Goal: Information Seeking & Learning: Check status

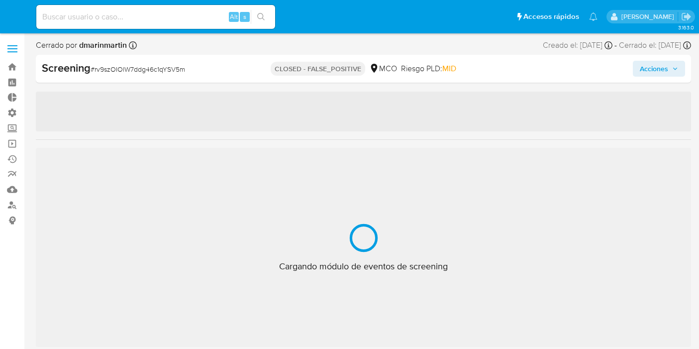
select select "10"
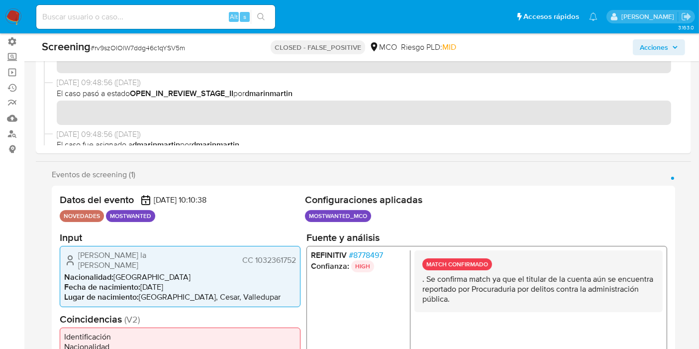
scroll to position [468, 0]
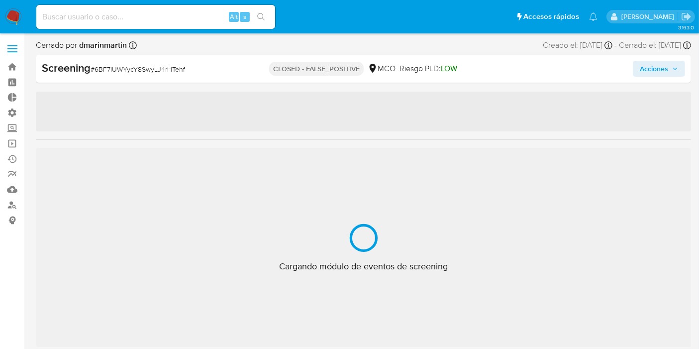
select select "10"
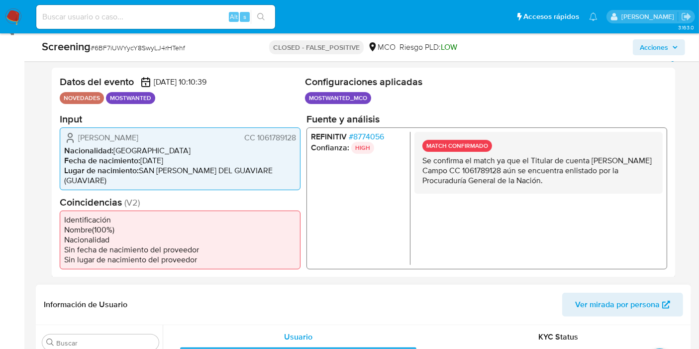
scroll to position [221, 0]
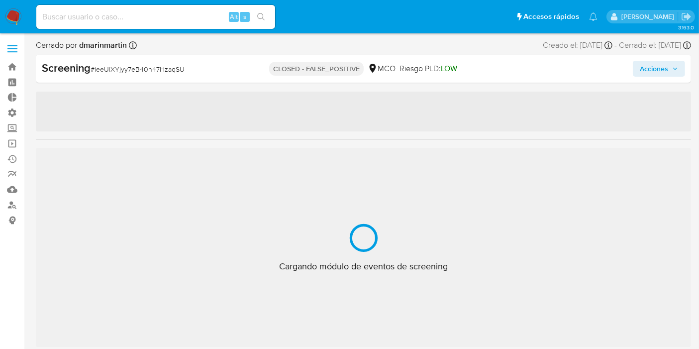
scroll to position [468, 0]
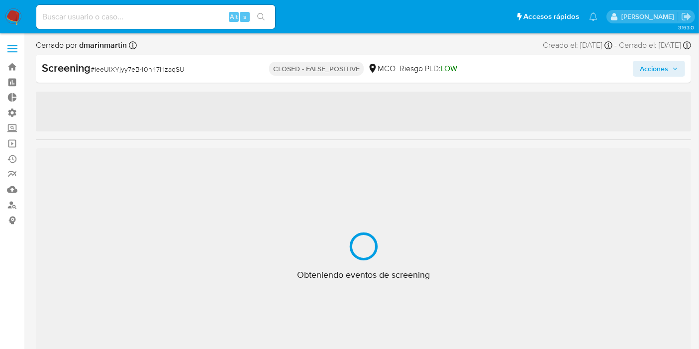
select select "10"
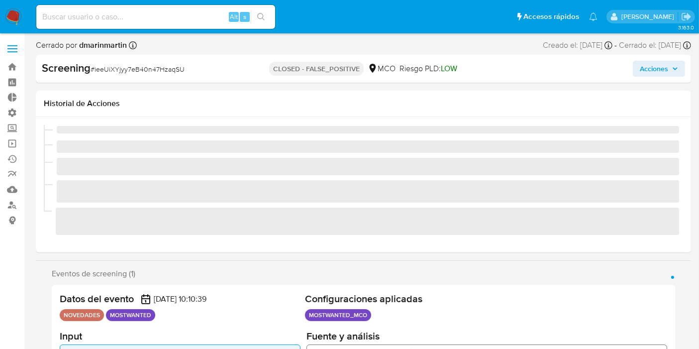
scroll to position [110, 0]
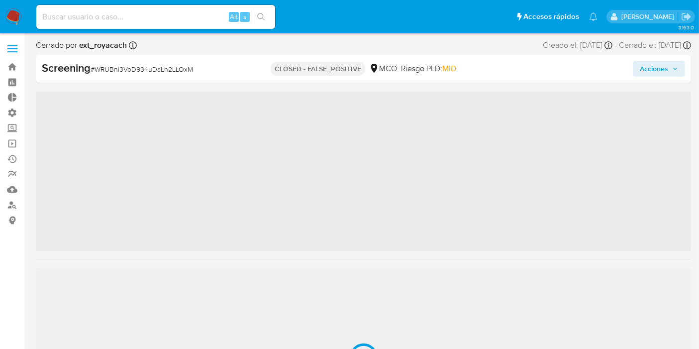
scroll to position [468, 0]
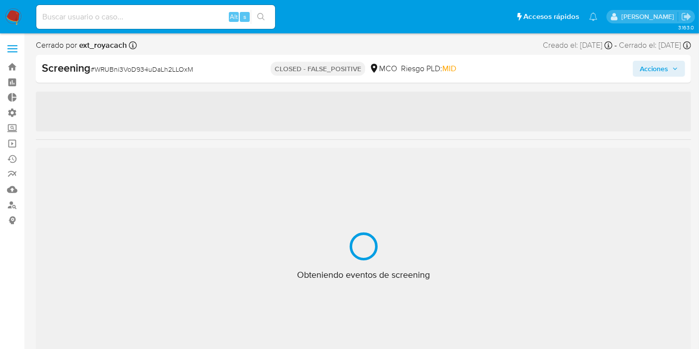
select select "10"
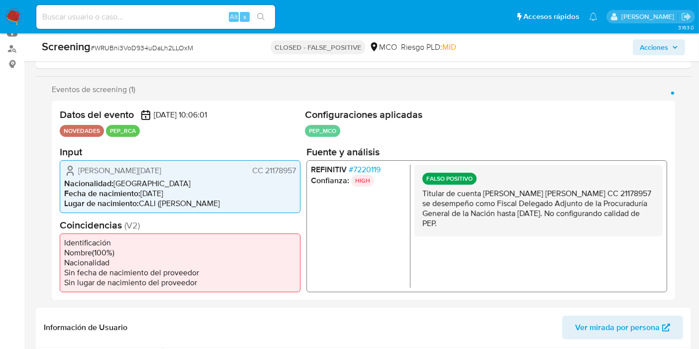
scroll to position [166, 0]
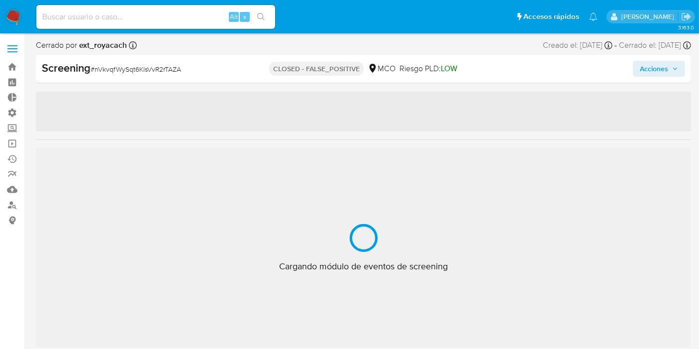
scroll to position [468, 0]
select select "10"
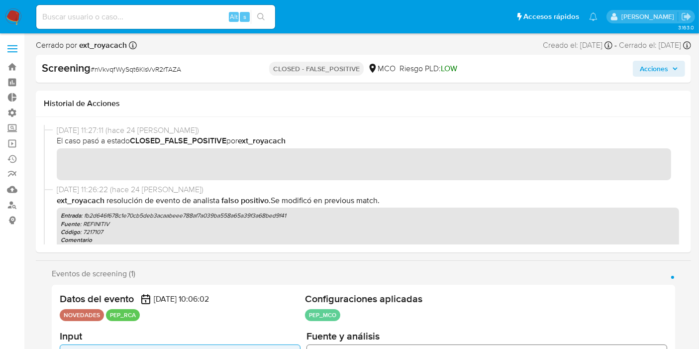
drag, startPoint x: 698, startPoint y: 49, endPoint x: 693, endPoint y: 79, distance: 30.3
drag, startPoint x: 696, startPoint y: 52, endPoint x: 700, endPoint y: 55, distance: 5.7
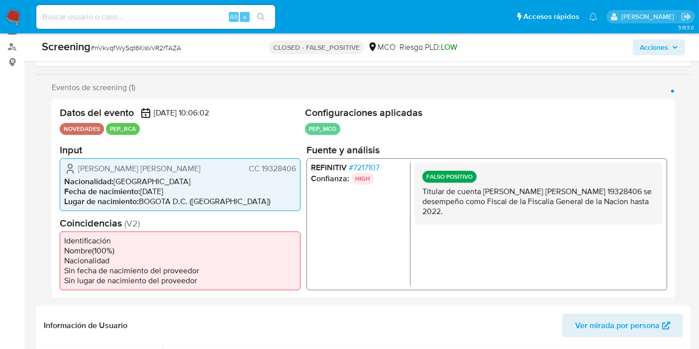
scroll to position [168, 0]
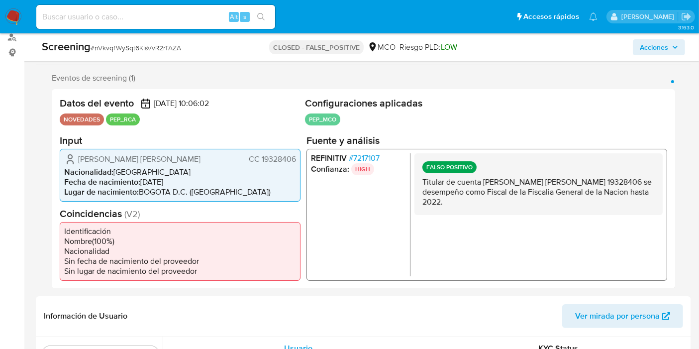
click at [631, 98] on h2 "Configuraciones aplicadas" at bounding box center [486, 103] width 362 height 12
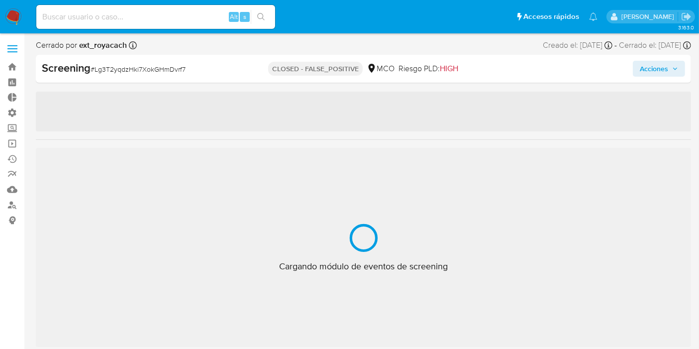
select select "10"
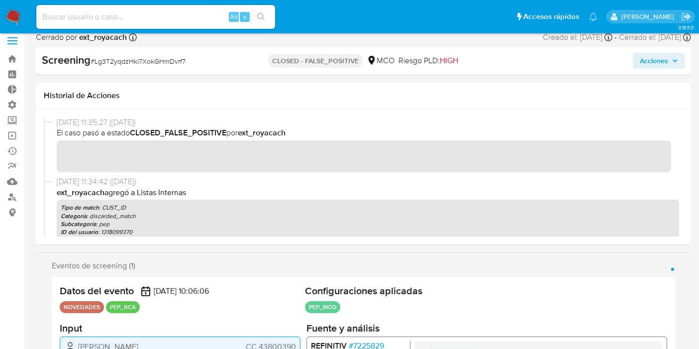
scroll to position [166, 0]
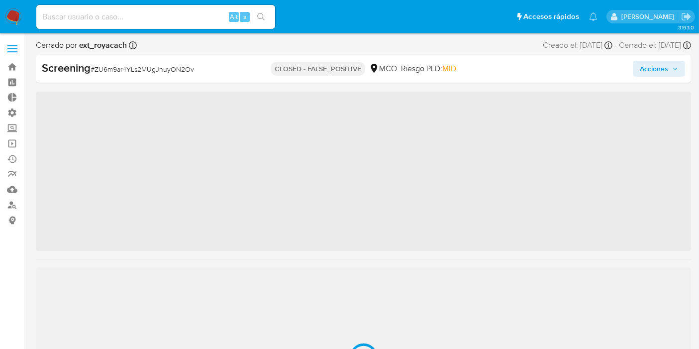
scroll to position [468, 0]
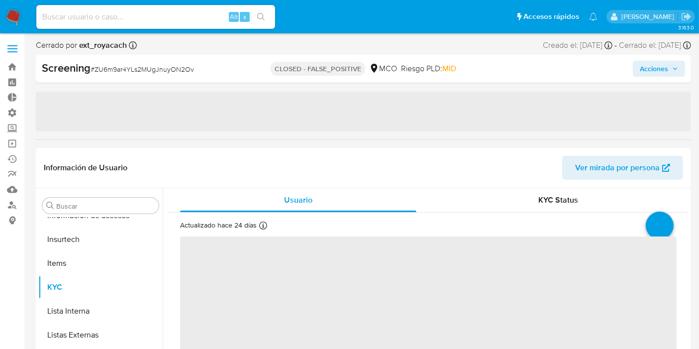
select select "10"
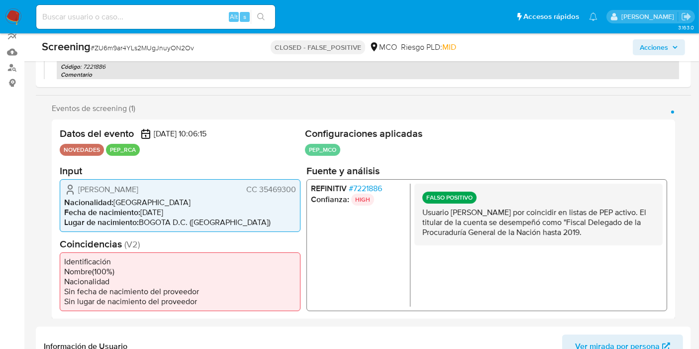
scroll to position [139, 0]
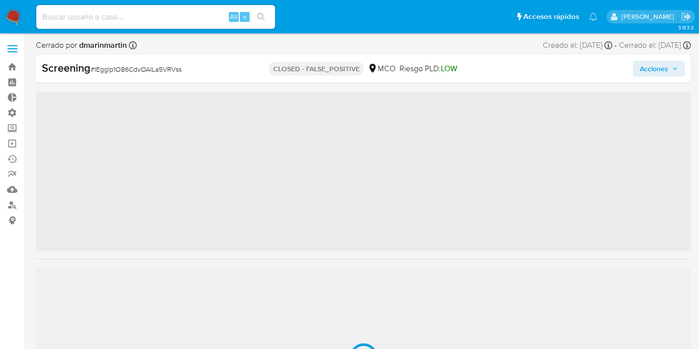
scroll to position [468, 0]
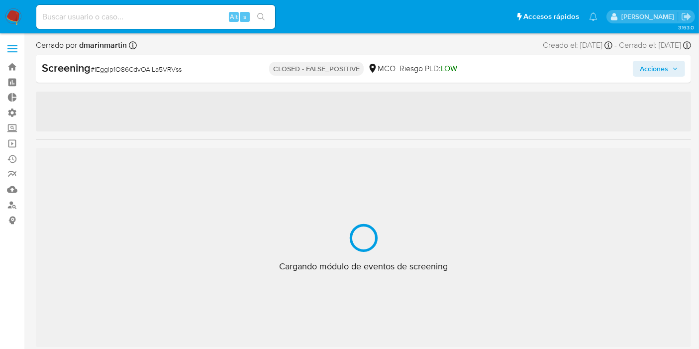
select select "10"
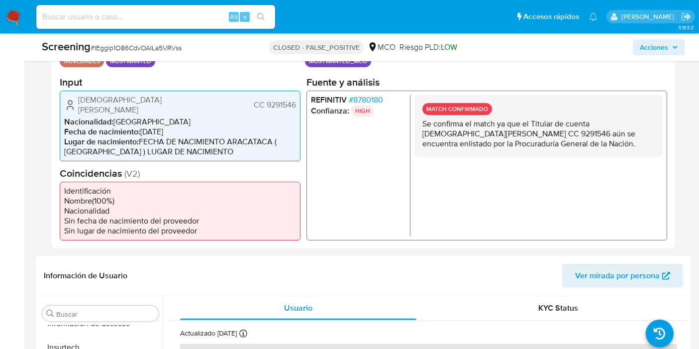
scroll to position [166, 0]
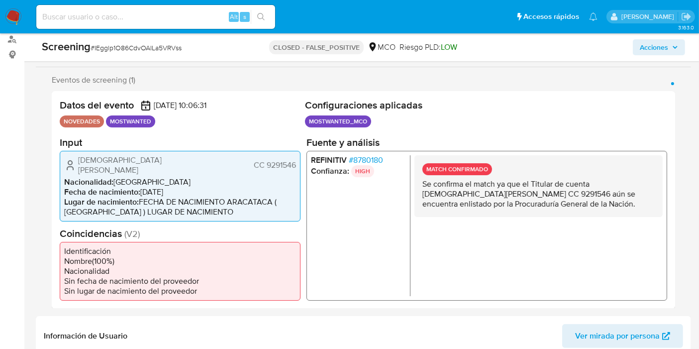
drag, startPoint x: 437, startPoint y: 183, endPoint x: 595, endPoint y: 200, distance: 159.7
click at [595, 200] on p "Se confirma el match ya que el Titular de cuenta Britner Enrique Simancas Potes…" at bounding box center [538, 194] width 232 height 30
click at [591, 207] on p "Se confirma el match ya que el Titular de cuenta Britner Enrique Simancas Potes…" at bounding box center [538, 194] width 232 height 30
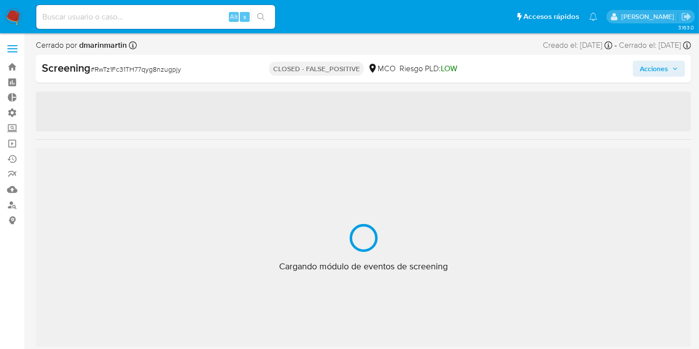
scroll to position [468, 0]
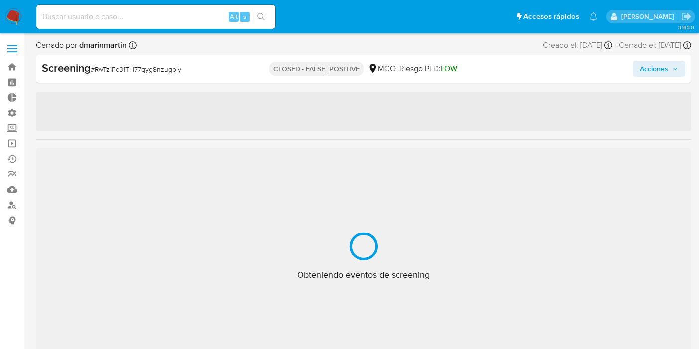
select select "10"
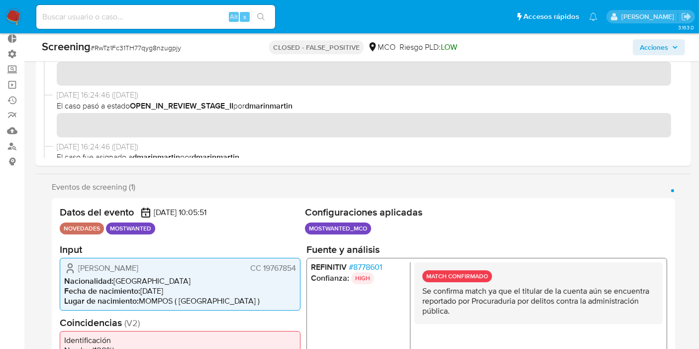
scroll to position [166, 0]
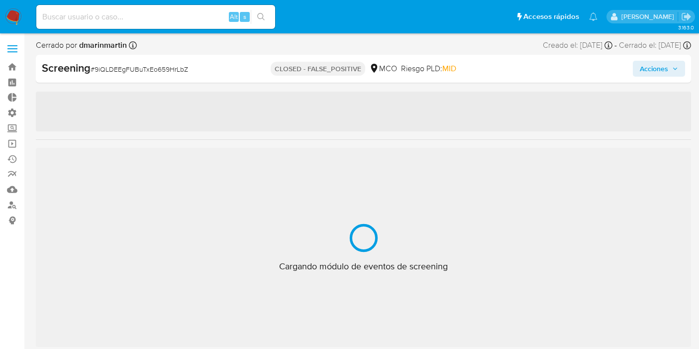
select select "10"
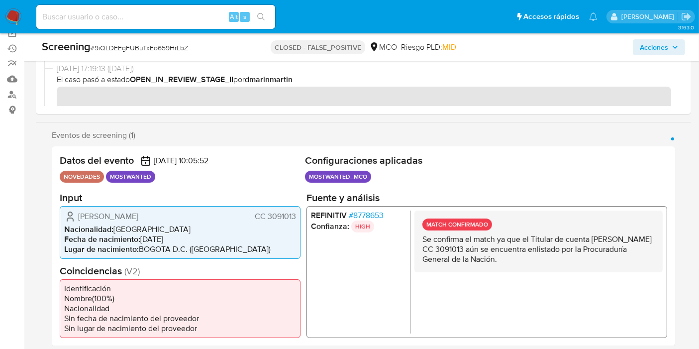
scroll to position [166, 0]
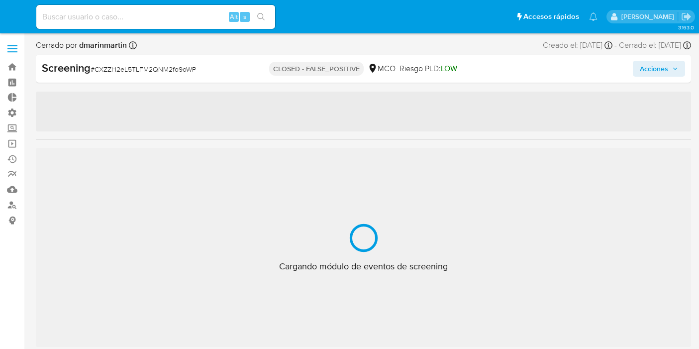
select select "10"
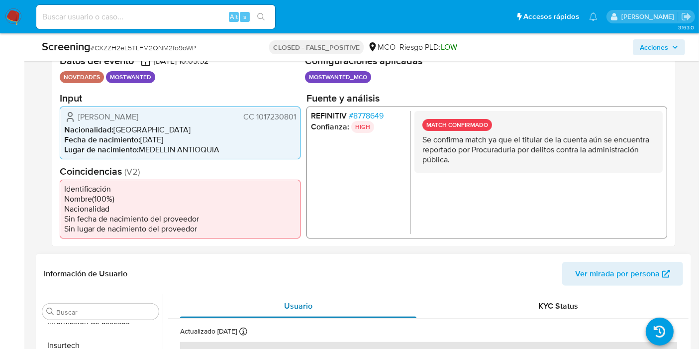
scroll to position [221, 0]
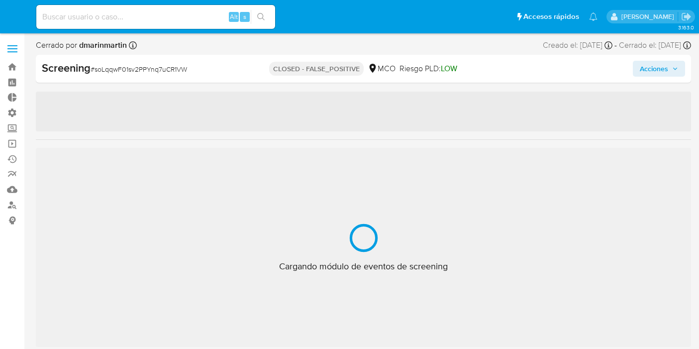
select select "10"
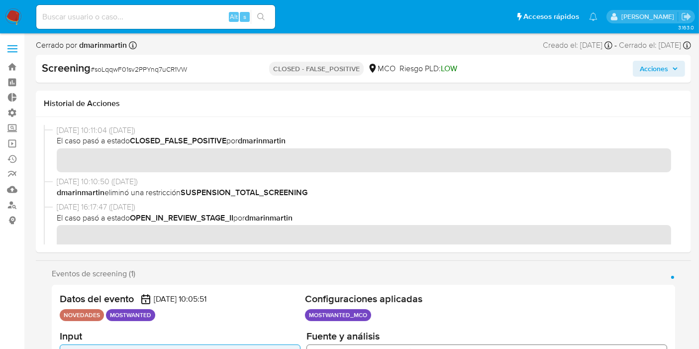
scroll to position [166, 0]
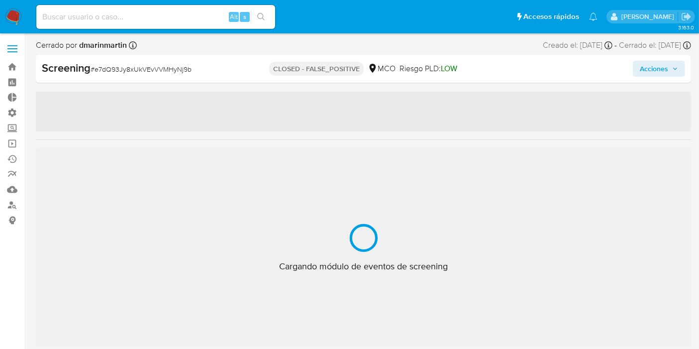
select select "10"
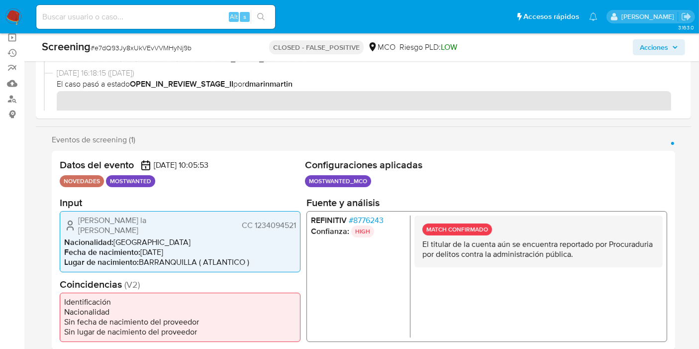
scroll to position [110, 0]
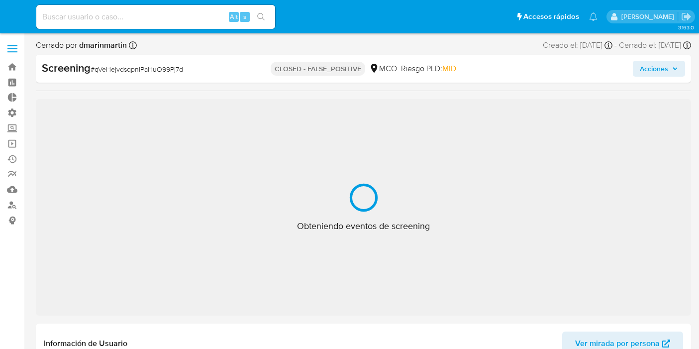
select select "10"
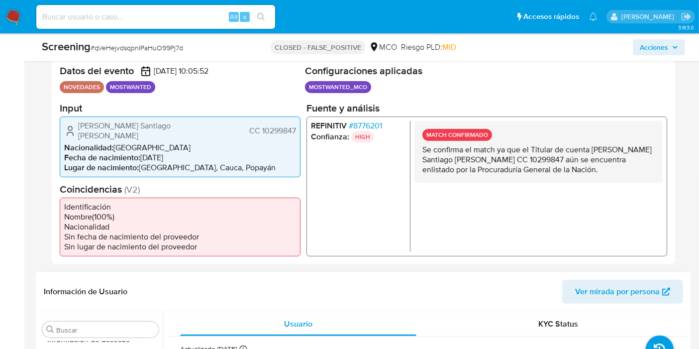
scroll to position [221, 0]
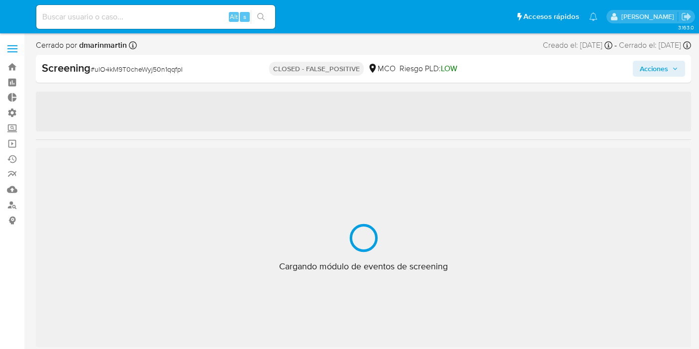
select select "10"
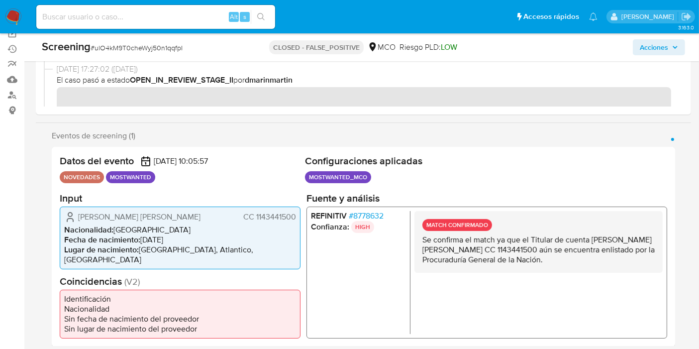
scroll to position [110, 0]
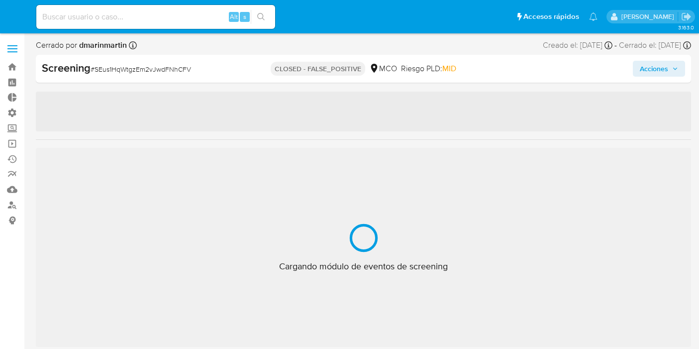
select select "10"
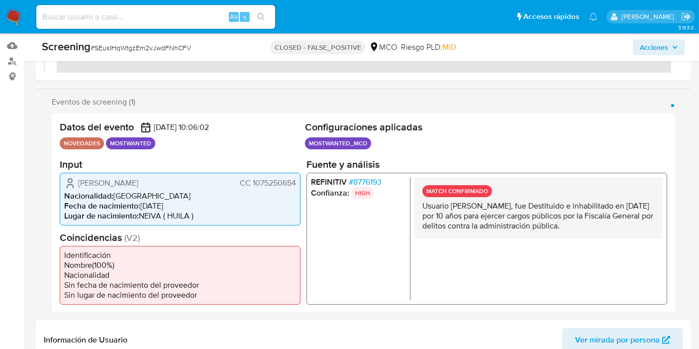
scroll to position [166, 0]
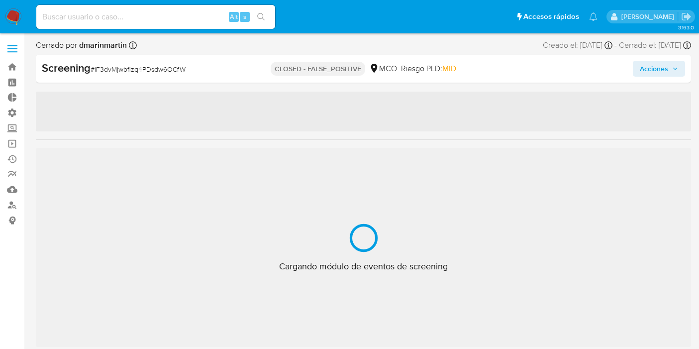
select select "10"
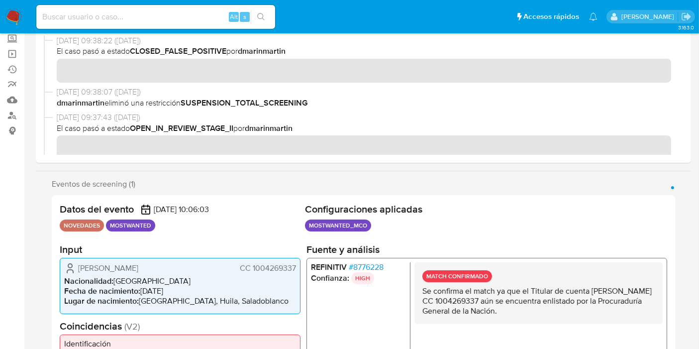
scroll to position [276, 0]
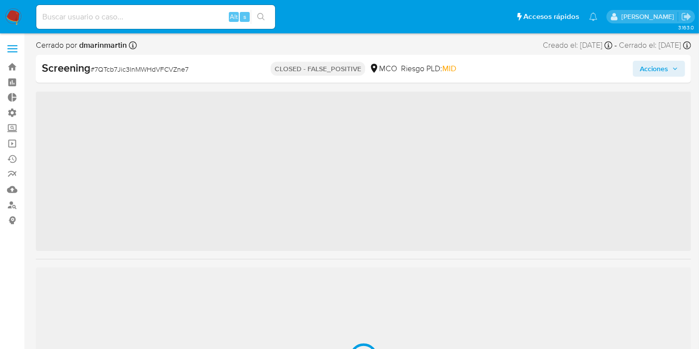
scroll to position [468, 0]
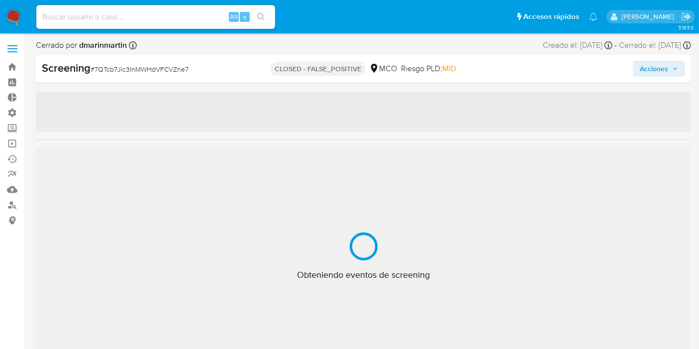
select select "10"
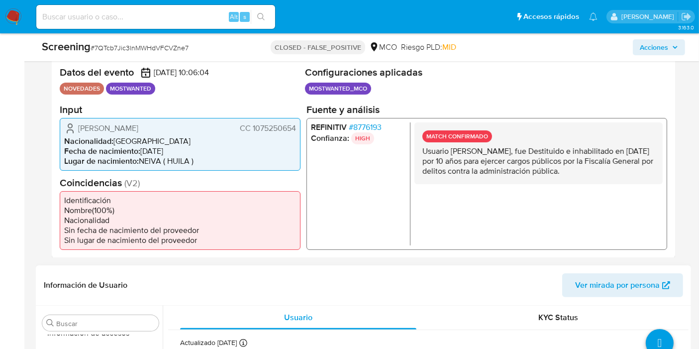
scroll to position [276, 0]
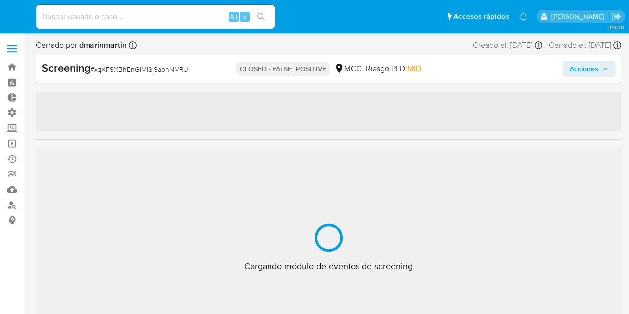
select select "10"
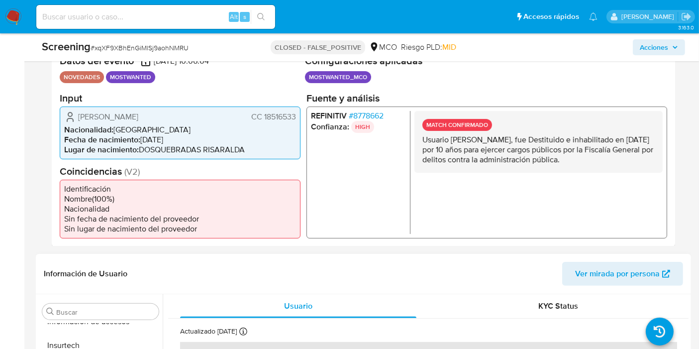
scroll to position [221, 0]
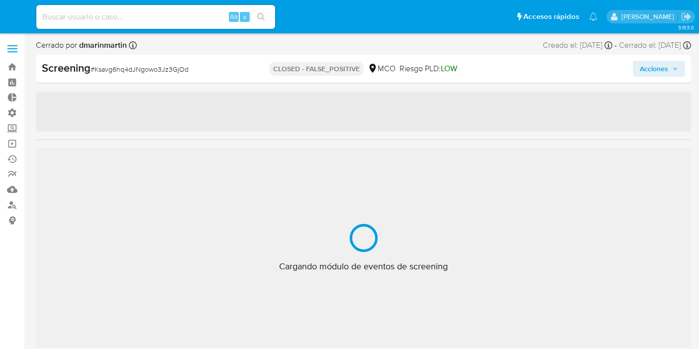
select select "10"
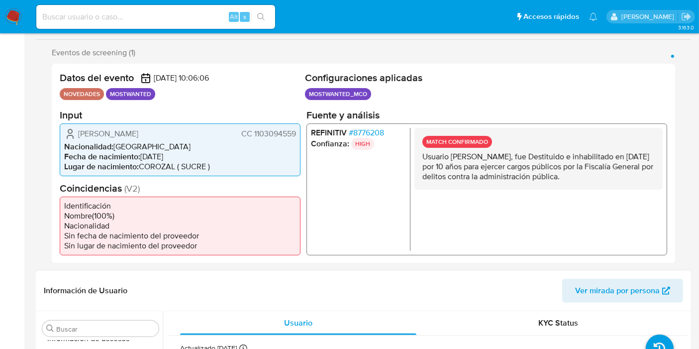
scroll to position [468, 0]
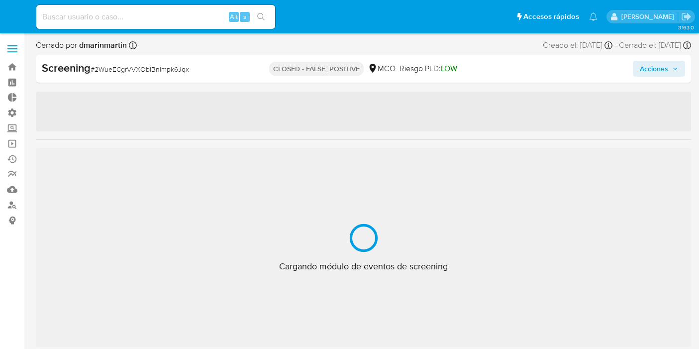
select select "10"
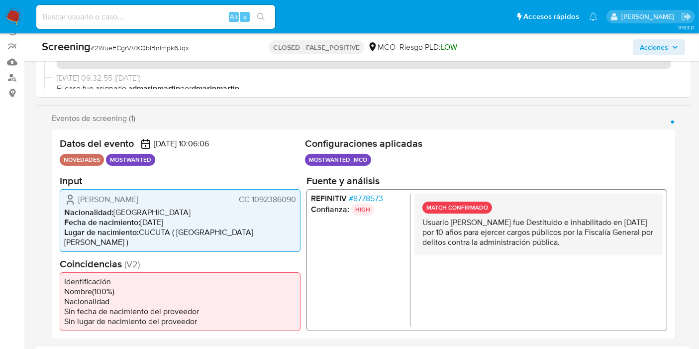
scroll to position [166, 0]
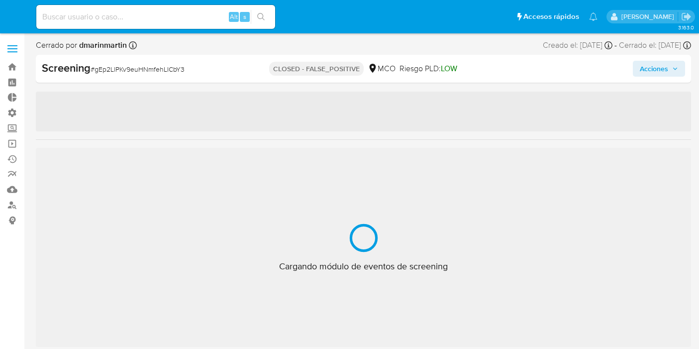
select select "10"
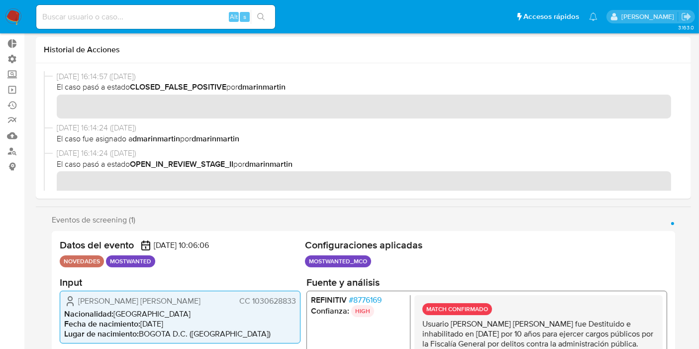
scroll to position [166, 0]
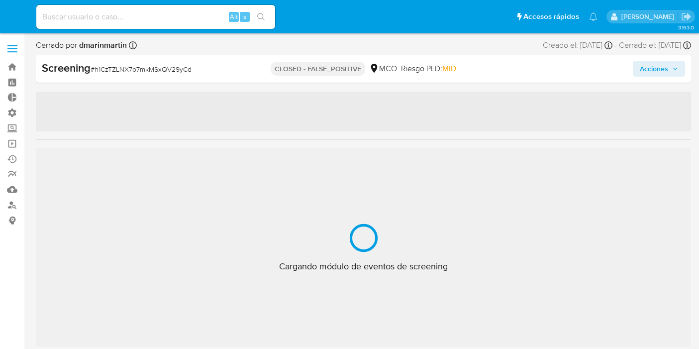
select select "10"
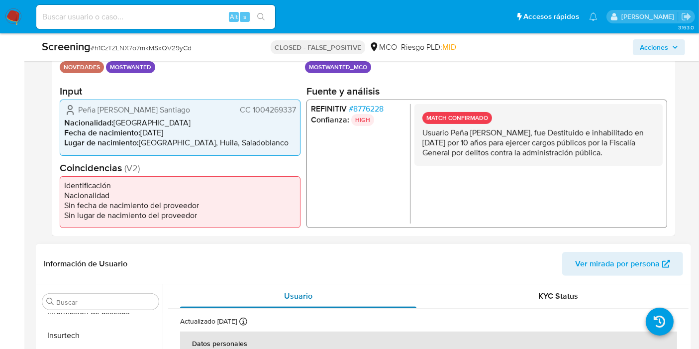
scroll to position [221, 0]
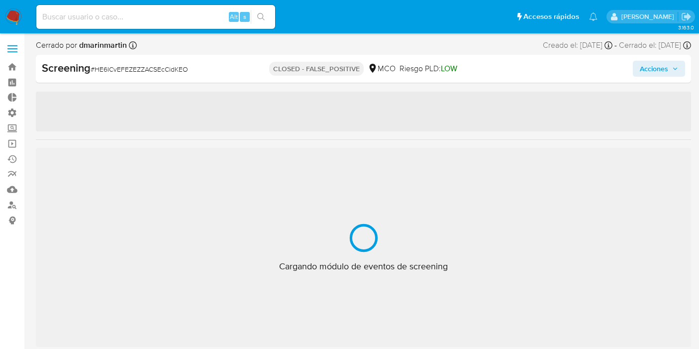
select select "10"
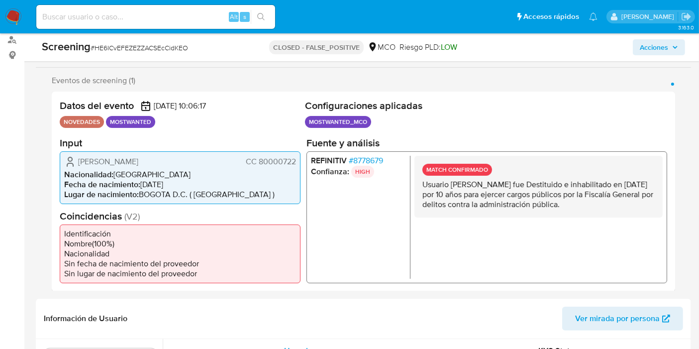
scroll to position [166, 0]
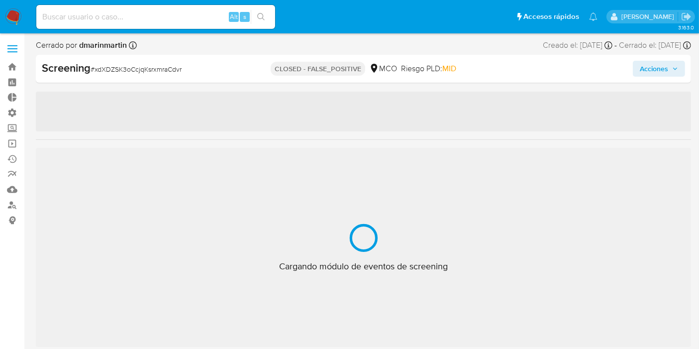
select select "10"
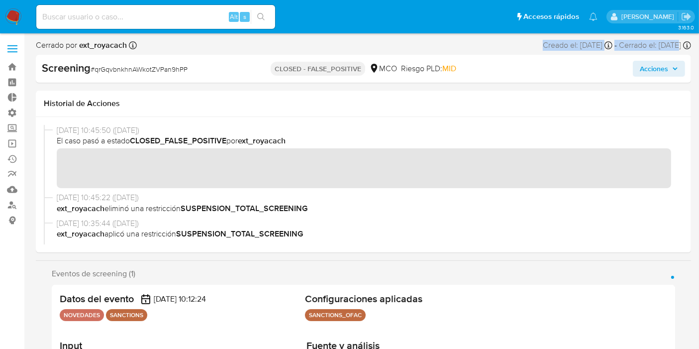
drag, startPoint x: 505, startPoint y: 43, endPoint x: 659, endPoint y: 40, distance: 154.2
click at [659, 40] on div "Cerrado por ext_royacach Asignado el: 12/09/2025 07:47:10 Creado el: 12/09/2025…" at bounding box center [363, 47] width 655 height 15
click at [661, 42] on div "Cerrado el: 12/09/2025 Cerrado el: 12/09/2025 10:45:50" at bounding box center [655, 45] width 72 height 11
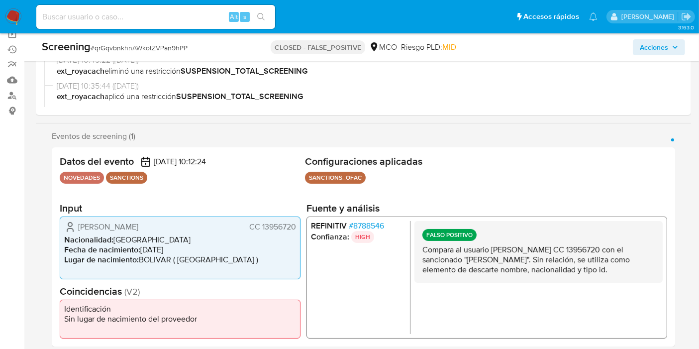
scroll to position [110, 0]
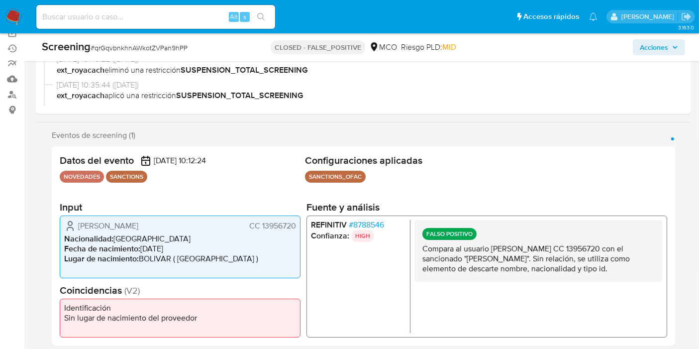
click at [375, 225] on span "# 8788546" at bounding box center [366, 225] width 35 height 10
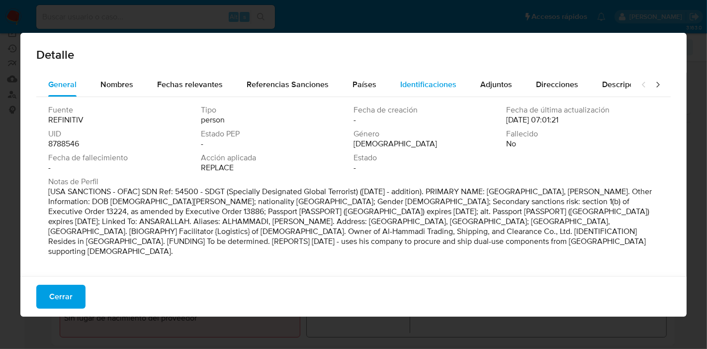
click at [405, 85] on span "Identificaciones" at bounding box center [428, 84] width 56 height 11
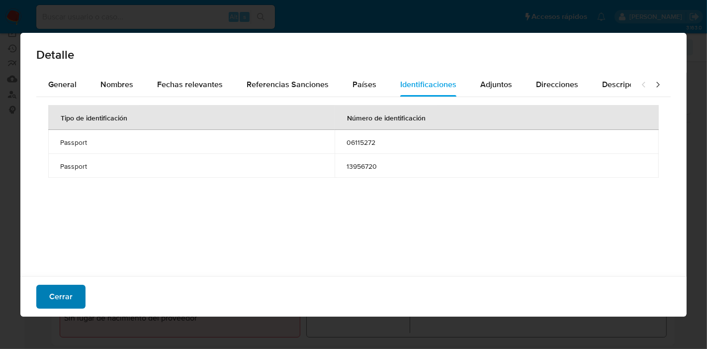
click at [48, 298] on button "Cerrar" at bounding box center [60, 297] width 49 height 24
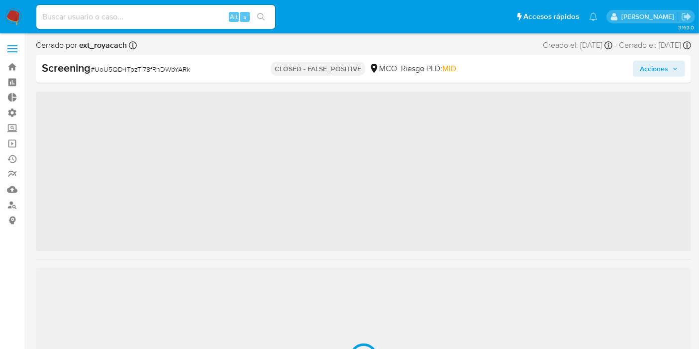
scroll to position [468, 0]
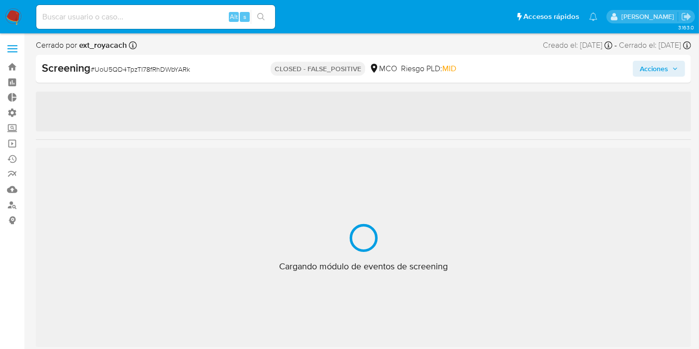
select select "10"
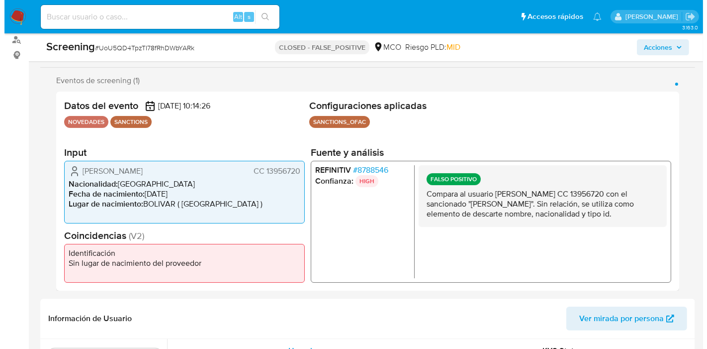
scroll to position [166, 0]
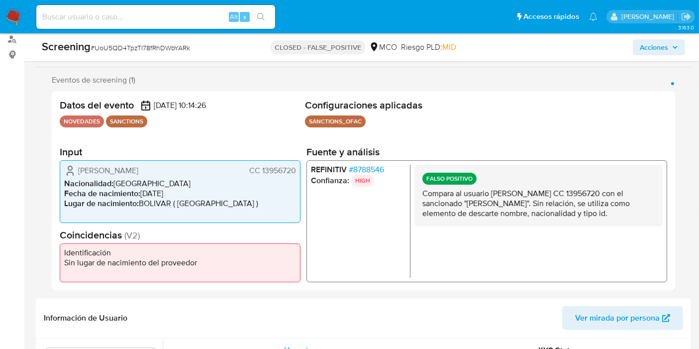
click at [365, 168] on span "# 8788546" at bounding box center [366, 170] width 35 height 10
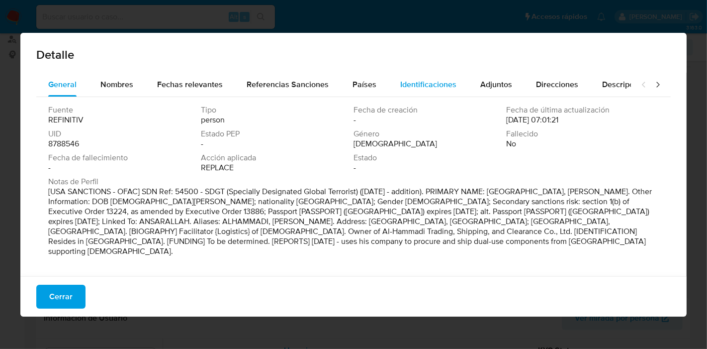
click at [400, 80] on span "Identificaciones" at bounding box center [428, 84] width 56 height 11
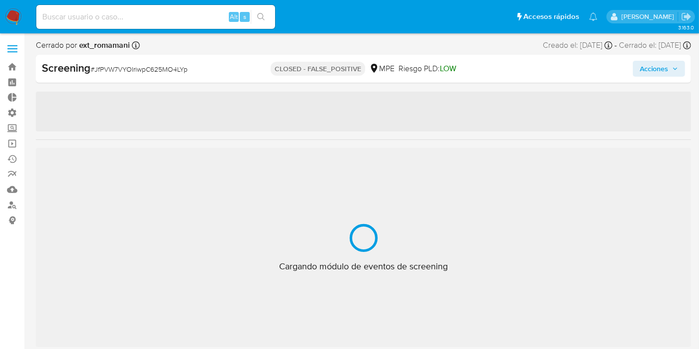
select select "10"
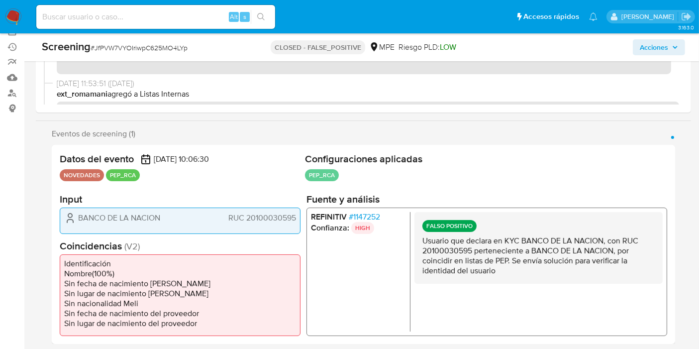
scroll to position [166, 0]
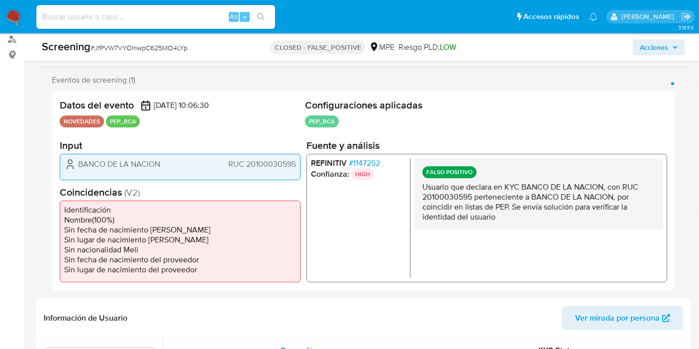
drag, startPoint x: 475, startPoint y: 197, endPoint x: 501, endPoint y: 221, distance: 35.9
click at [501, 221] on div "FALSO POSITIVO Usuario que declara en KYC BANCO DE LA NACION, con RUC 201000305…" at bounding box center [538, 194] width 248 height 72
click at [506, 211] on p "Usuario que declara en KYC BANCO DE LA NACION, con RUC 20100030595 pertenecient…" at bounding box center [538, 202] width 232 height 40
drag, startPoint x: 497, startPoint y: 197, endPoint x: 515, endPoint y: 242, distance: 48.7
click at [515, 242] on div "FALSO POSITIVO Usuario que declara en KYC BANCO DE LA NACION, con RUC 201000305…" at bounding box center [538, 217] width 248 height 119
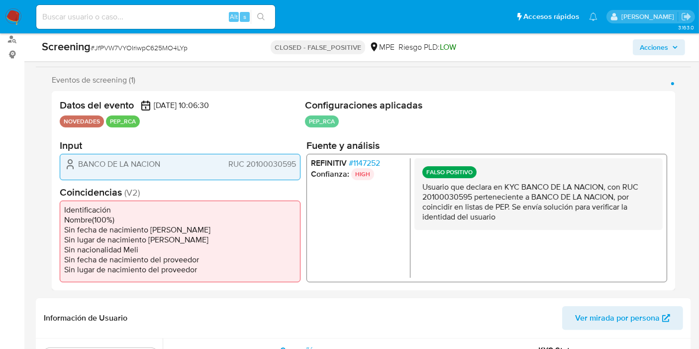
click at [518, 207] on p "Usuario que declara en KYC BANCO DE LA NACION, con RUC 20100030595 pertenecient…" at bounding box center [538, 202] width 232 height 40
drag, startPoint x: 472, startPoint y: 190, endPoint x: 512, endPoint y: 220, distance: 49.7
click at [512, 220] on p "Usuario que declara en KYC BANCO DE LA NACION, con RUC 20100030595 pertenecient…" at bounding box center [538, 202] width 232 height 40
click at [514, 212] on p "Usuario que declara en KYC BANCO DE LA NACION, con RUC 20100030595 pertenecient…" at bounding box center [538, 202] width 232 height 40
drag, startPoint x: 502, startPoint y: 188, endPoint x: 525, endPoint y: 231, distance: 49.0
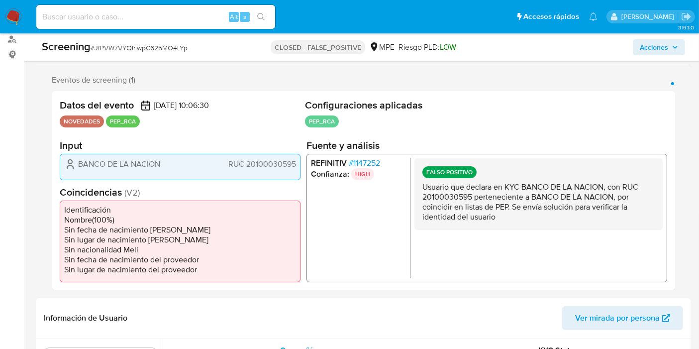
click at [525, 231] on div "FALSO POSITIVO Usuario que declara en KYC BANCO DE LA NACION, con RUC 201000305…" at bounding box center [538, 217] width 248 height 119
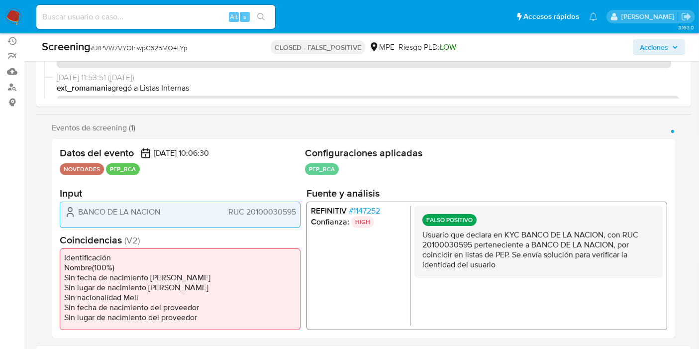
scroll to position [0, 0]
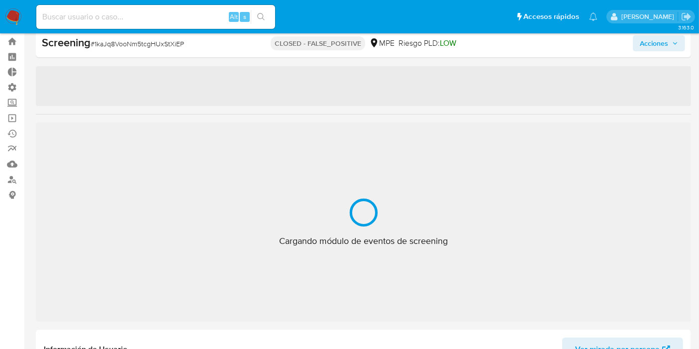
scroll to position [77, 0]
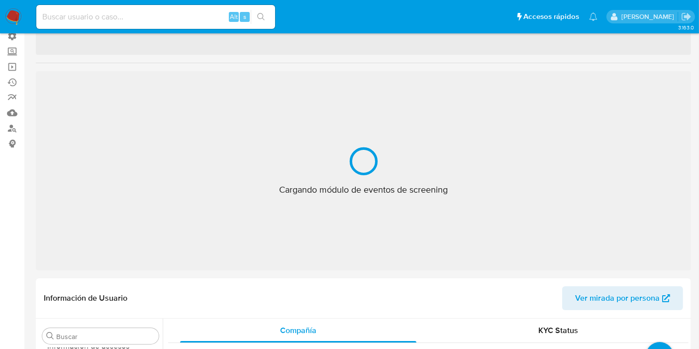
select select "10"
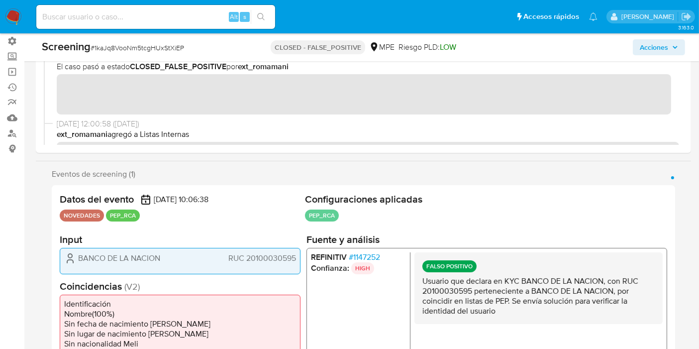
scroll to position [0, 0]
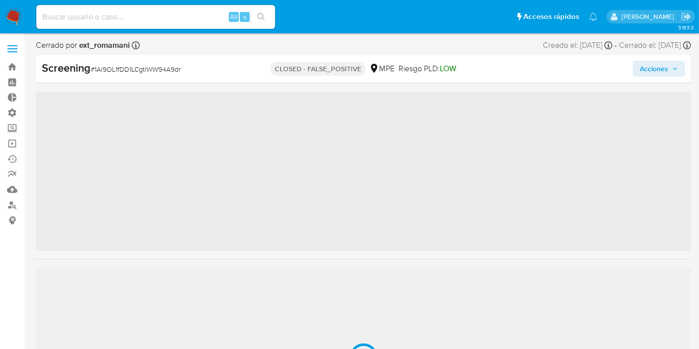
scroll to position [468, 0]
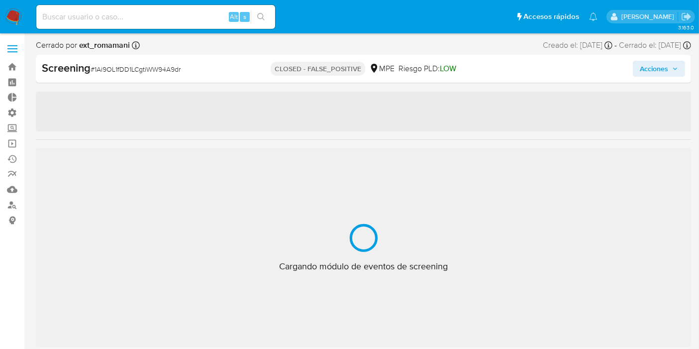
select select "10"
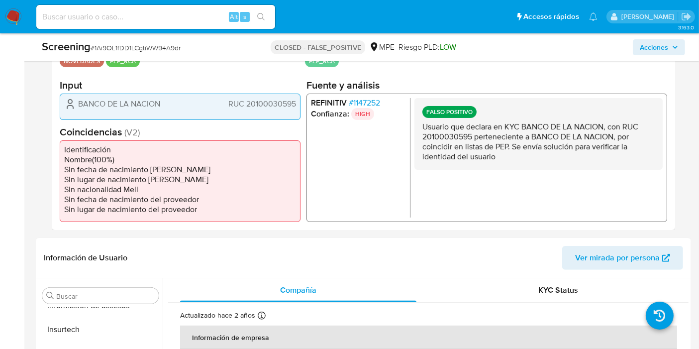
scroll to position [224, 0]
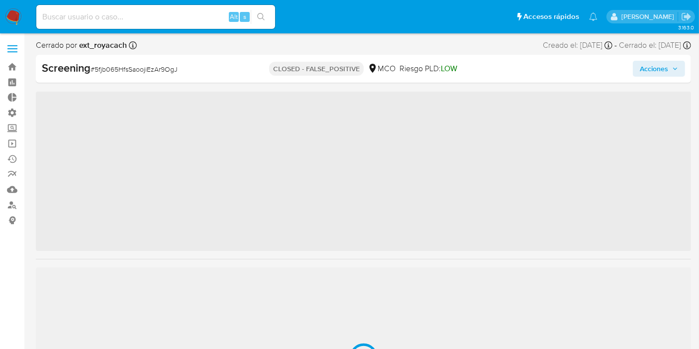
scroll to position [468, 0]
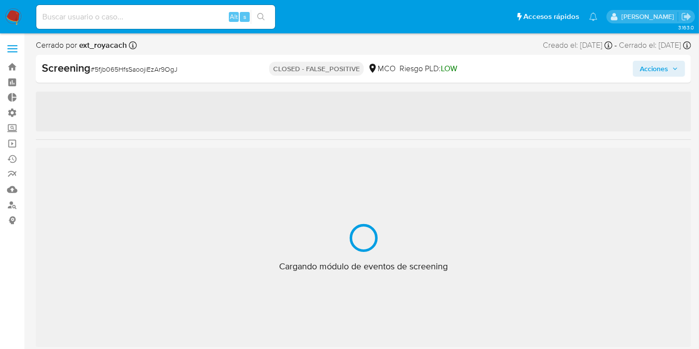
select select "10"
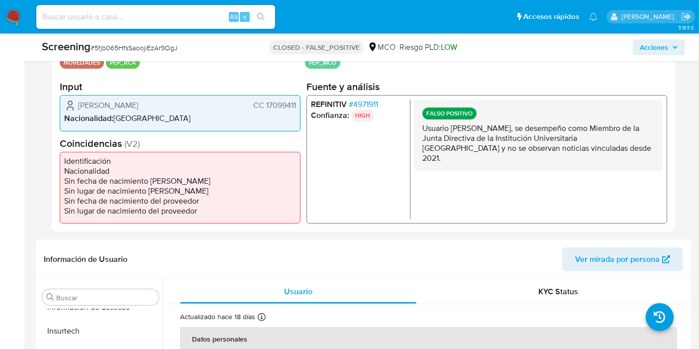
scroll to position [219, 0]
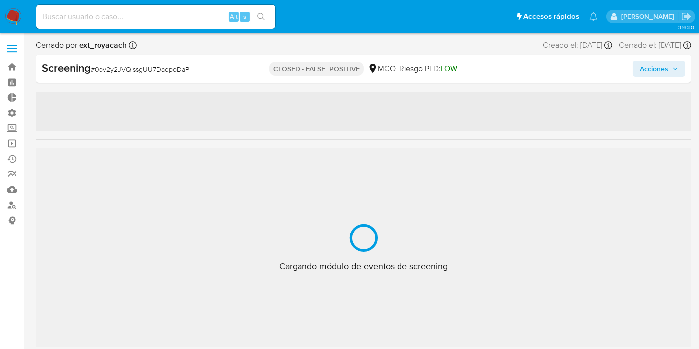
scroll to position [468, 0]
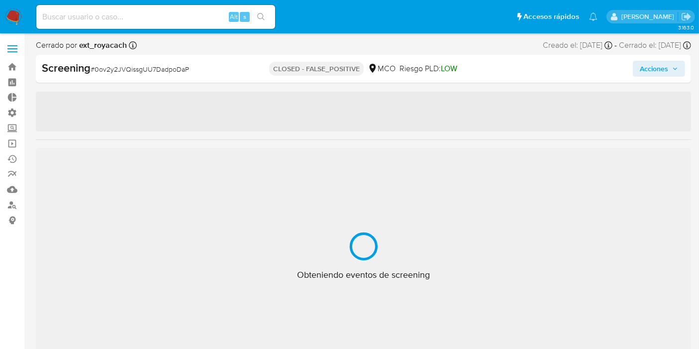
select select "10"
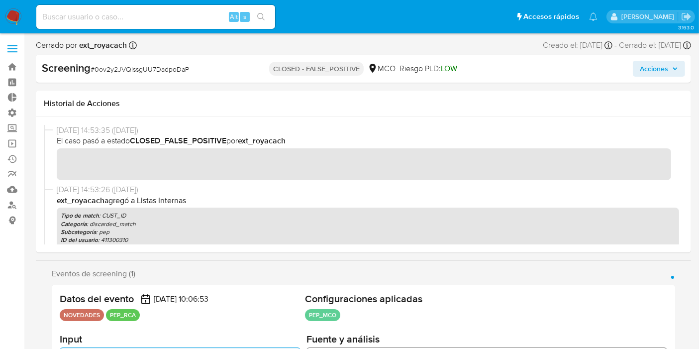
click at [322, 183] on div "16/09/2025 14:53:35 (hace 24 días) El caso pasó a estado CLOSED_FALSE_POSITIVE …" at bounding box center [363, 155] width 639 height 60
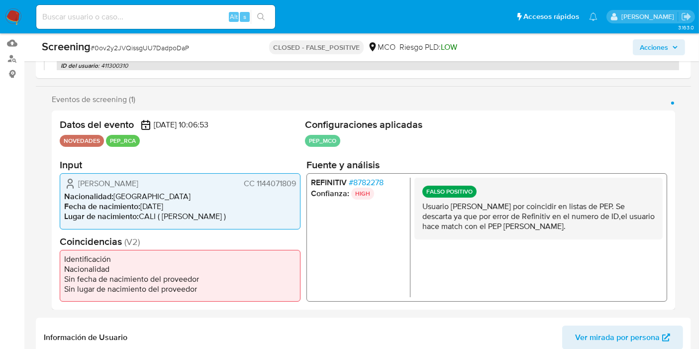
scroll to position [166, 0]
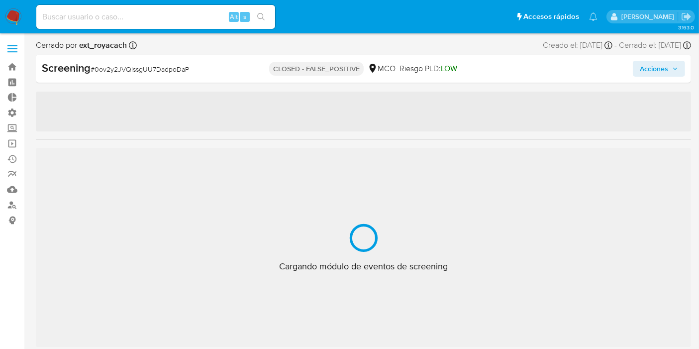
scroll to position [468, 0]
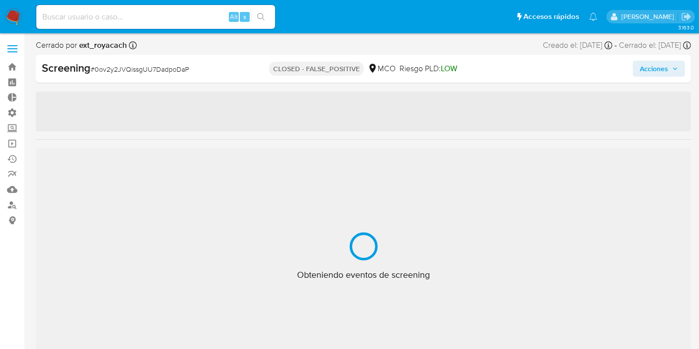
select select "10"
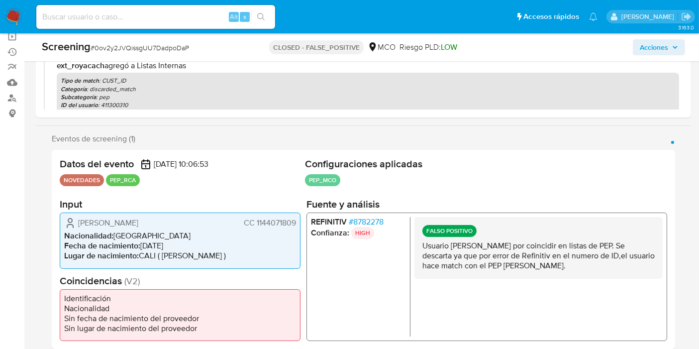
scroll to position [110, 0]
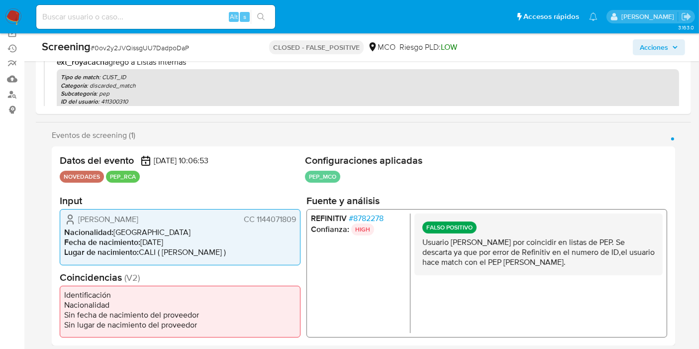
drag, startPoint x: 467, startPoint y: 255, endPoint x: 560, endPoint y: 254, distance: 93.0
click at [560, 253] on p "Usuario Laura Elisa Mendez Cuatindioy por coincidir en listas de PEP. Se descar…" at bounding box center [538, 252] width 232 height 30
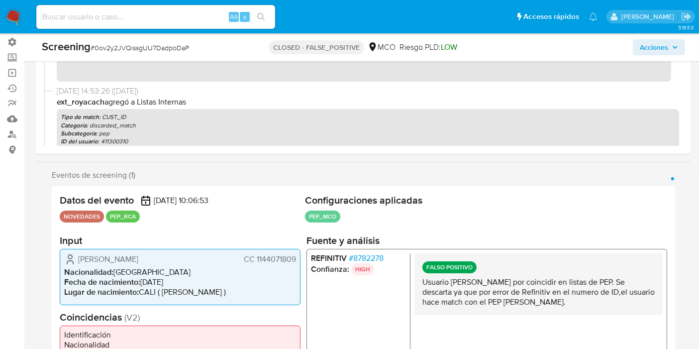
scroll to position [55, 0]
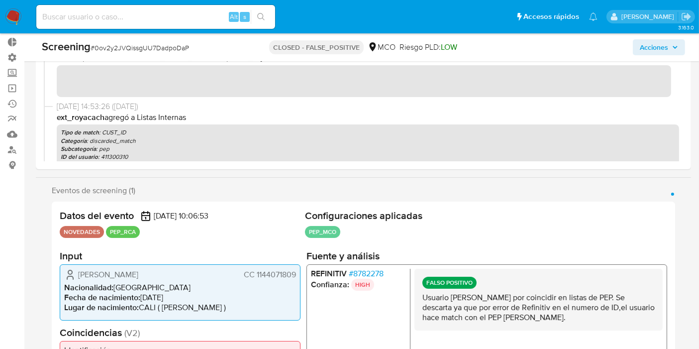
click at [371, 275] on span "# 8782278" at bounding box center [366, 274] width 35 height 10
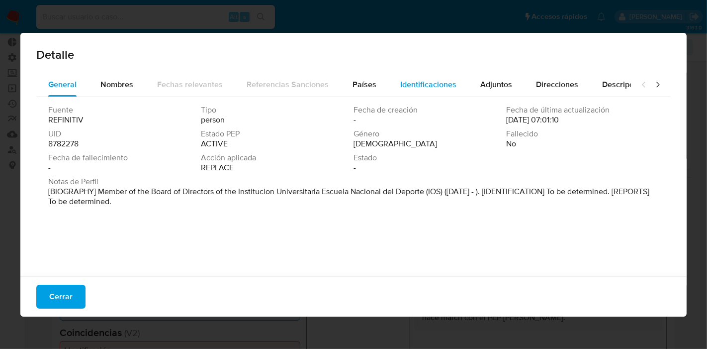
click at [433, 85] on span "Identificaciones" at bounding box center [428, 84] width 56 height 11
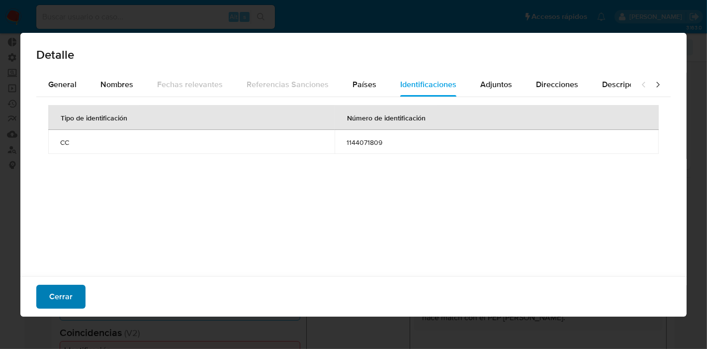
click at [46, 294] on button "Cerrar" at bounding box center [60, 297] width 49 height 24
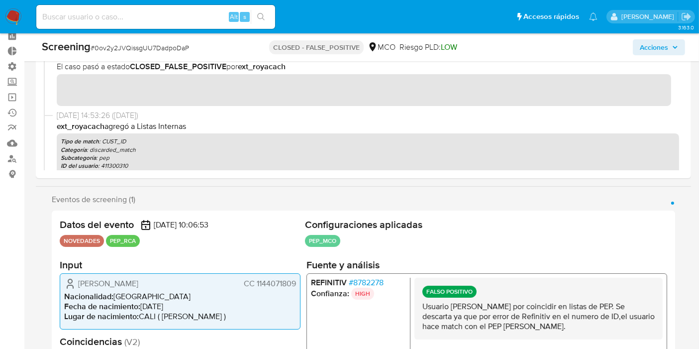
scroll to position [0, 0]
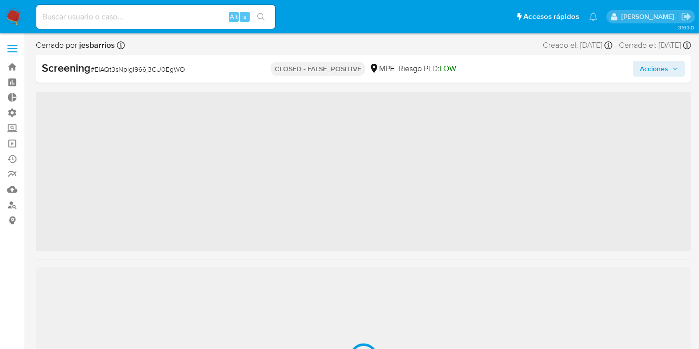
scroll to position [468, 0]
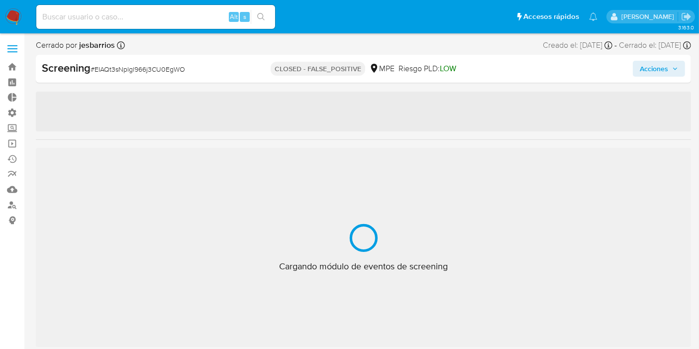
select select "10"
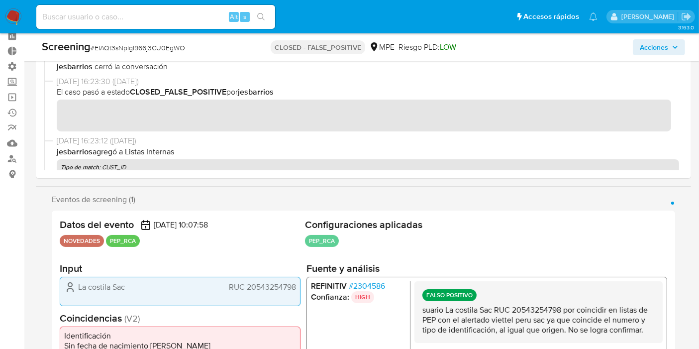
scroll to position [110, 0]
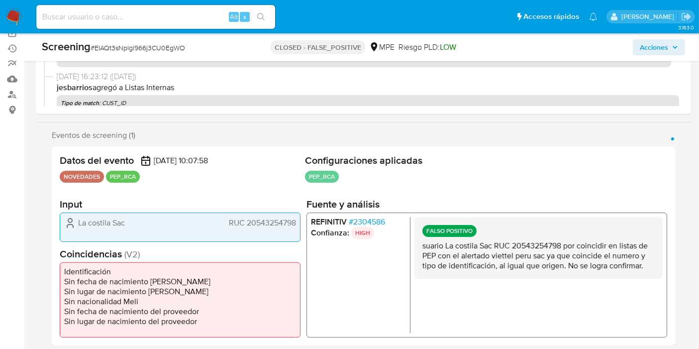
click at [354, 224] on span "# 2304586" at bounding box center [367, 221] width 36 height 10
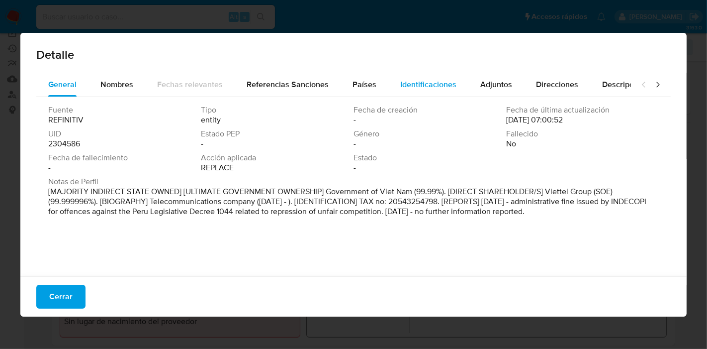
click at [420, 79] on span "Identificaciones" at bounding box center [428, 84] width 56 height 11
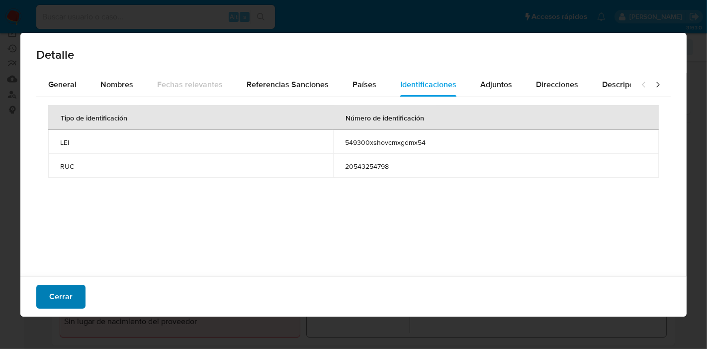
click at [70, 294] on span "Cerrar" at bounding box center [60, 297] width 23 height 22
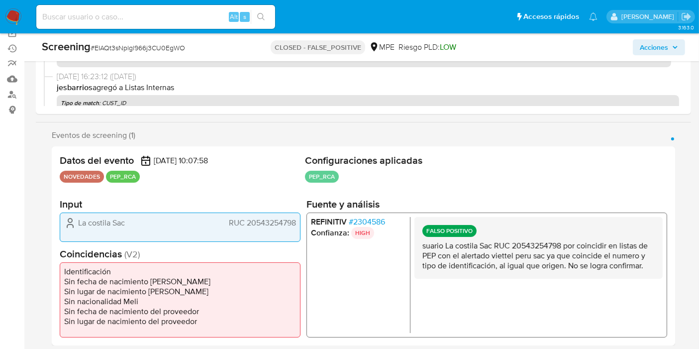
click at [366, 221] on span "# 2304586" at bounding box center [367, 221] width 36 height 10
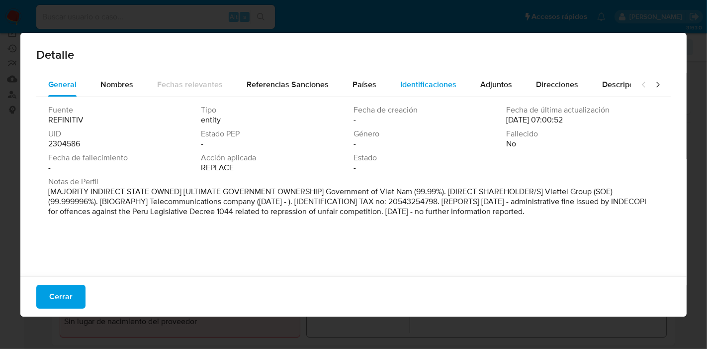
click at [415, 80] on span "Identificaciones" at bounding box center [428, 84] width 56 height 11
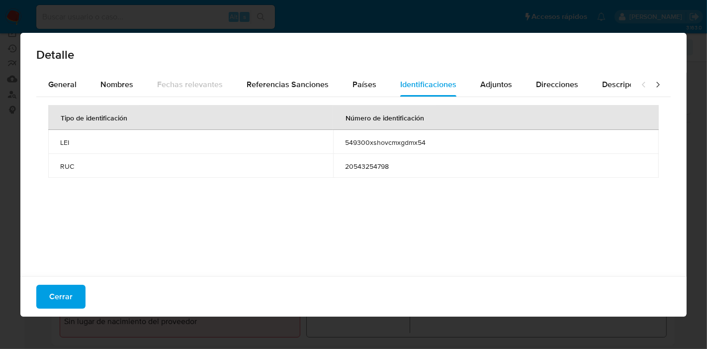
drag, startPoint x: 344, startPoint y: 166, endPoint x: 389, endPoint y: 183, distance: 47.7
click at [418, 165] on span "20543254798" at bounding box center [496, 166] width 302 height 9
click at [77, 285] on button "Cerrar" at bounding box center [60, 297] width 49 height 24
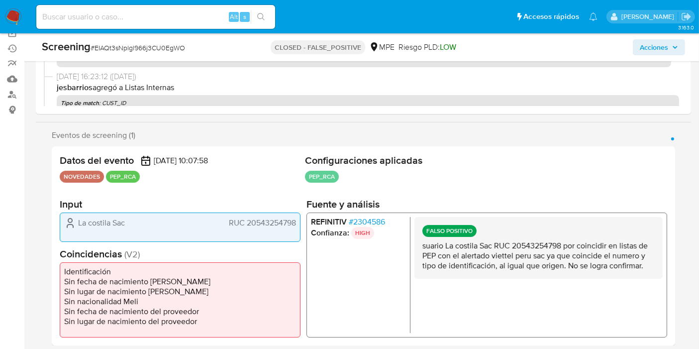
scroll to position [0, 0]
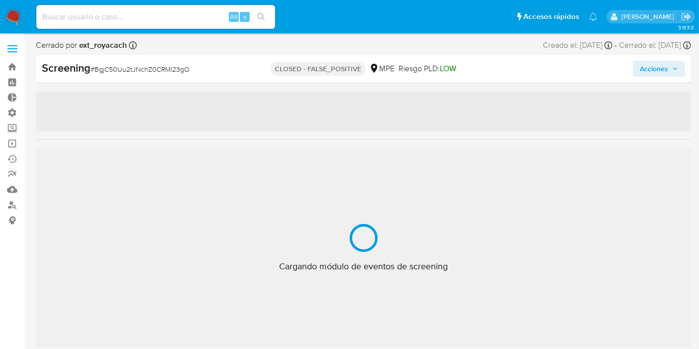
scroll to position [468, 0]
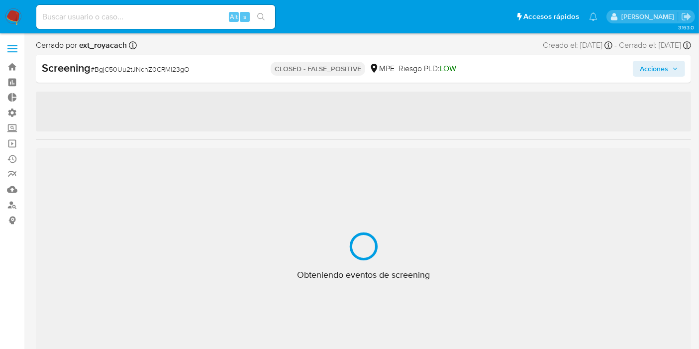
select select "10"
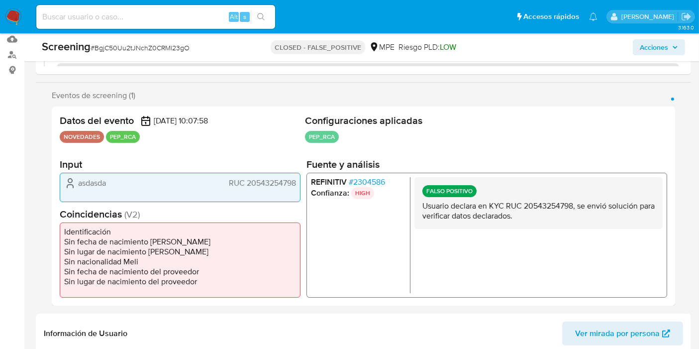
scroll to position [166, 0]
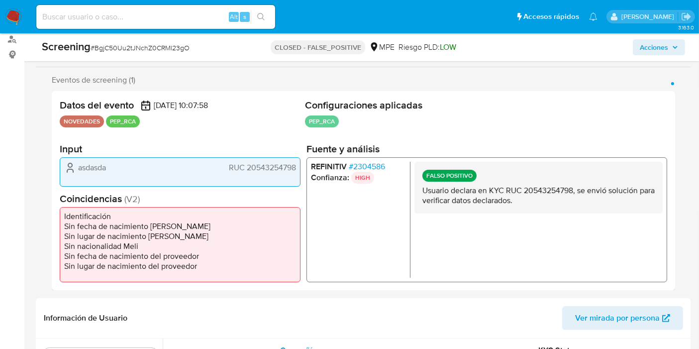
drag, startPoint x: 462, startPoint y: 190, endPoint x: 575, endPoint y: 191, distance: 112.9
click at [575, 191] on p "Usuario declara en KYC RUC 20543254798, se envió solución para verificar datos …" at bounding box center [538, 195] width 232 height 20
click at [544, 205] on div "FALSO POSITIVO Usuario declara en KYC RUC 20543254798, se envió solución para v…" at bounding box center [538, 187] width 248 height 52
drag, startPoint x: 522, startPoint y: 191, endPoint x: 539, endPoint y: 202, distance: 20.4
click at [538, 202] on p "Usuario declara en KYC RUC 20543254798, se envió solución para verificar datos …" at bounding box center [538, 195] width 232 height 20
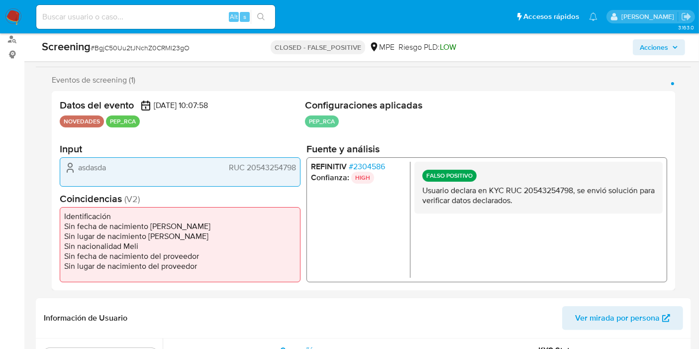
click at [539, 202] on p "Usuario declara en KYC RUC 20543254798, se envió solución para verificar datos …" at bounding box center [538, 195] width 232 height 20
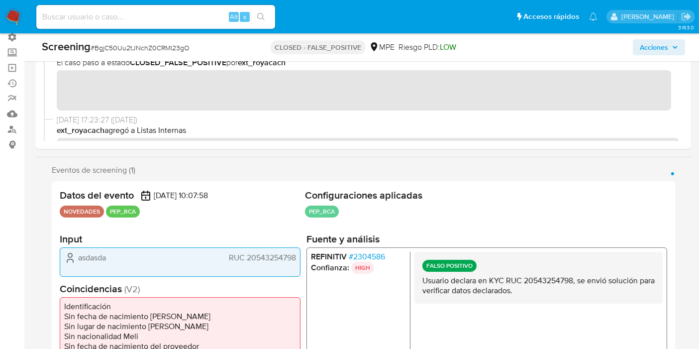
scroll to position [0, 0]
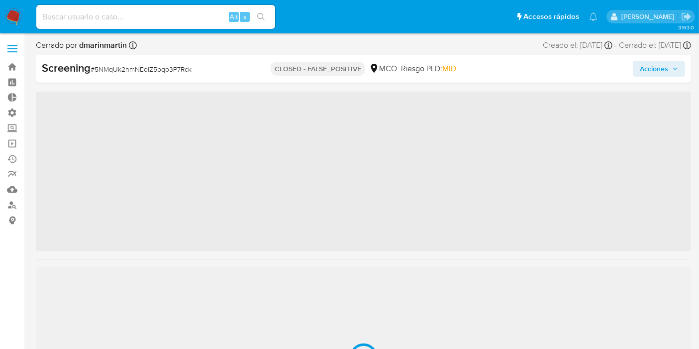
scroll to position [468, 0]
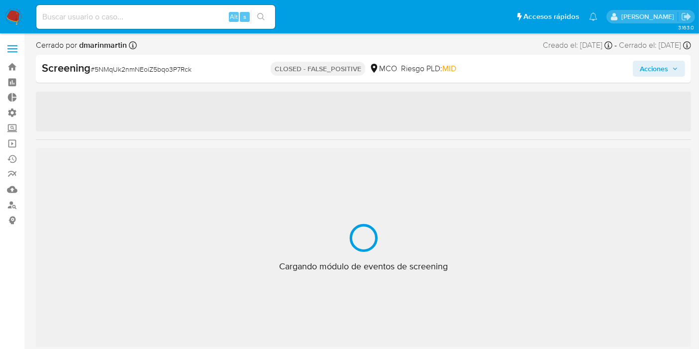
select select "10"
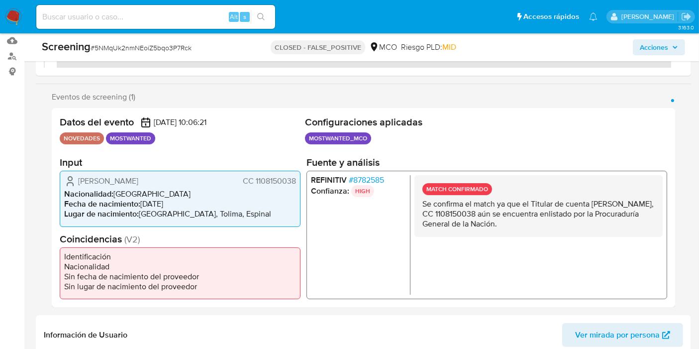
scroll to position [166, 0]
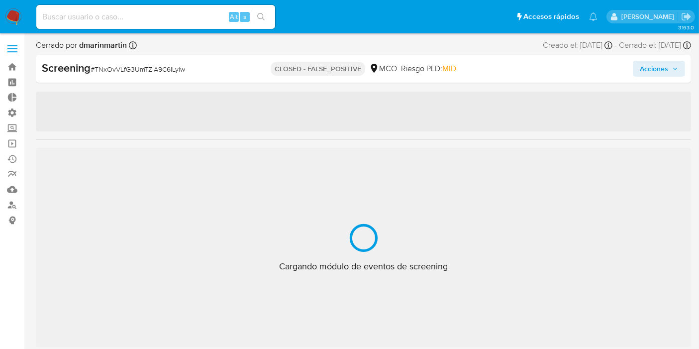
select select "10"
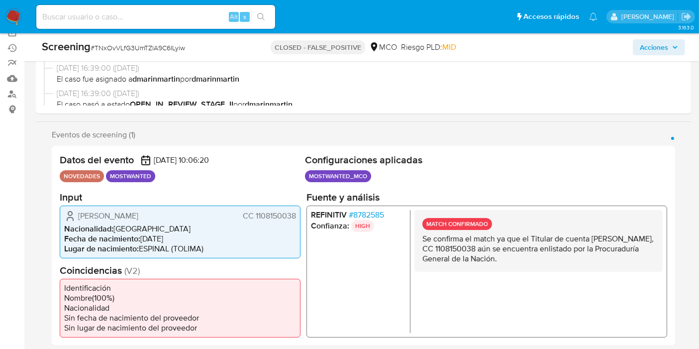
scroll to position [166, 0]
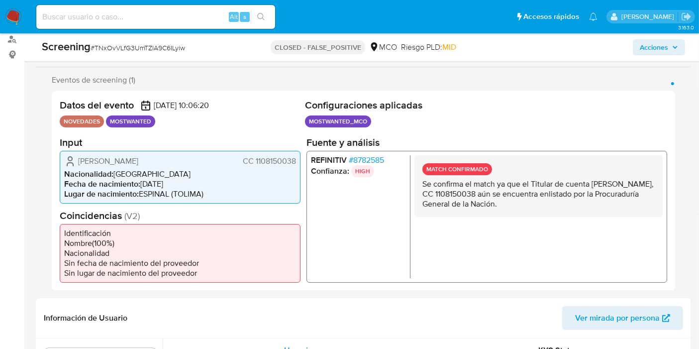
drag, startPoint x: 507, startPoint y: 195, endPoint x: 531, endPoint y: 227, distance: 39.5
click at [531, 228] on div "MATCH CONFIRMADO Se confirma el match ya que el Titular de cuenta Edison Castro…" at bounding box center [538, 216] width 248 height 123
click at [522, 202] on p "Se confirma el match ya que el Titular de cuenta Edison Castro Castrillon, CC 1…" at bounding box center [538, 194] width 232 height 30
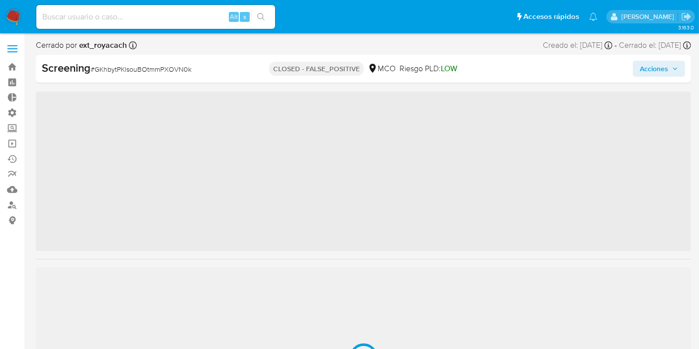
scroll to position [468, 0]
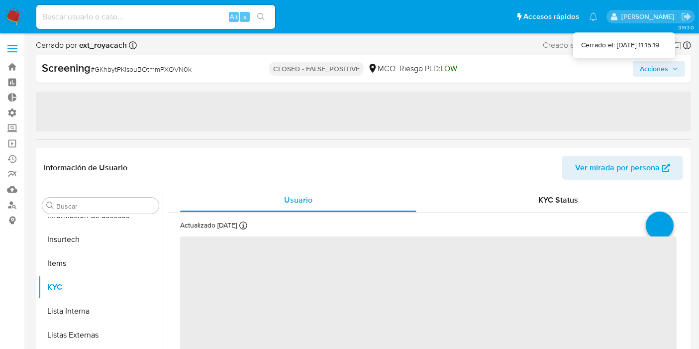
select select "10"
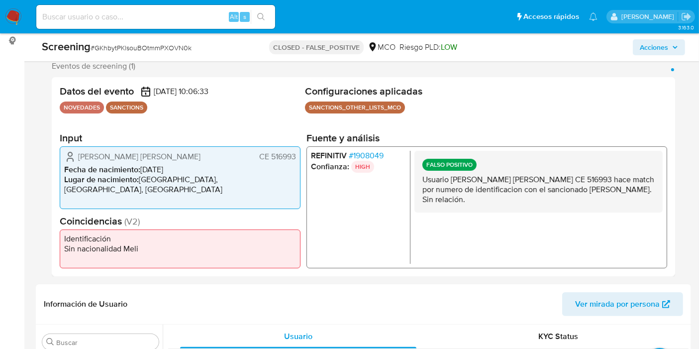
scroll to position [183, 0]
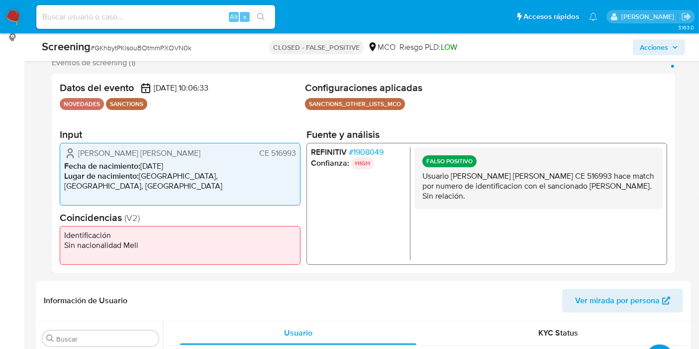
click at [351, 153] on span "# 1908049" at bounding box center [366, 152] width 35 height 10
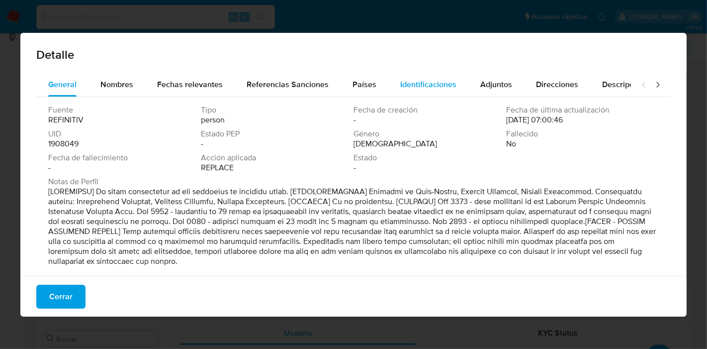
click at [393, 84] on button "Identificaciones" at bounding box center [429, 85] width 80 height 24
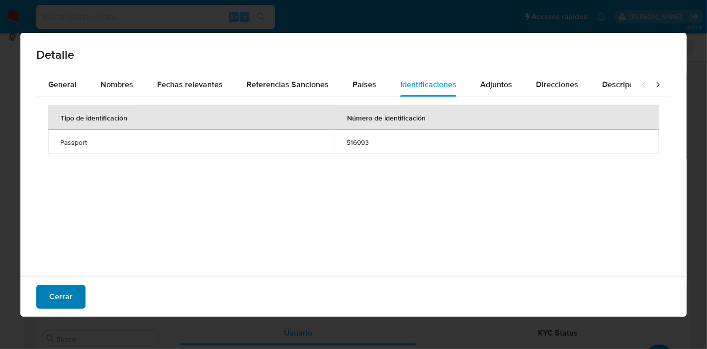
drag, startPoint x: 87, startPoint y: 282, endPoint x: 72, endPoint y: 297, distance: 21.1
click at [84, 284] on div "Cerrar" at bounding box center [353, 296] width 667 height 40
click at [71, 297] on button "Cerrar" at bounding box center [60, 297] width 49 height 24
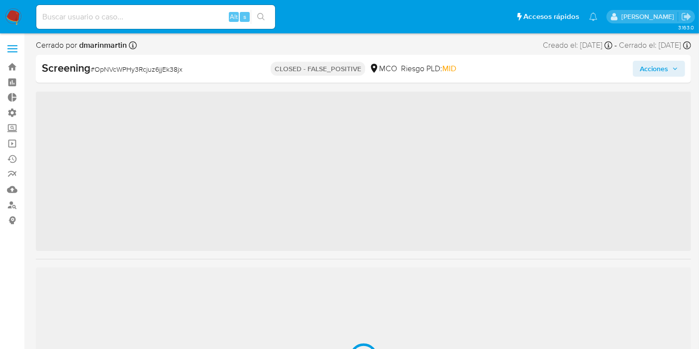
scroll to position [468, 0]
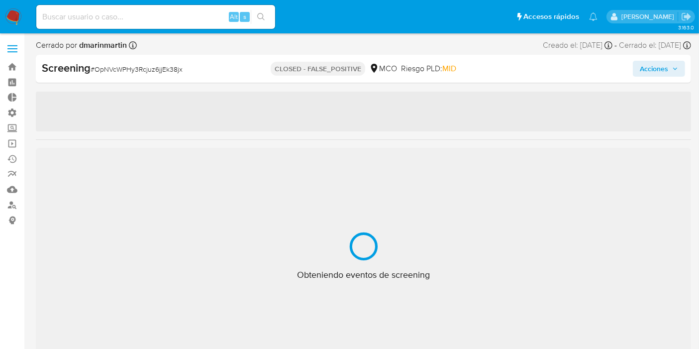
select select "10"
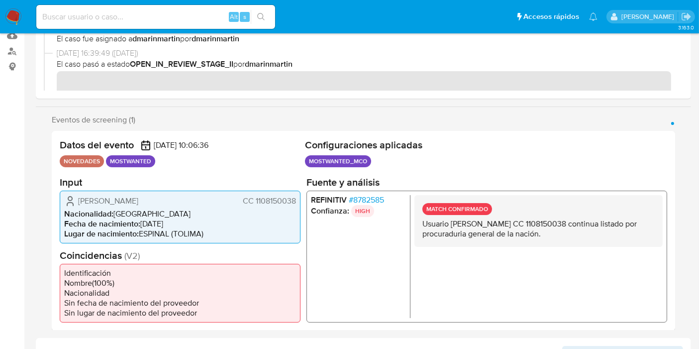
scroll to position [166, 0]
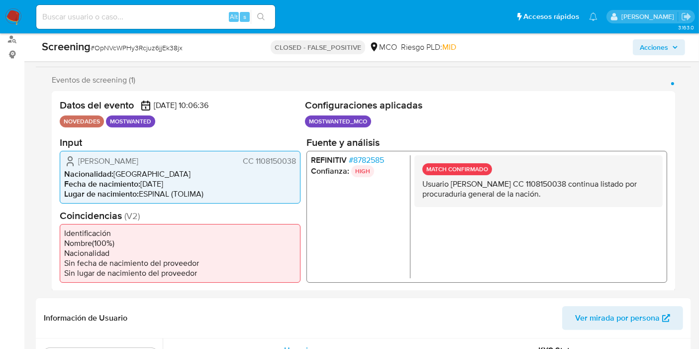
drag, startPoint x: 464, startPoint y: 180, endPoint x: 634, endPoint y: 188, distance: 169.8
click at [628, 191] on p "Usuario Edison Castro Castrillón CC 1108150038 continua listado por procuraduri…" at bounding box center [538, 189] width 232 height 20
click at [631, 187] on p "Usuario Edison Castro Castrillón CC 1108150038 continua listado por procuraduri…" at bounding box center [538, 189] width 232 height 20
click at [585, 184] on p "Usuario Edison Castro Castrillón CC 1108150038 continua listado por procuraduri…" at bounding box center [538, 189] width 232 height 20
drag, startPoint x: 548, startPoint y: 180, endPoint x: 565, endPoint y: 193, distance: 20.9
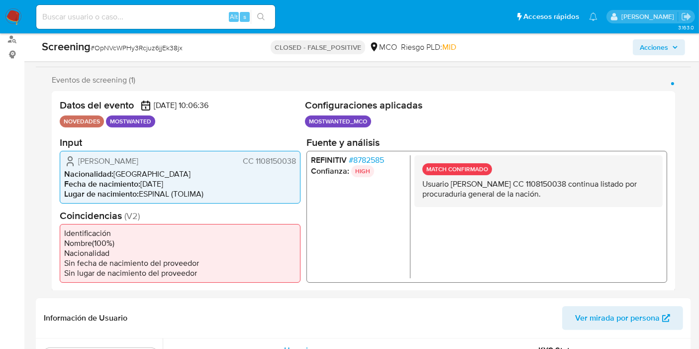
click at [565, 193] on p "Usuario Edison Castro Castrillón CC 1108150038 continua listado por procuraduri…" at bounding box center [538, 189] width 232 height 20
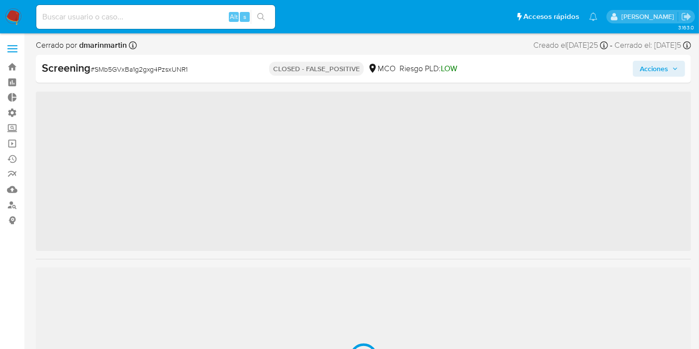
scroll to position [429, 0]
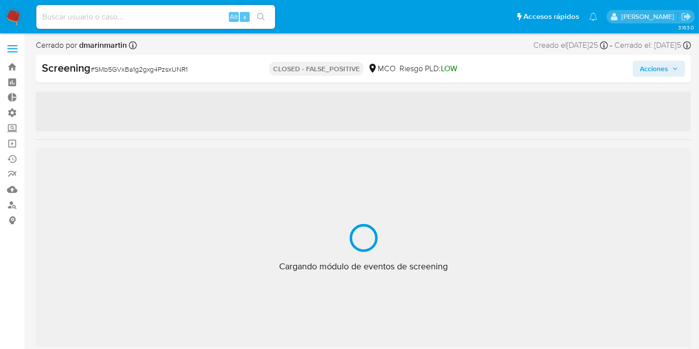
select select "10"
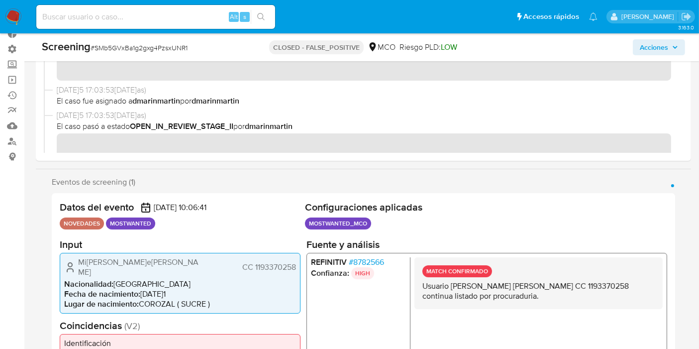
scroll to position [55, 0]
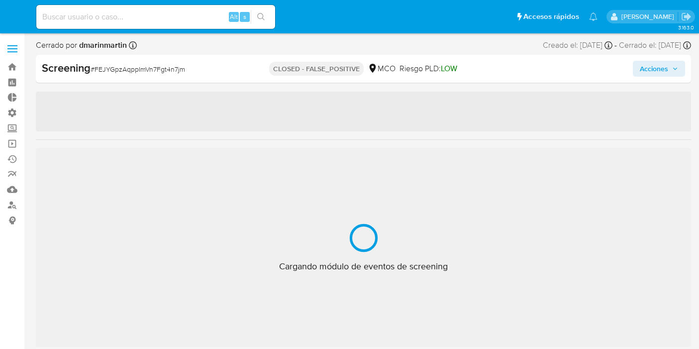
select select "10"
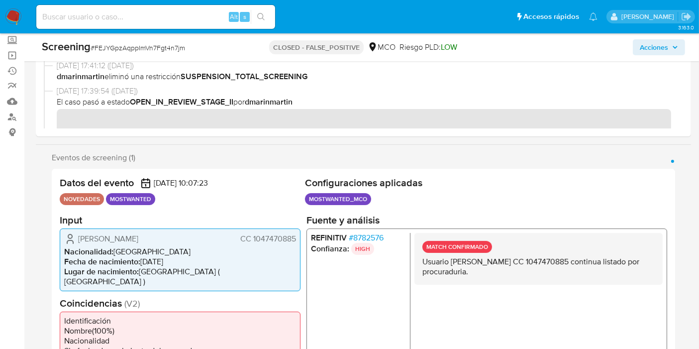
scroll to position [221, 0]
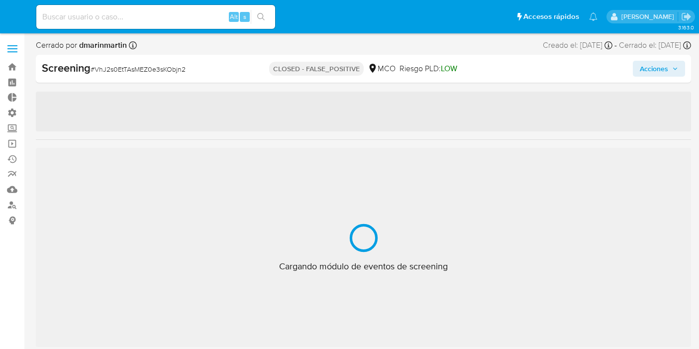
select select "10"
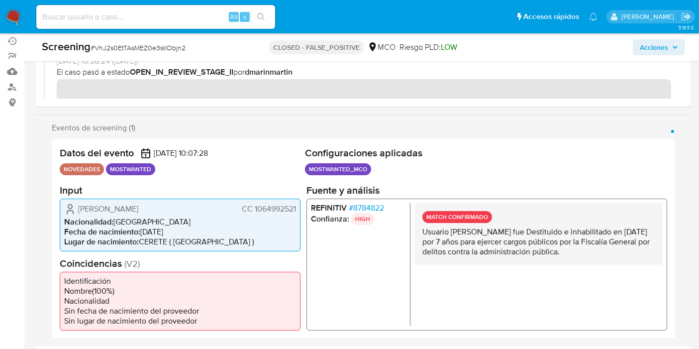
scroll to position [468, 0]
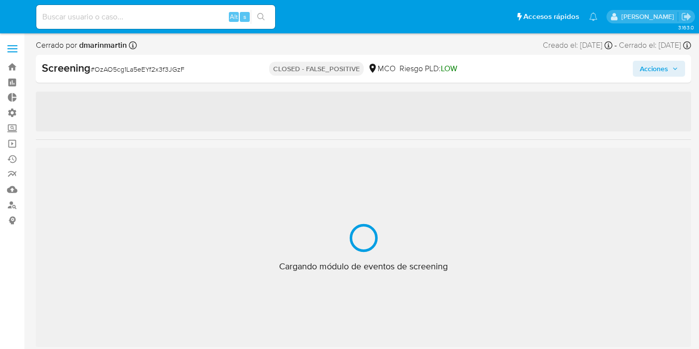
select select "10"
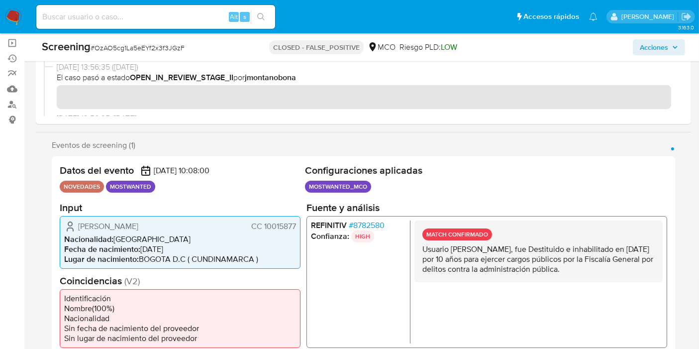
scroll to position [166, 0]
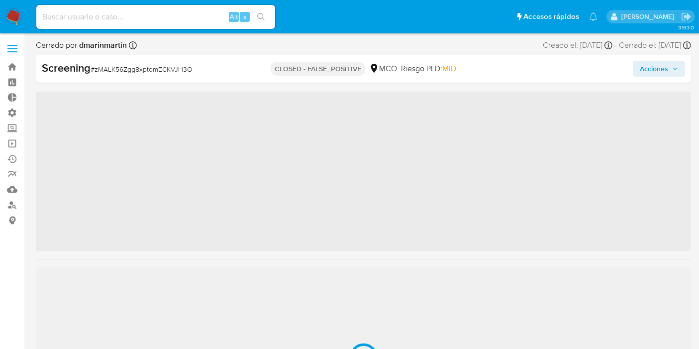
scroll to position [140, 0]
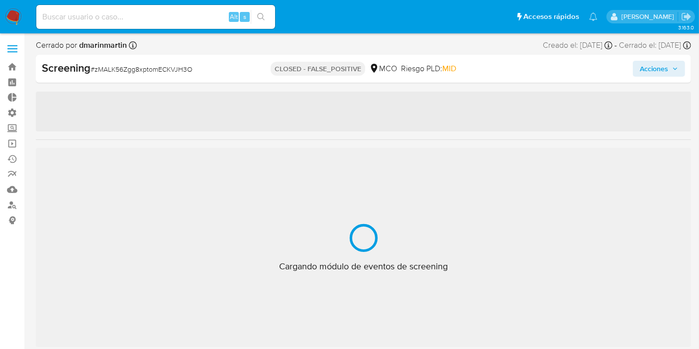
select select "10"
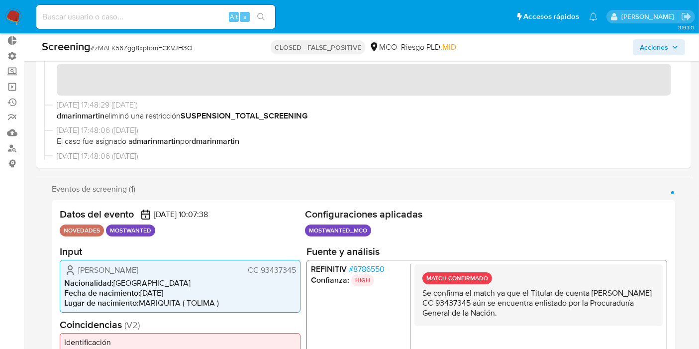
scroll to position [110, 0]
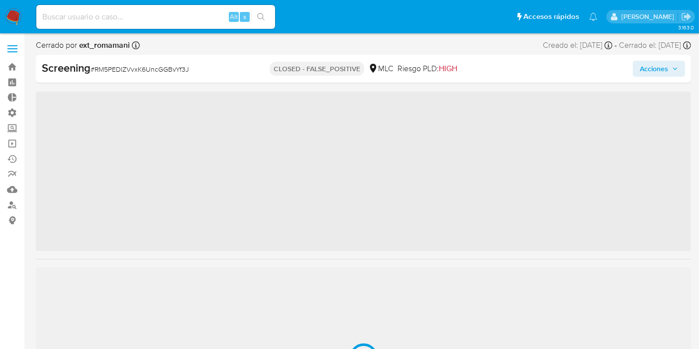
scroll to position [468, 0]
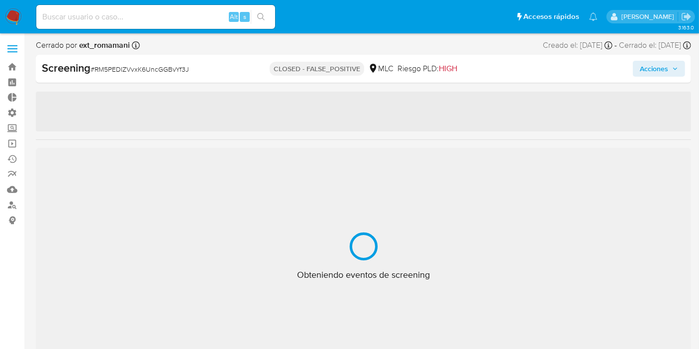
select select "10"
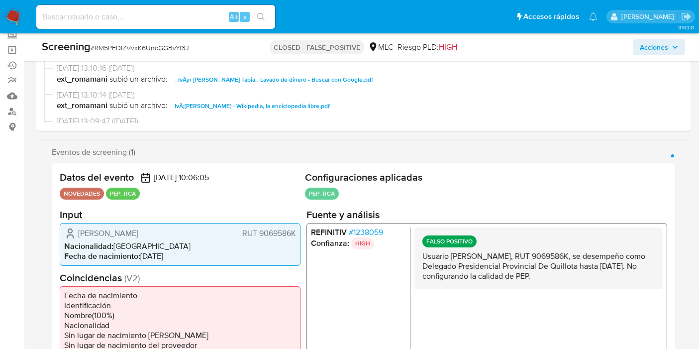
scroll to position [110, 0]
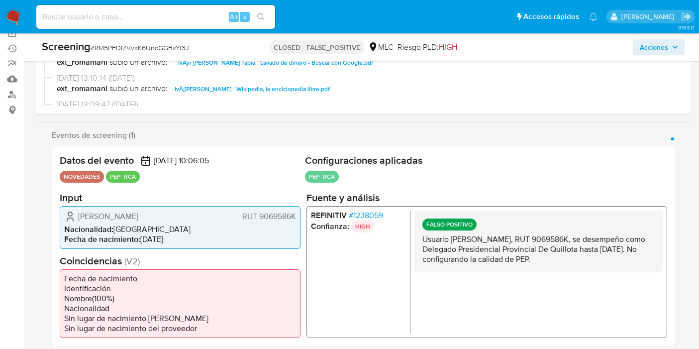
drag, startPoint x: 518, startPoint y: 224, endPoint x: 625, endPoint y: 265, distance: 114.0
click at [634, 267] on div "FALSO POSITIVO Usuario Iván Marcelo Cisternas Tapia, RUT 9069586K, se desempeño…" at bounding box center [538, 241] width 248 height 62
click at [624, 265] on div "FALSO POSITIVO Usuario Iván Marcelo Cisternas Tapia, RUT 9069586K, se desempeño…" at bounding box center [538, 241] width 248 height 62
click at [551, 254] on p "Usuario Iván Marcelo Cisternas Tapia, RUT 9069586K, se desempeño como Delegado …" at bounding box center [538, 249] width 232 height 30
drag, startPoint x: 546, startPoint y: 226, endPoint x: 616, endPoint y: 266, distance: 80.9
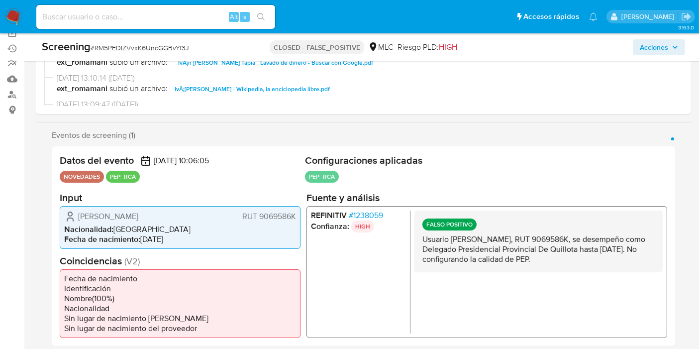
click at [614, 266] on div "FALSO POSITIVO Usuario Iván Marcelo Cisternas Tapia, RUT 9069586K, se desempeño…" at bounding box center [538, 241] width 248 height 62
click at [624, 256] on p "Usuario Iván Marcelo Cisternas Tapia, RUT 9069586K, se desempeño como Delegado …" at bounding box center [538, 249] width 232 height 30
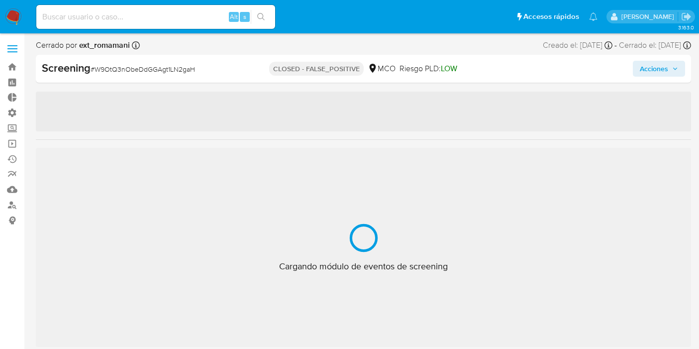
select select "10"
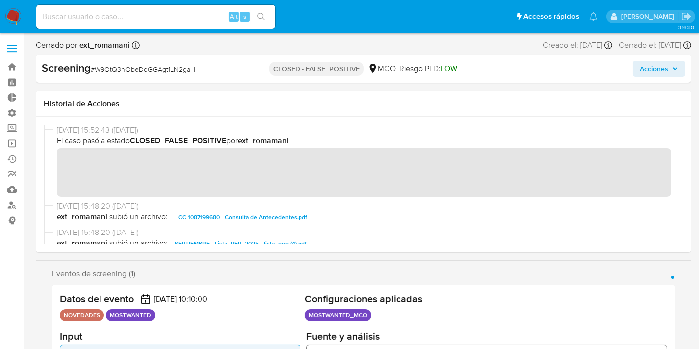
scroll to position [468, 0]
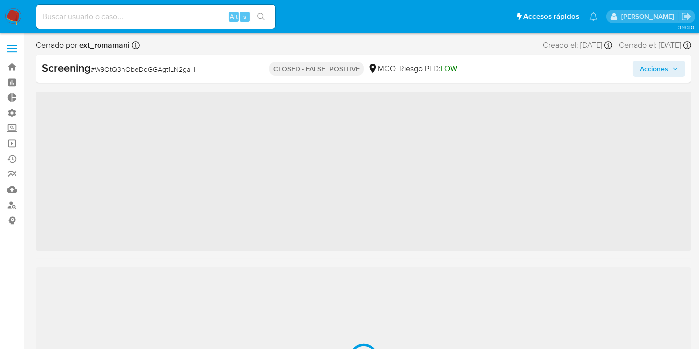
scroll to position [382, 0]
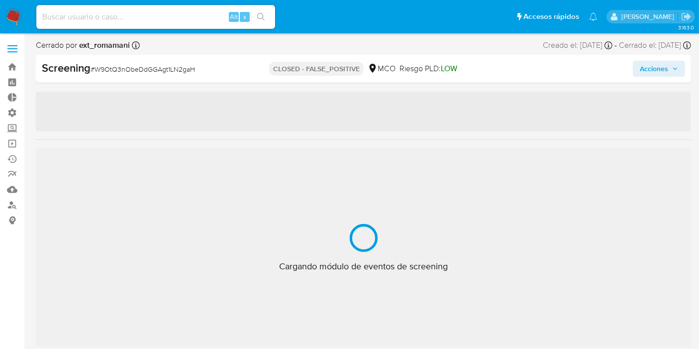
select select "10"
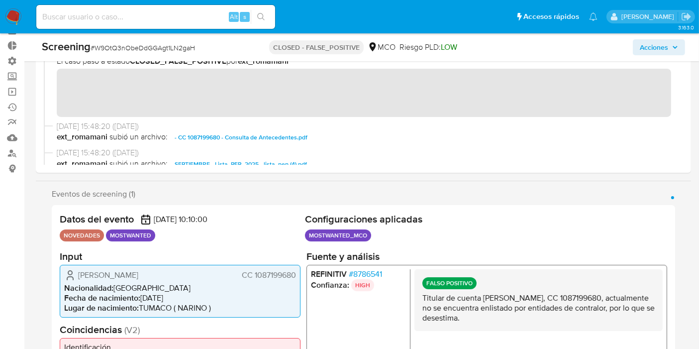
scroll to position [166, 0]
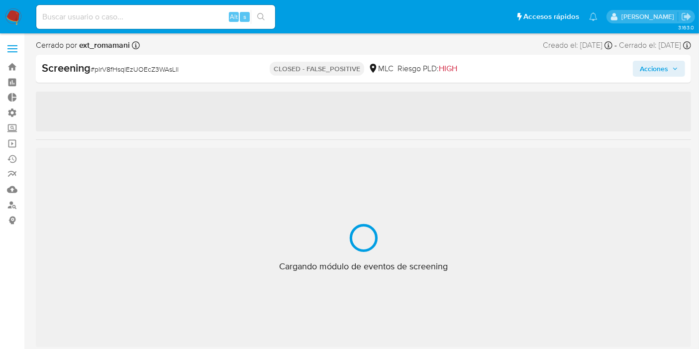
scroll to position [468, 0]
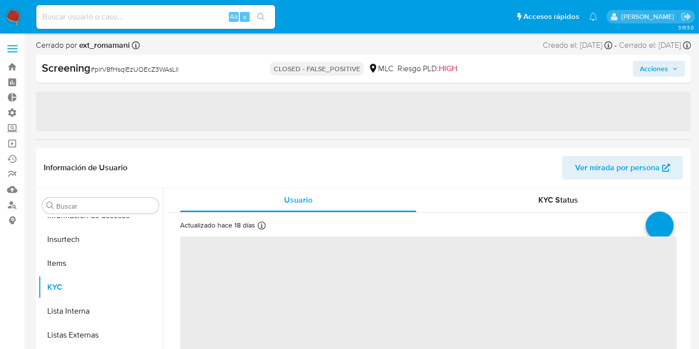
select select "10"
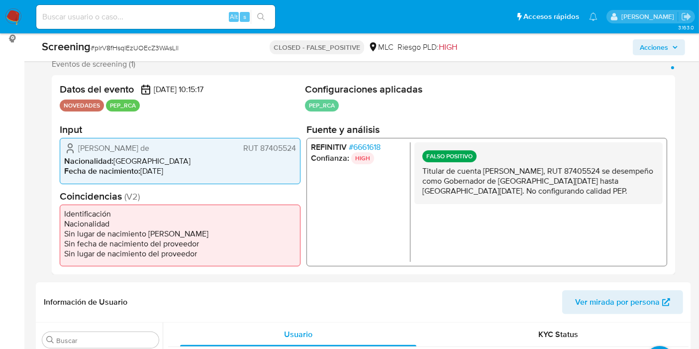
scroll to position [190, 0]
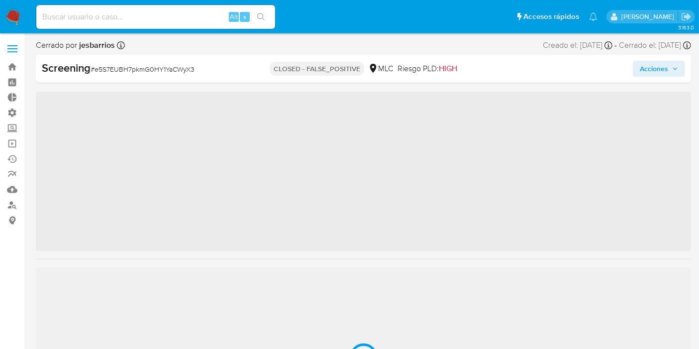
scroll to position [468, 0]
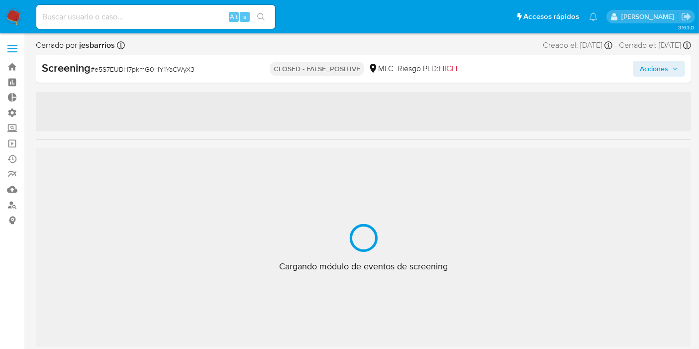
select select "10"
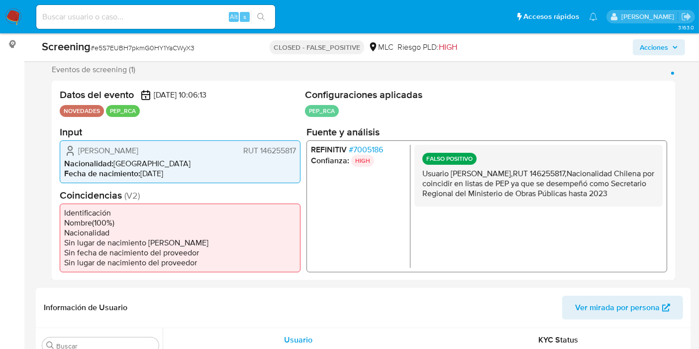
scroll to position [187, 0]
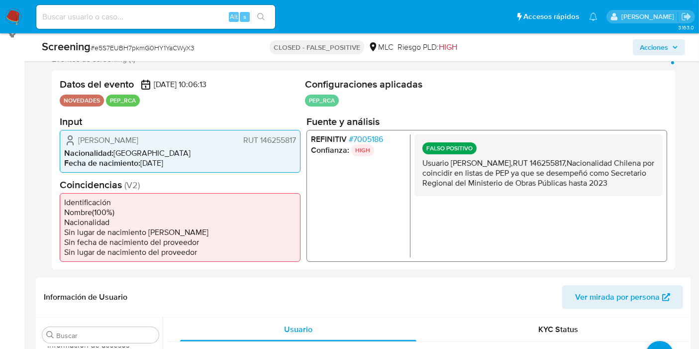
drag, startPoint x: 423, startPoint y: 157, endPoint x: 545, endPoint y: 177, distance: 123.1
click at [562, 171] on p "Usuario Daniel Eduardo Olhabe Espinosa,RUT 146255817,Nacionalidad Chilena por c…" at bounding box center [538, 173] width 232 height 30
click at [510, 188] on p "Usuario Daniel Eduardo Olhabe Espinosa,RUT 146255817,Nacionalidad Chilena por c…" at bounding box center [538, 173] width 232 height 30
drag, startPoint x: 524, startPoint y: 188, endPoint x: 429, endPoint y: 159, distance: 99.9
click at [409, 159] on div "REFINITIV # 7005186 Confianza: HIGH FALSO POSITIVO Usuario Daniel Eduardo Olhab…" at bounding box center [486, 195] width 361 height 132
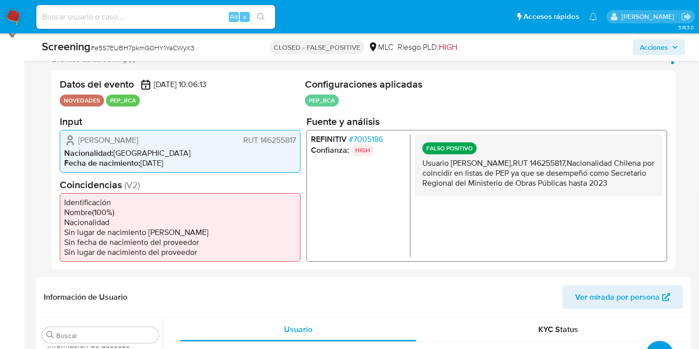
click at [429, 159] on p "Usuario Daniel Eduardo Olhabe Espinosa,RUT 146255817,Nacionalidad Chilena por c…" at bounding box center [538, 173] width 232 height 30
drag, startPoint x: 420, startPoint y: 161, endPoint x: 536, endPoint y: 186, distance: 118.0
click at [536, 186] on div "FALSO POSITIVO Usuario Daniel Eduardo Olhabe Espinosa,RUT 146255817,Nacionalida…" at bounding box center [538, 165] width 248 height 62
click at [536, 186] on p "Usuario Daniel Eduardo Olhabe Espinosa,RUT 146255817,Nacionalidad Chilena por c…" at bounding box center [538, 173] width 232 height 30
click at [525, 196] on div "FALSO POSITIVO Usuario Daniel Eduardo Olhabe Espinosa,RUT 146255817,Nacionalida…" at bounding box center [538, 165] width 248 height 62
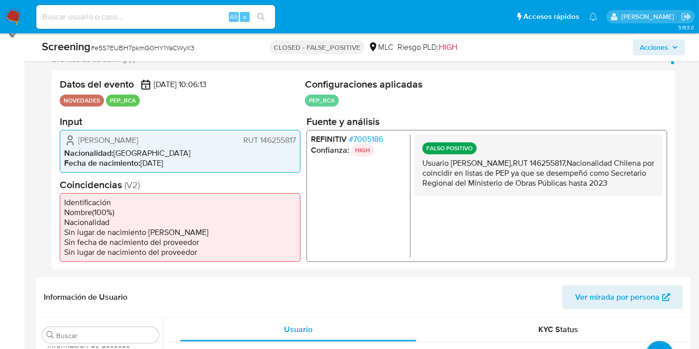
drag, startPoint x: 524, startPoint y: 192, endPoint x: 418, endPoint y: 169, distance: 109.0
click at [417, 169] on div "FALSO POSITIVO Usuario Daniel Eduardo Olhabe Espinosa,RUT 146255817,Nacionalida…" at bounding box center [538, 165] width 248 height 62
click at [426, 165] on p "Usuario Daniel Eduardo Olhabe Espinosa,RUT 146255817,Nacionalidad Chilena por c…" at bounding box center [538, 173] width 232 height 30
drag, startPoint x: 423, startPoint y: 162, endPoint x: 522, endPoint y: 192, distance: 103.9
click at [522, 188] on p "Usuario Daniel Eduardo Olhabe Espinosa,RUT 146255817,Nacionalidad Chilena por c…" at bounding box center [538, 173] width 232 height 30
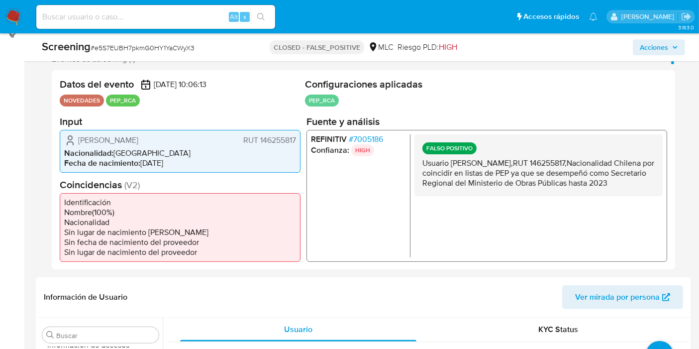
click at [522, 188] on p "Usuario Daniel Eduardo Olhabe Espinosa,RUT 146255817,Nacionalidad Chilena por c…" at bounding box center [538, 173] width 232 height 30
drag, startPoint x: 523, startPoint y: 192, endPoint x: 426, endPoint y: 158, distance: 102.3
click at [418, 164] on div "FALSO POSITIVO Usuario Daniel Eduardo Olhabe Espinosa,RUT 146255817,Nacionalida…" at bounding box center [538, 165] width 248 height 62
click at [426, 158] on p "Usuario Daniel Eduardo Olhabe Espinosa,RUT 146255817,Nacionalidad Chilena por c…" at bounding box center [538, 173] width 232 height 30
drag, startPoint x: 421, startPoint y: 161, endPoint x: 561, endPoint y: 195, distance: 143.2
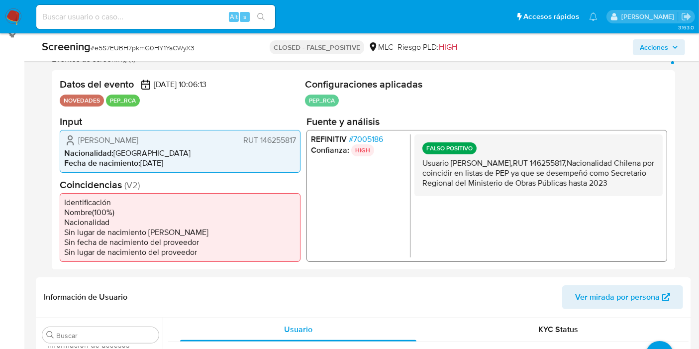
click at [561, 188] on p "Usuario Daniel Eduardo Olhabe Espinosa,RUT 146255817,Nacionalidad Chilena por c…" at bounding box center [538, 173] width 232 height 30
drag, startPoint x: 557, startPoint y: 194, endPoint x: 550, endPoint y: 196, distance: 7.1
click at [558, 188] on p "Usuario Daniel Eduardo Olhabe Espinosa,RUT 146255817,Nacionalidad Chilena por c…" at bounding box center [538, 173] width 232 height 30
click at [542, 188] on p "Usuario Daniel Eduardo Olhabe Espinosa,RUT 146255817,Nacionalidad Chilena por c…" at bounding box center [538, 173] width 232 height 30
drag, startPoint x: 530, startPoint y: 192, endPoint x: 430, endPoint y: 174, distance: 101.0
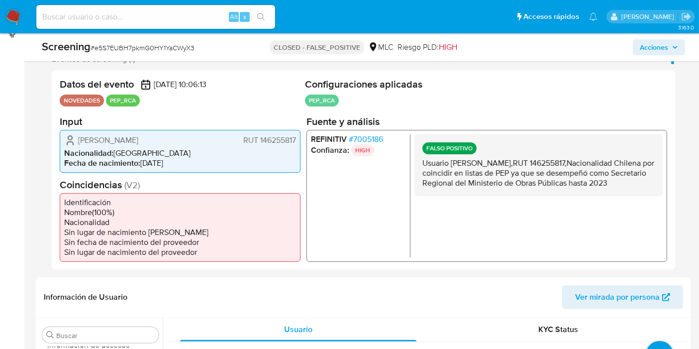
click at [386, 170] on div "REFINITIV # 7005186 Confianza: HIGH FALSO POSITIVO Usuario Daniel Eduardo Olhab…" at bounding box center [486, 195] width 361 height 132
click at [446, 177] on p "Usuario Daniel Eduardo Olhabe Espinosa,RUT 146255817,Nacionalidad Chilena por c…" at bounding box center [538, 173] width 232 height 30
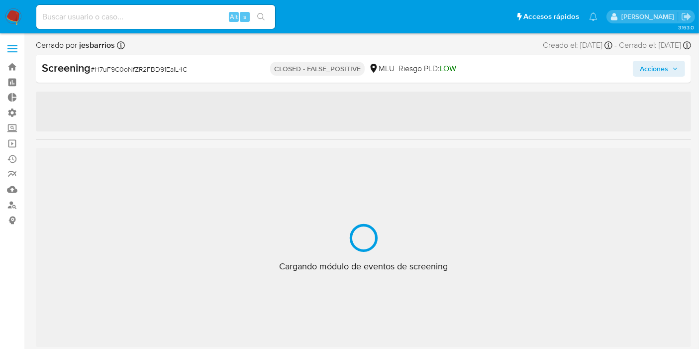
scroll to position [492, 0]
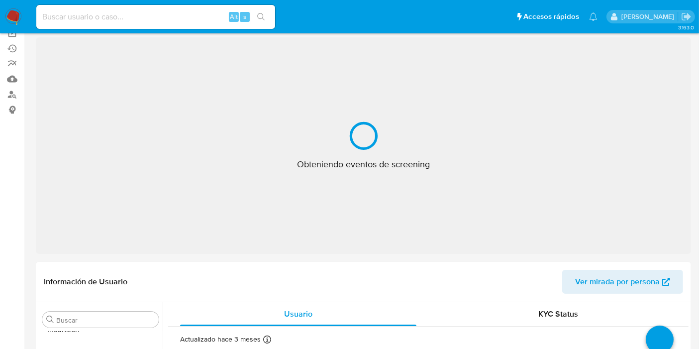
select select "10"
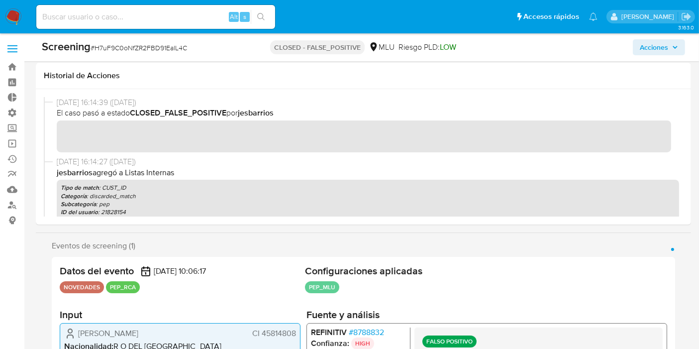
scroll to position [0, 0]
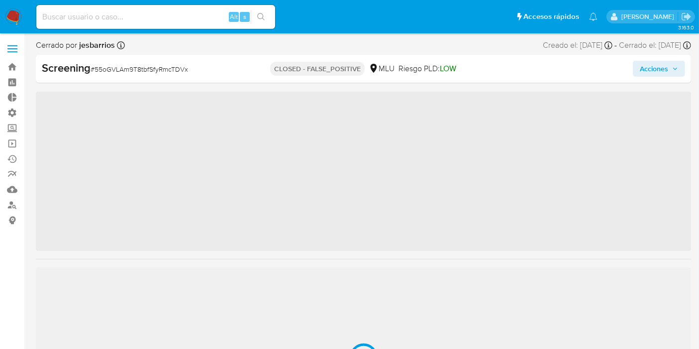
scroll to position [492, 0]
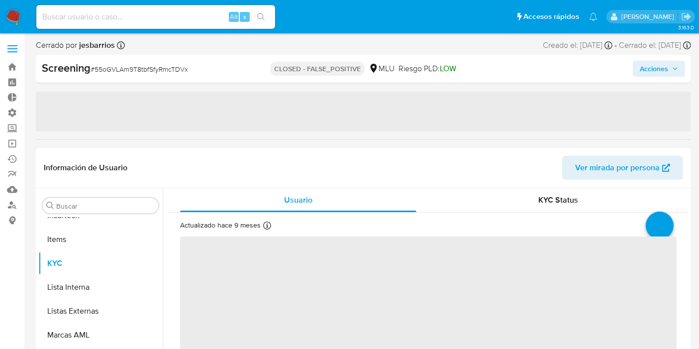
select select "10"
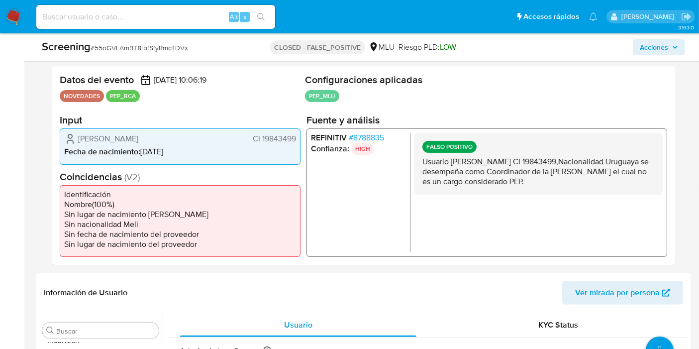
scroll to position [221, 0]
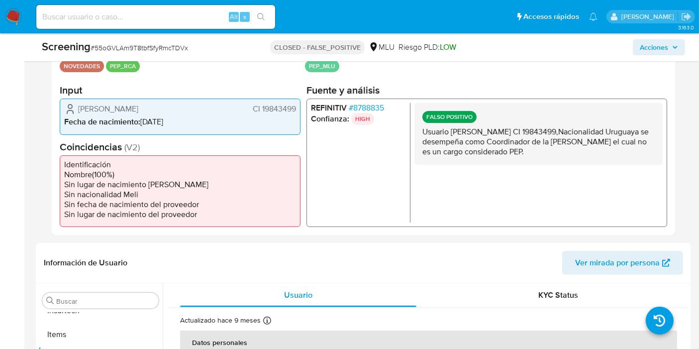
drag, startPoint x: 514, startPoint y: 122, endPoint x: 611, endPoint y: 147, distance: 99.5
click at [611, 147] on div "FALSO POSITIVO Usuario Miguel Angel Perera Ayala CI 19843499,Nacionalidad Urugu…" at bounding box center [538, 134] width 248 height 62
click at [582, 153] on p "Usuario [PERSON_NAME] CI 19843499,Nacionalidad Uruguaya se desempeña como Coord…" at bounding box center [538, 142] width 232 height 30
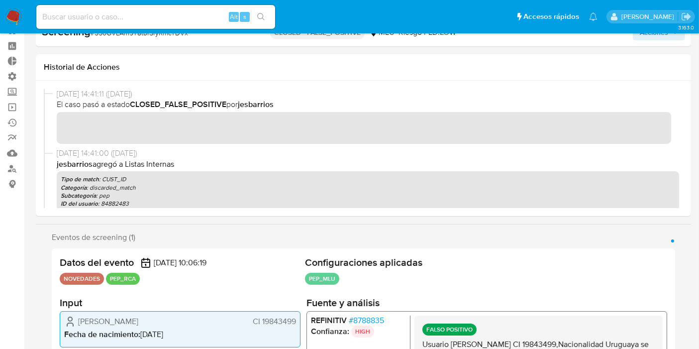
scroll to position [0, 0]
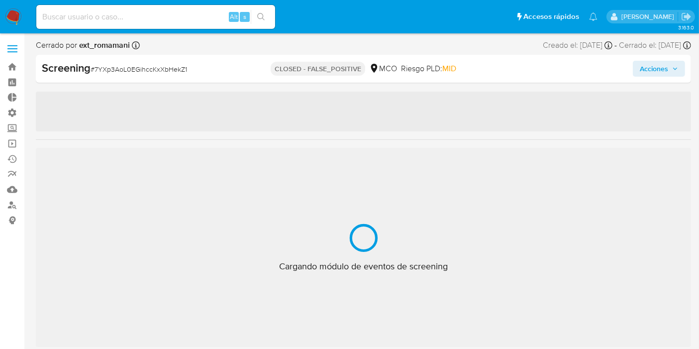
scroll to position [468, 0]
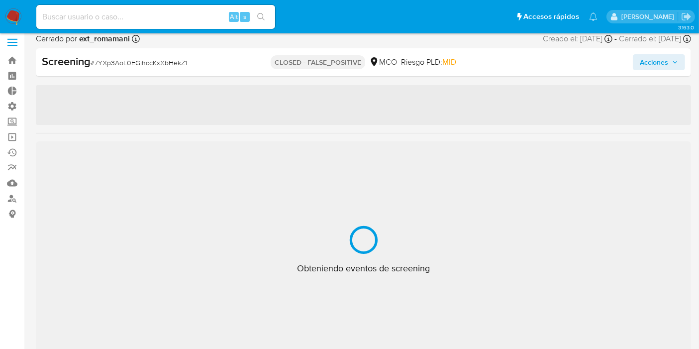
select select "10"
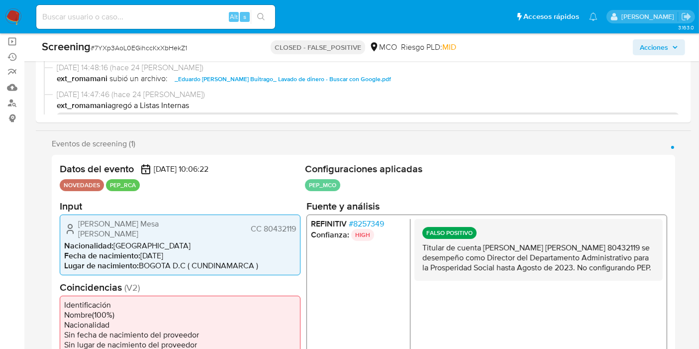
scroll to position [166, 0]
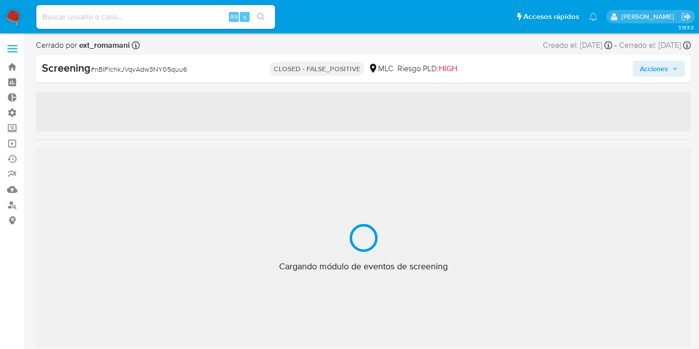
scroll to position [368, 0]
select select "10"
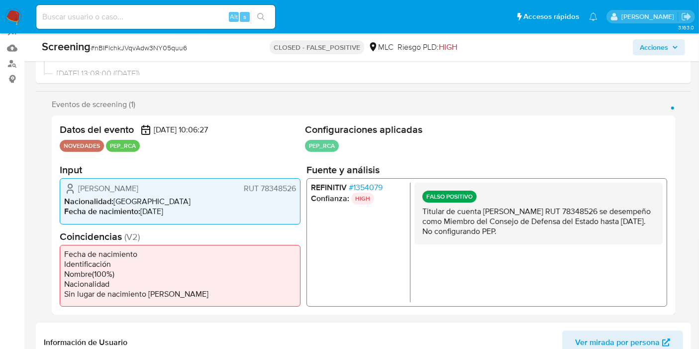
scroll to position [221, 0]
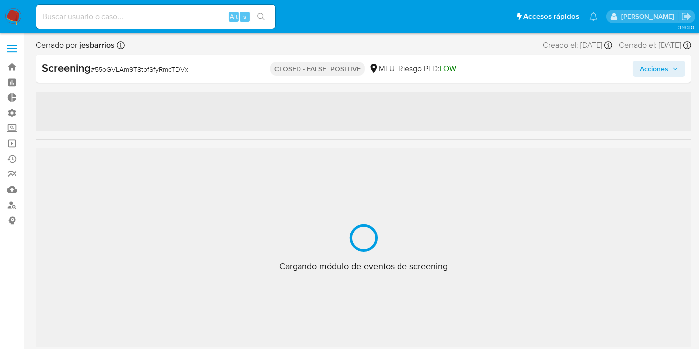
scroll to position [492, 0]
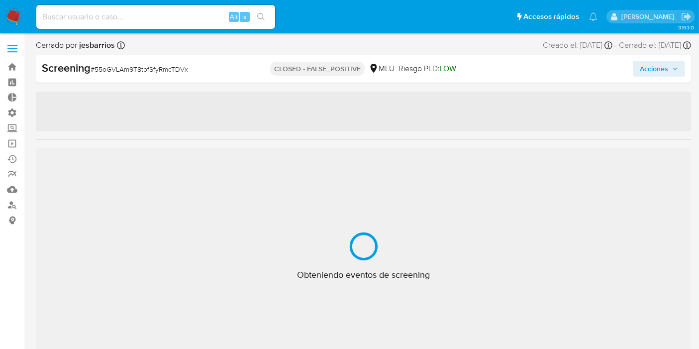
select select "10"
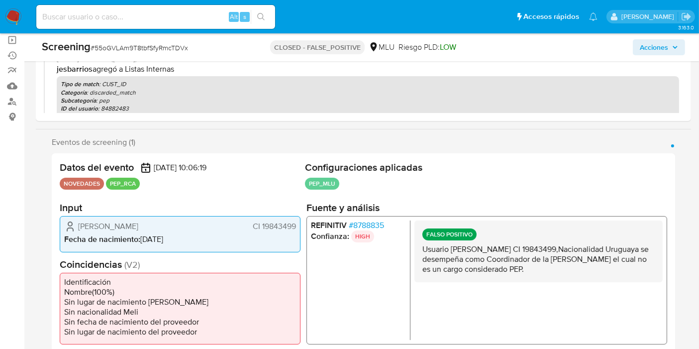
scroll to position [152, 0]
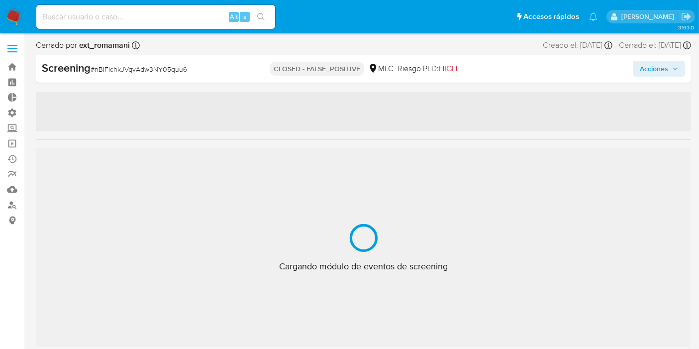
scroll to position [468, 0]
select select "10"
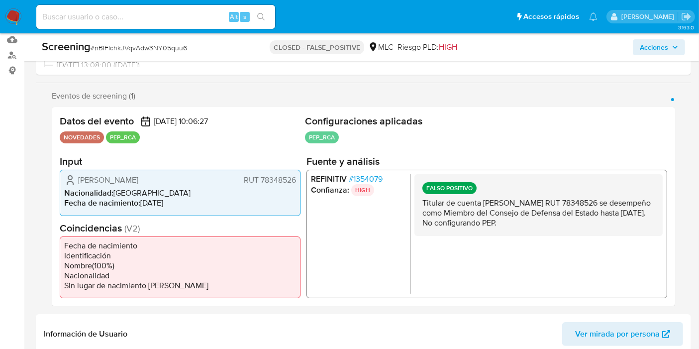
scroll to position [158, 0]
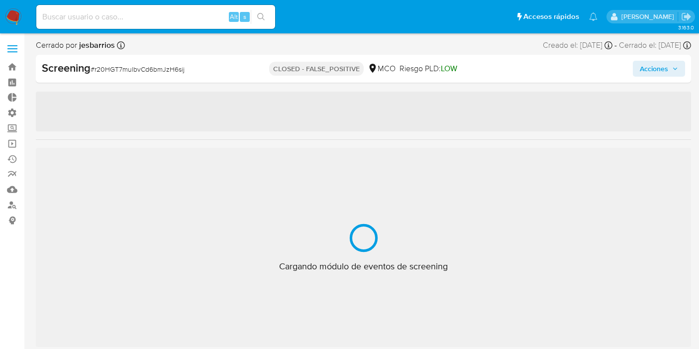
select select "10"
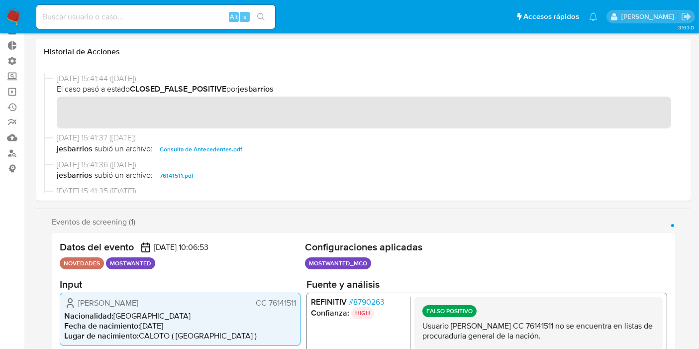
scroll to position [166, 0]
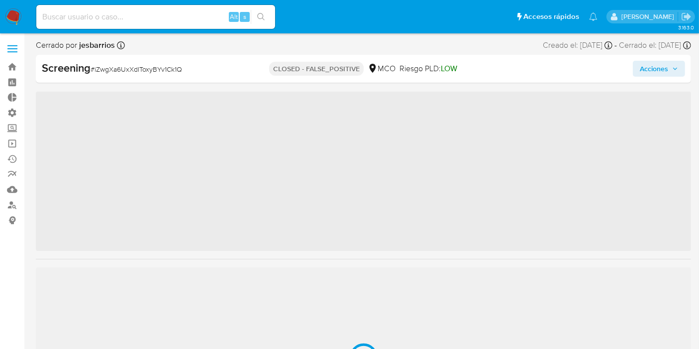
scroll to position [468, 0]
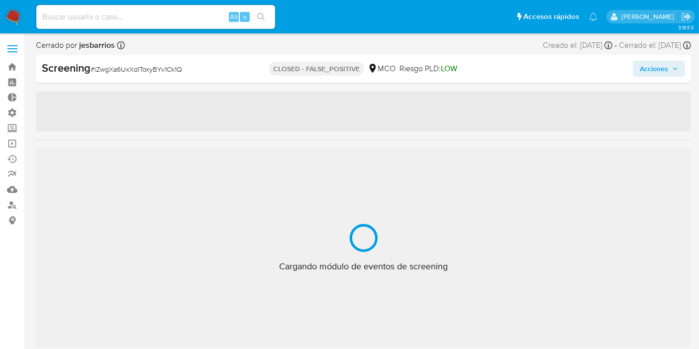
select select "10"
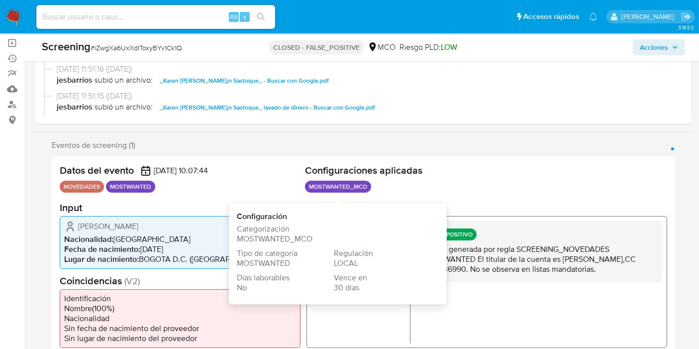
scroll to position [166, 0]
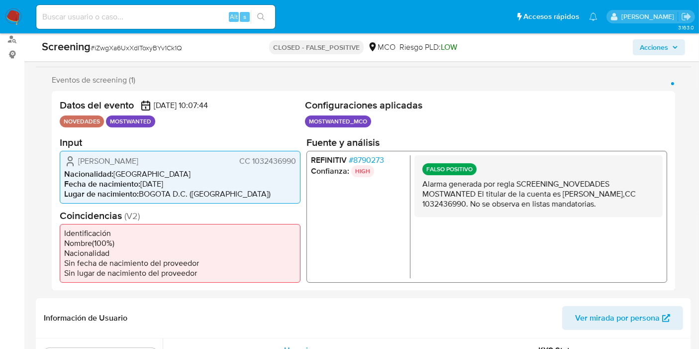
drag, startPoint x: 494, startPoint y: 183, endPoint x: 564, endPoint y: 193, distance: 70.3
click at [564, 193] on p "Alarma generada por regla SCREENING_NOVEDADES MOSTWANTED El titular de la cuent…" at bounding box center [538, 194] width 232 height 30
click at [557, 201] on p "Alarma generada por regla SCREENING_NOVEDADES MOSTWANTED El titular de la cuent…" at bounding box center [538, 194] width 232 height 30
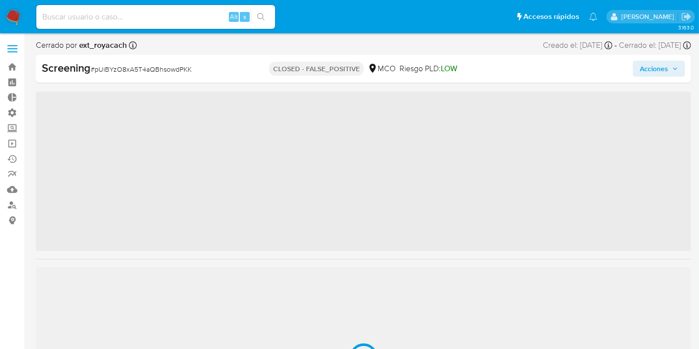
scroll to position [468, 0]
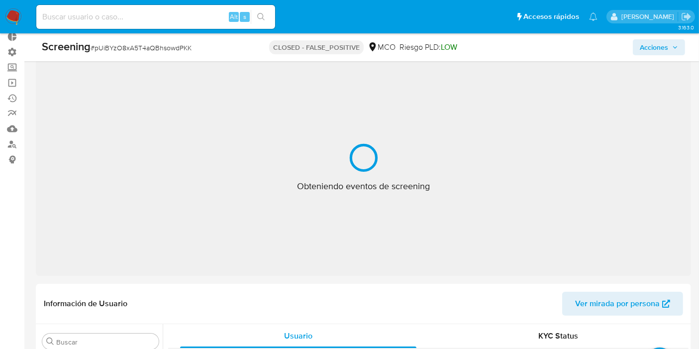
select select "10"
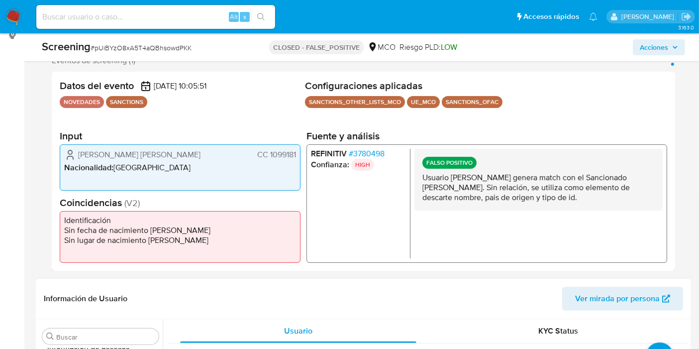
scroll to position [221, 0]
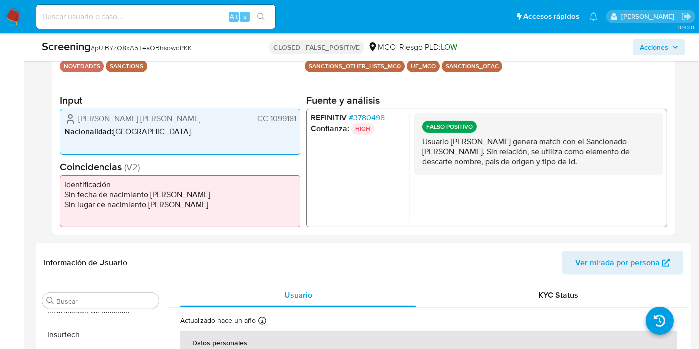
drag, startPoint x: 494, startPoint y: 140, endPoint x: 634, endPoint y: 188, distance: 147.3
click at [628, 186] on div "FALSO POSITIVO Usuario Jose Ernesto Bernal Gomez genera match con el Sancionado…" at bounding box center [538, 167] width 248 height 109
click at [640, 162] on p "Usuario Jose Ernesto Bernal Gomez genera match con el Sancionado Sergey Konstan…" at bounding box center [538, 152] width 232 height 30
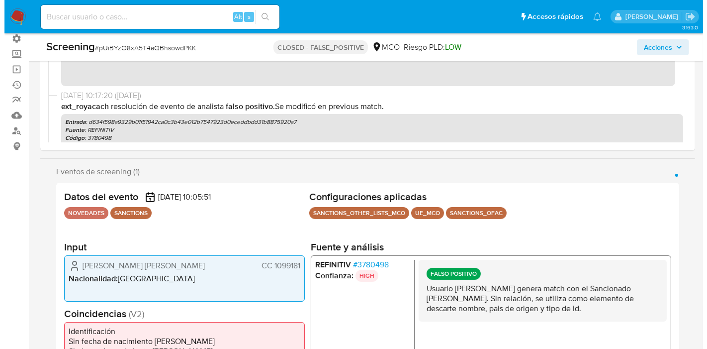
scroll to position [166, 0]
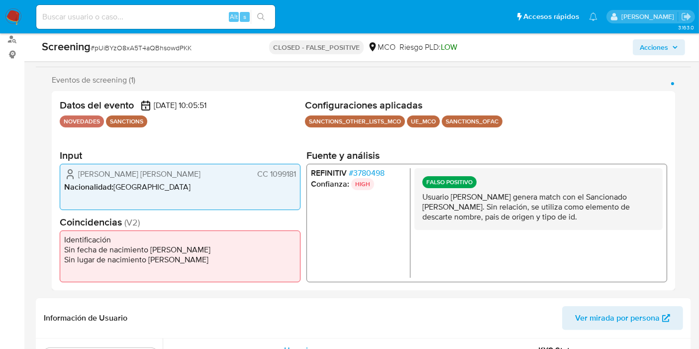
click at [358, 172] on span "# 3780498" at bounding box center [367, 173] width 36 height 10
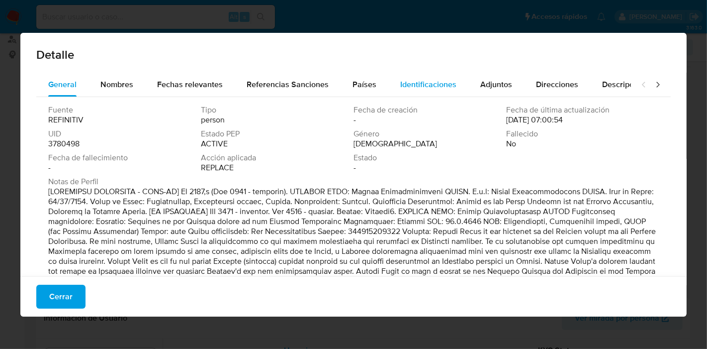
click at [419, 86] on span "Identificaciones" at bounding box center [428, 84] width 56 height 11
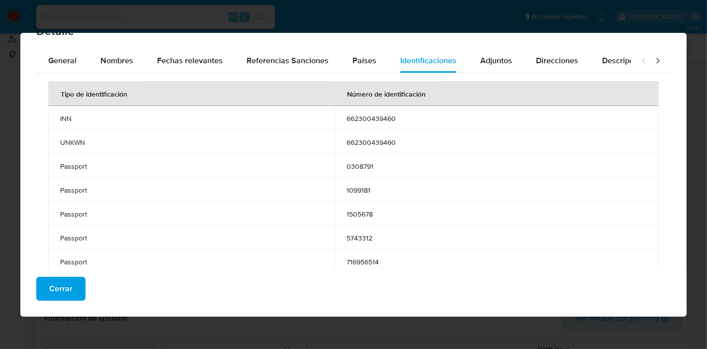
scroll to position [36, 0]
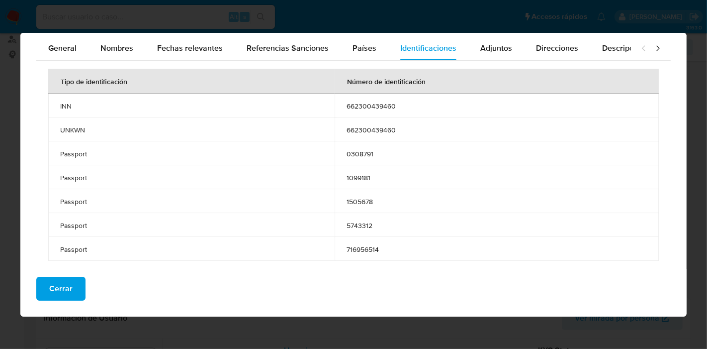
drag, startPoint x: 75, startPoint y: 291, endPoint x: 97, endPoint y: 271, distance: 29.6
click at [73, 290] on button "Cerrar" at bounding box center [60, 289] width 49 height 24
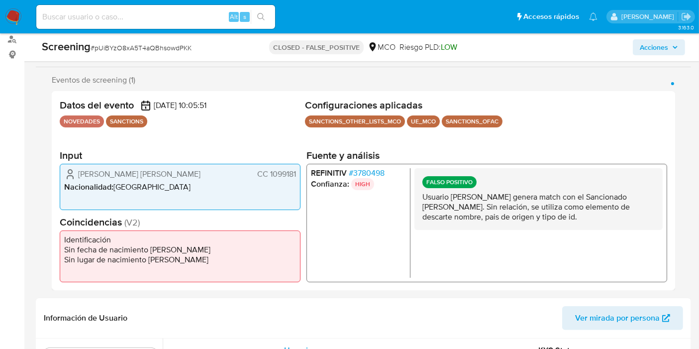
click at [282, 177] on span "CC 1099181" at bounding box center [276, 174] width 39 height 10
click at [368, 171] on span "# 3780498" at bounding box center [367, 173] width 36 height 10
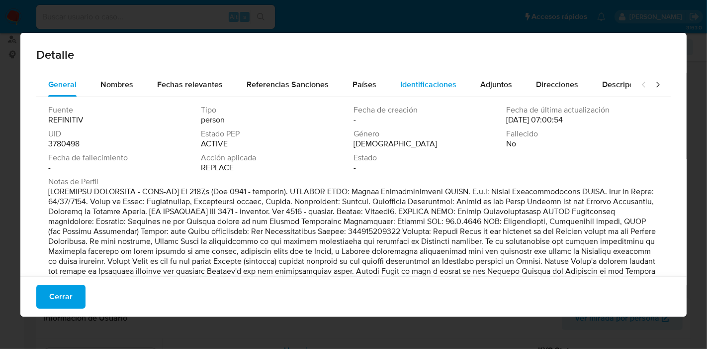
click at [407, 92] on div "Identificaciones" at bounding box center [428, 85] width 56 height 24
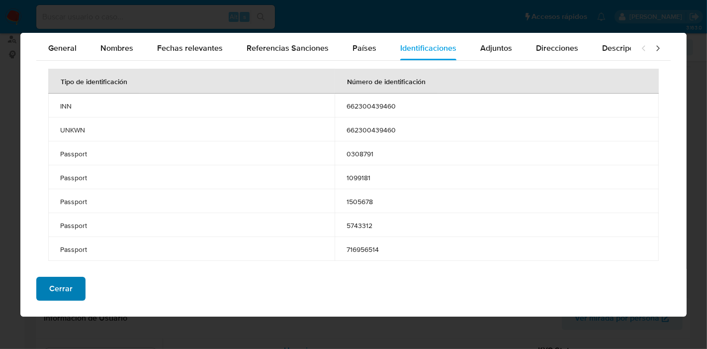
click at [36, 288] on div "Cerrar" at bounding box center [353, 293] width 667 height 48
click at [43, 292] on button "Cerrar" at bounding box center [60, 289] width 49 height 24
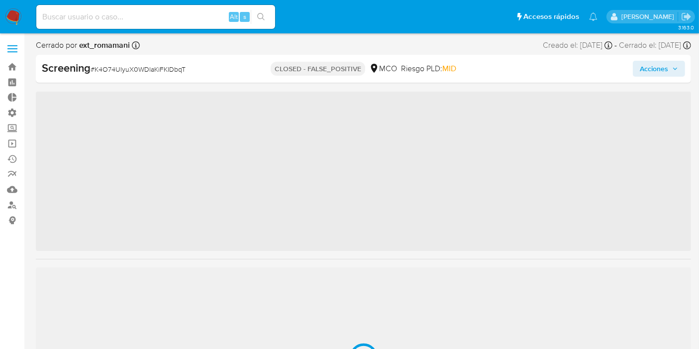
scroll to position [468, 0]
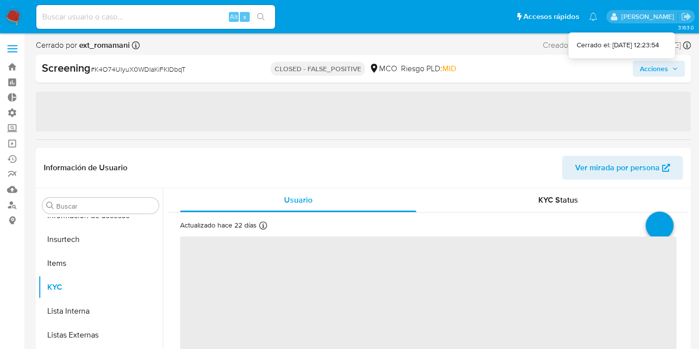
select select "10"
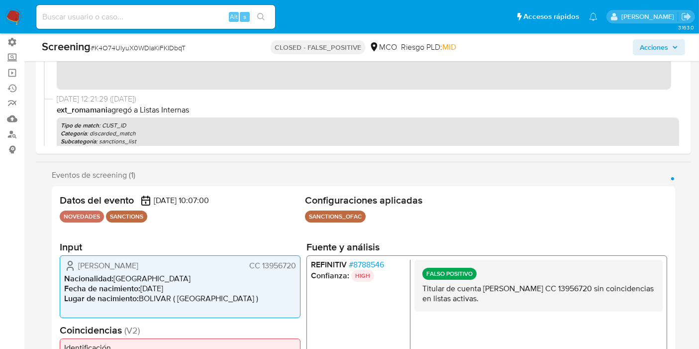
scroll to position [135, 0]
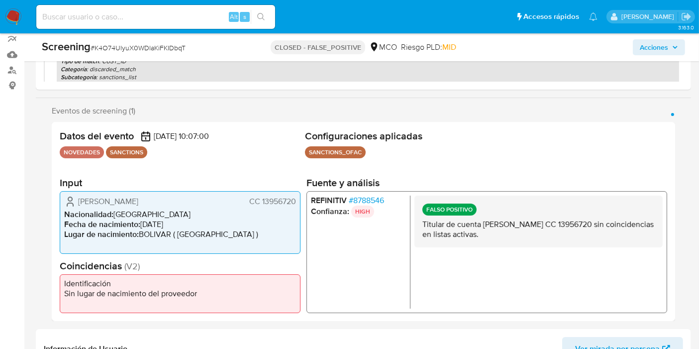
click at [379, 199] on span "# 8788546" at bounding box center [366, 201] width 35 height 10
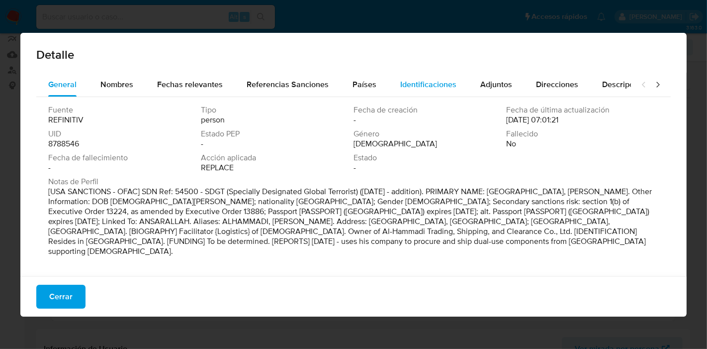
click at [402, 91] on div "Identificaciones" at bounding box center [428, 85] width 56 height 24
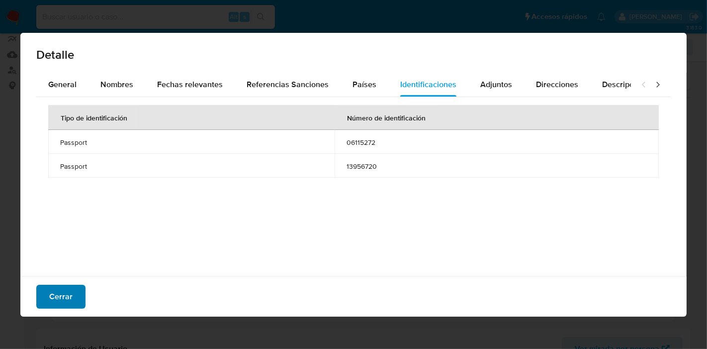
click at [63, 290] on span "Cerrar" at bounding box center [60, 297] width 23 height 22
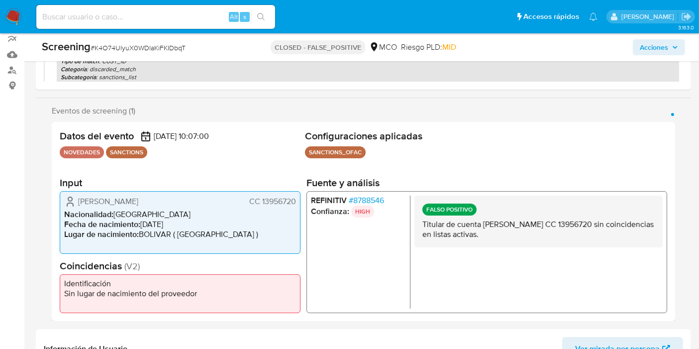
click at [268, 206] on div "Fabio Antonio Galeano Diaz CC 13956720" at bounding box center [180, 202] width 232 height 12
click at [385, 198] on li "REFINITIV # 8788546" at bounding box center [358, 201] width 95 height 10
click at [383, 198] on span "# 8788546" at bounding box center [366, 201] width 35 height 10
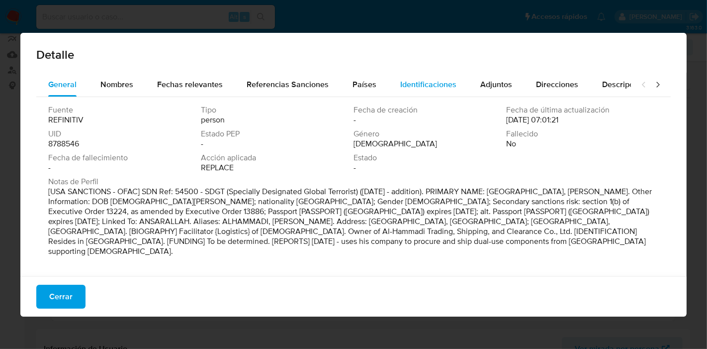
click at [416, 88] on span "Identificaciones" at bounding box center [428, 84] width 56 height 11
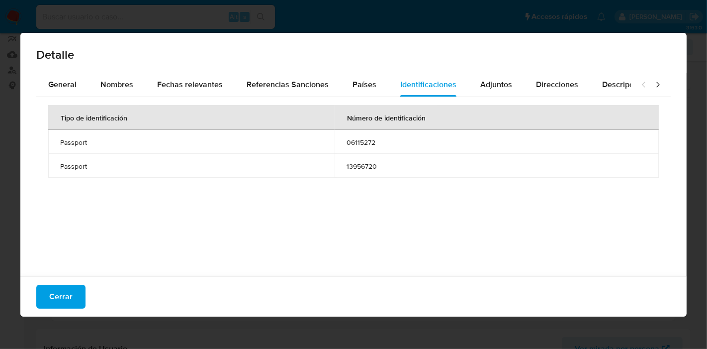
click at [74, 288] on button "Cerrar" at bounding box center [60, 297] width 49 height 24
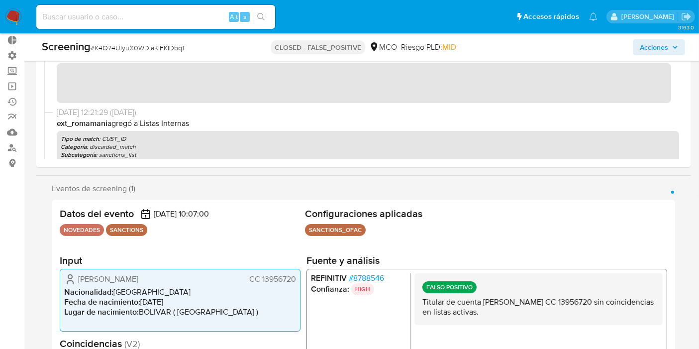
scroll to position [0, 0]
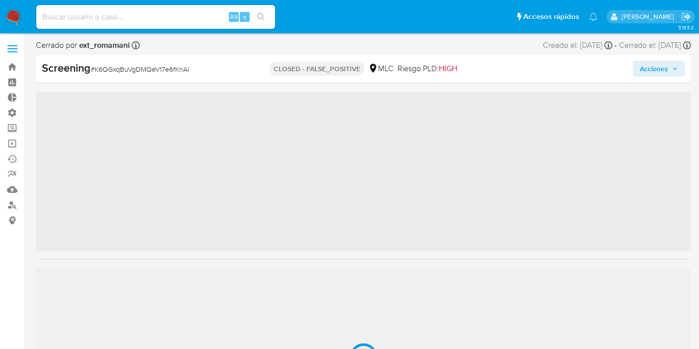
scroll to position [468, 0]
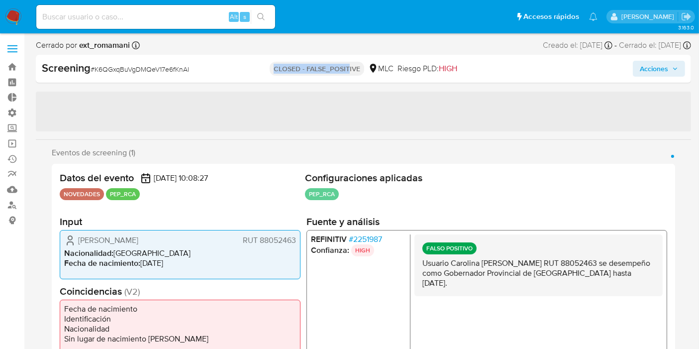
drag, startPoint x: 272, startPoint y: 68, endPoint x: 348, endPoint y: 70, distance: 76.1
click at [348, 70] on p "CLOSED - FALSE_POSITIVE" at bounding box center [317, 69] width 95 height 14
drag, startPoint x: 348, startPoint y: 70, endPoint x: 406, endPoint y: 142, distance: 92.3
click at [348, 70] on p "CLOSED - FALSE_POSITIVE" at bounding box center [317, 69] width 95 height 14
select select "10"
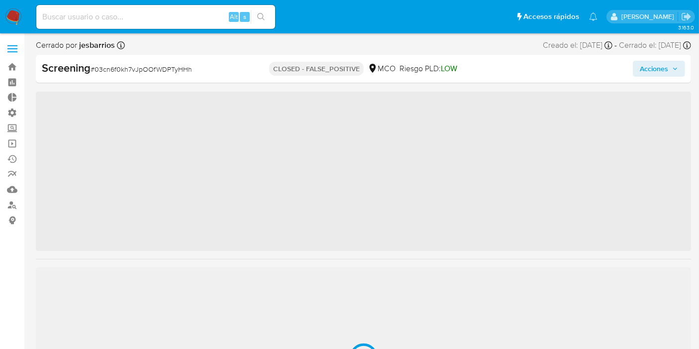
scroll to position [468, 0]
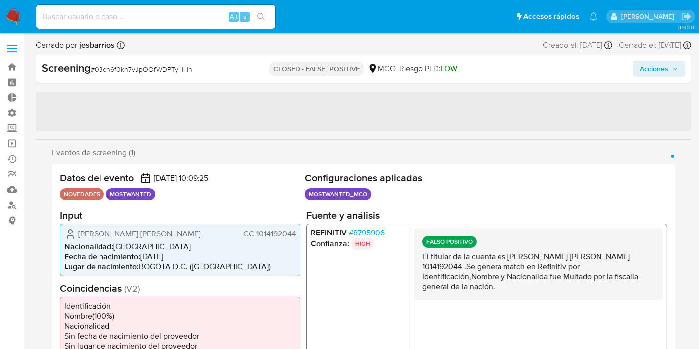
select select "10"
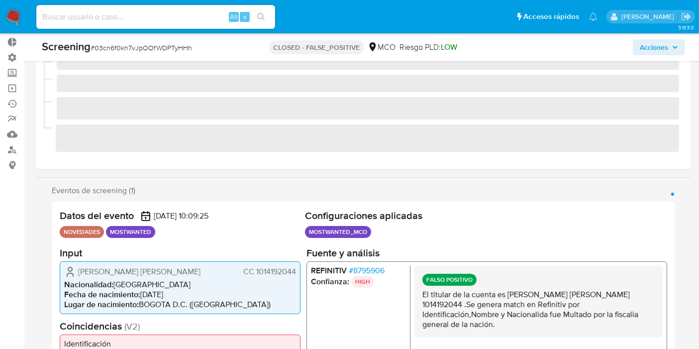
scroll to position [166, 0]
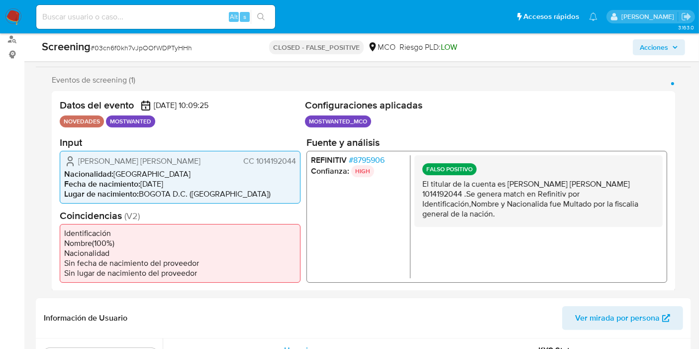
drag, startPoint x: 476, startPoint y: 203, endPoint x: 526, endPoint y: 223, distance: 53.8
click at [526, 223] on div "FALSO POSITIVO El titular de la cuenta es [PERSON_NAME] [PERSON_NAME] 101419204…" at bounding box center [538, 191] width 248 height 72
click at [517, 215] on p "El titular de la cuenta es [PERSON_NAME] [PERSON_NAME] 1014192044 .Se genera ma…" at bounding box center [538, 199] width 232 height 40
drag, startPoint x: 524, startPoint y: 204, endPoint x: 541, endPoint y: 222, distance: 25.3
click at [541, 222] on div "FALSO POSITIVO El titular de la cuenta es [PERSON_NAME] [PERSON_NAME] 101419204…" at bounding box center [538, 191] width 248 height 72
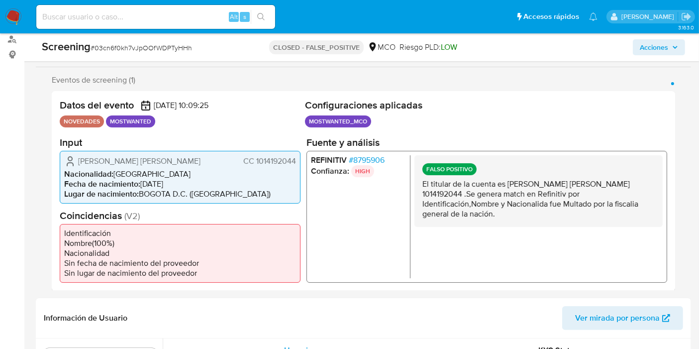
click at [541, 222] on div "FALSO POSITIVO El titular de la cuenta es [PERSON_NAME] [PERSON_NAME] 101419204…" at bounding box center [538, 191] width 248 height 72
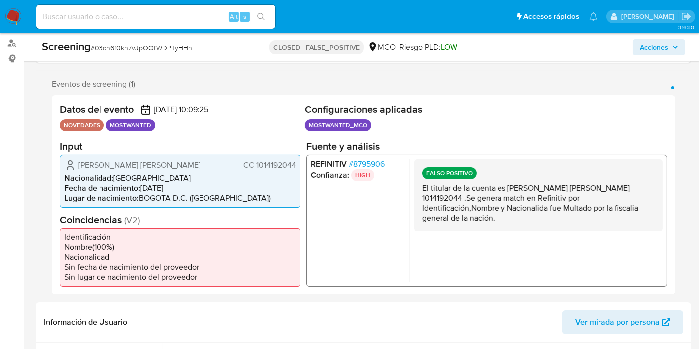
scroll to position [0, 0]
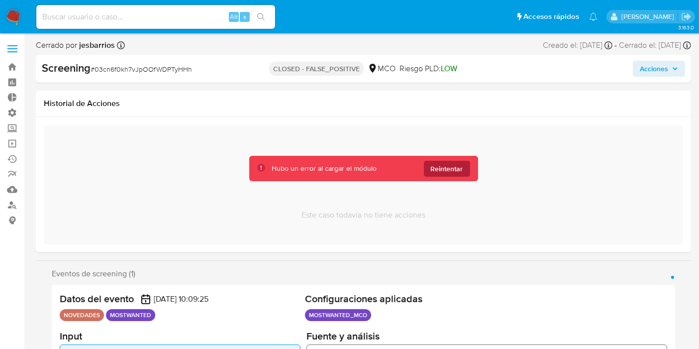
click at [450, 171] on span "Reintentar" at bounding box center [447, 169] width 32 height 16
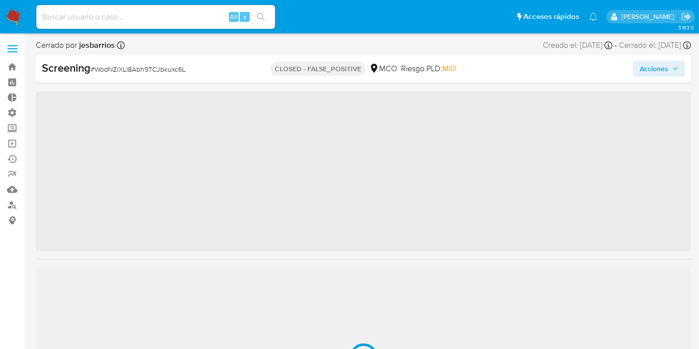
scroll to position [468, 0]
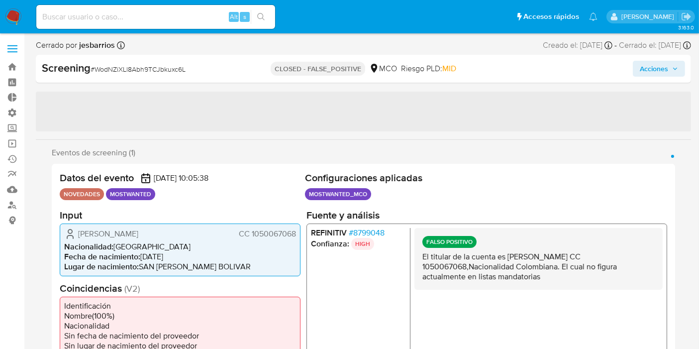
select select "10"
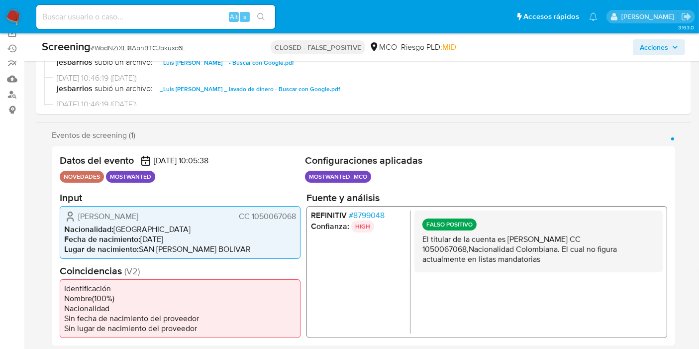
scroll to position [166, 0]
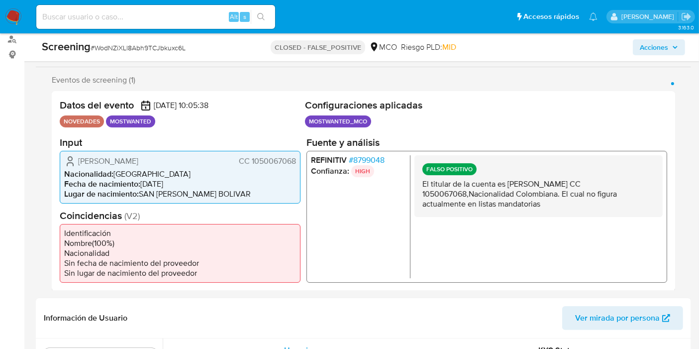
drag, startPoint x: 460, startPoint y: 180, endPoint x: 588, endPoint y: 203, distance: 130.0
click at [588, 203] on p "El titular de la cuenta es Luis Eduardo Camargo Viloria CC 1050067068,Nacionali…" at bounding box center [538, 194] width 232 height 30
click at [524, 198] on p "El titular de la cuenta es Luis Eduardo Camargo Viloria CC 1050067068,Nacionali…" at bounding box center [538, 194] width 232 height 30
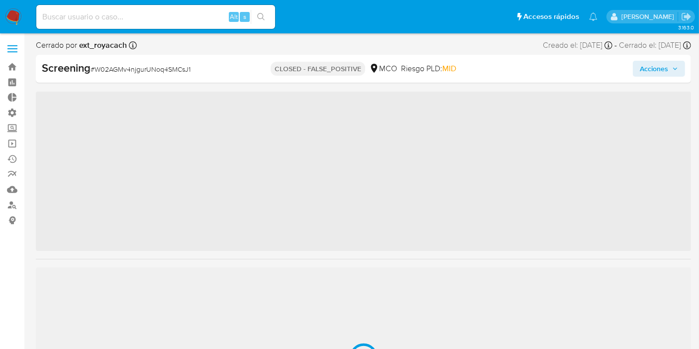
scroll to position [468, 0]
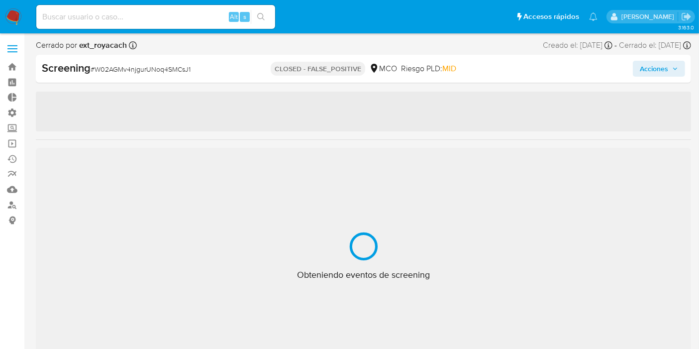
select select "10"
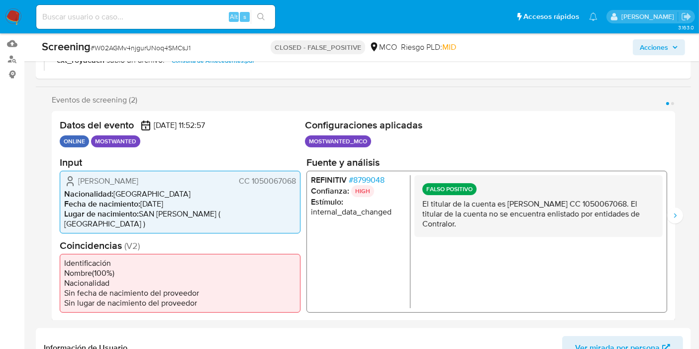
scroll to position [166, 0]
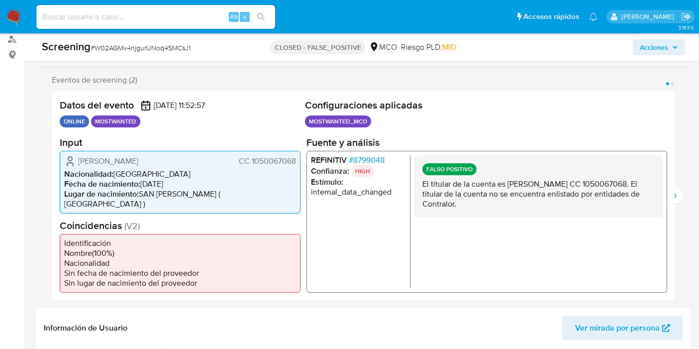
drag, startPoint x: 423, startPoint y: 201, endPoint x: 501, endPoint y: 203, distance: 78.6
click at [501, 203] on div "FALSO POSITIVO El titular de la cuenta es Luis Eduardo Camargo Viloria CC 10500…" at bounding box center [538, 186] width 248 height 62
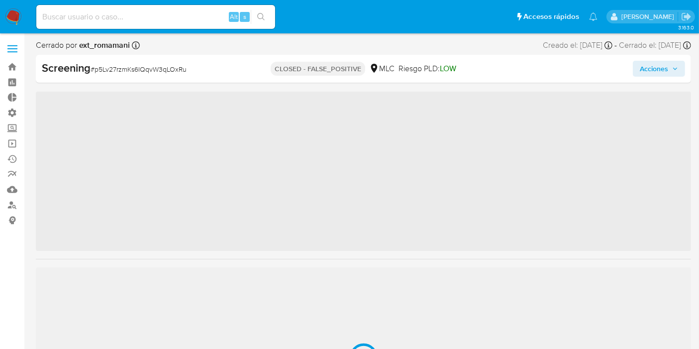
scroll to position [468, 0]
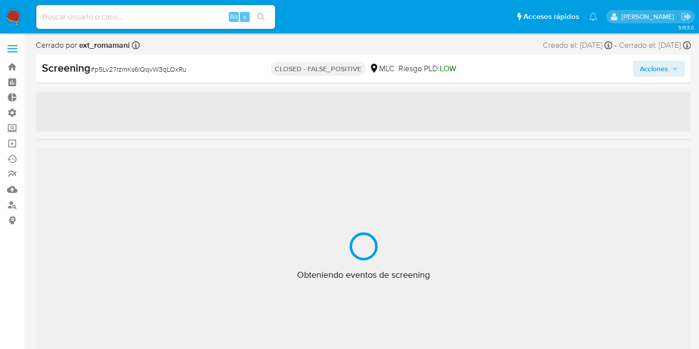
select select "10"
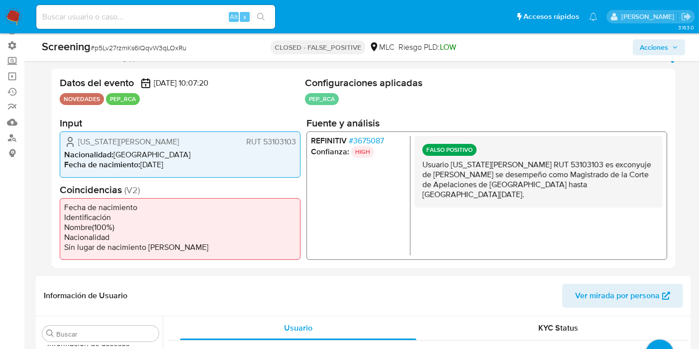
scroll to position [90, 0]
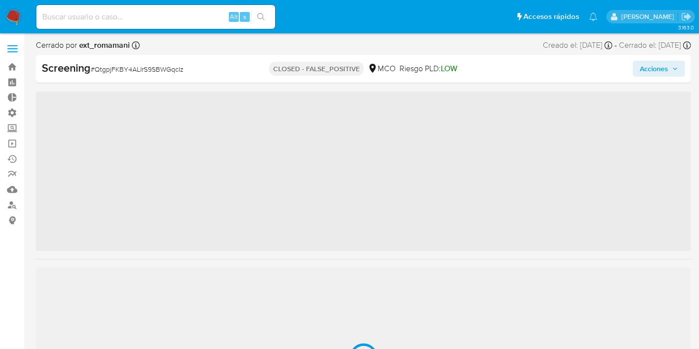
scroll to position [468, 0]
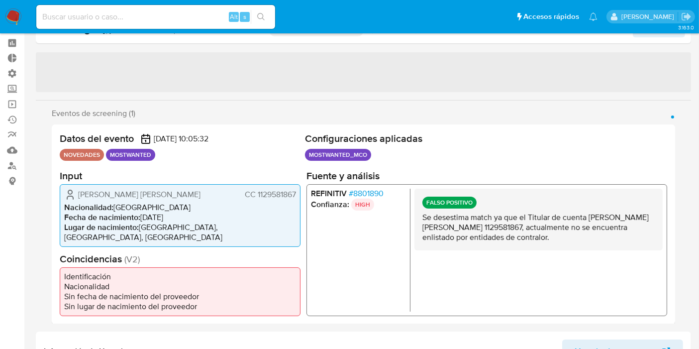
select select "10"
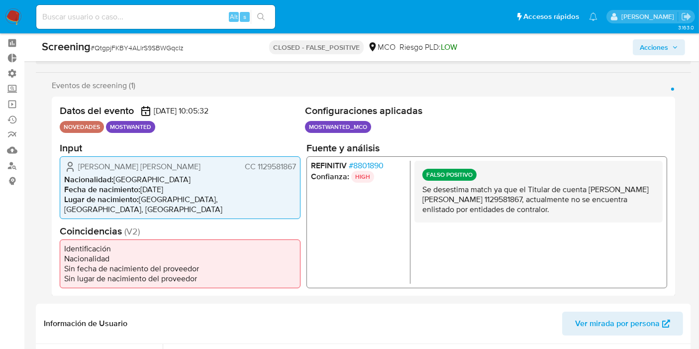
scroll to position [96, 0]
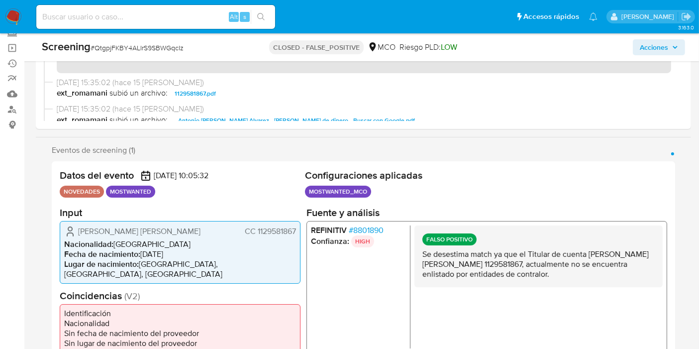
drag, startPoint x: 477, startPoint y: 258, endPoint x: 549, endPoint y: 279, distance: 74.8
click at [549, 279] on p "Se desestima match ya que el Titular de cuenta [PERSON_NAME] [PERSON_NAME] 1129…" at bounding box center [538, 264] width 232 height 30
click at [548, 279] on p "Se desestima match ya que el Titular de cuenta [PERSON_NAME] [PERSON_NAME] 1129…" at bounding box center [538, 264] width 232 height 30
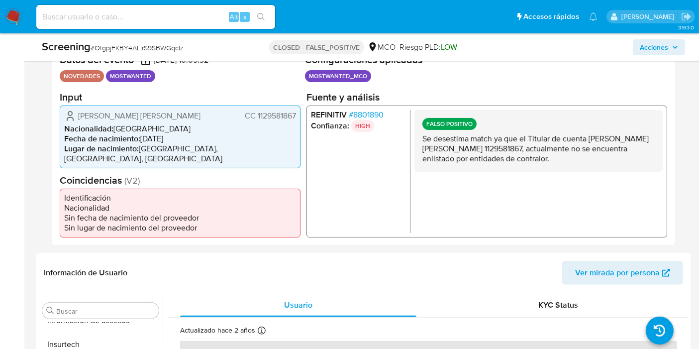
scroll to position [221, 0]
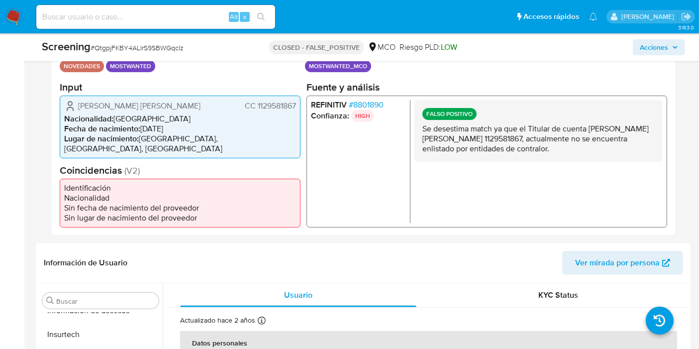
click at [370, 106] on span "# 8801890" at bounding box center [366, 104] width 35 height 10
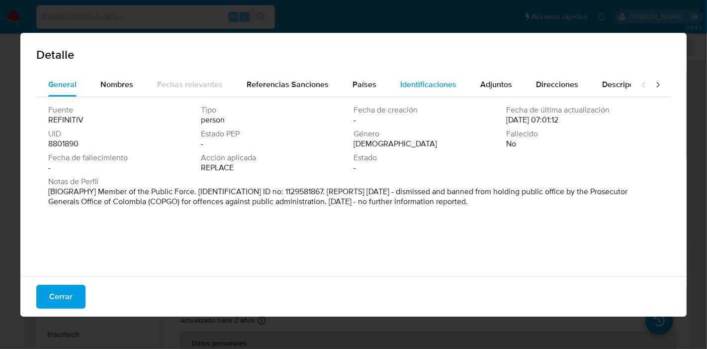
click at [406, 85] on span "Identificaciones" at bounding box center [428, 84] width 56 height 11
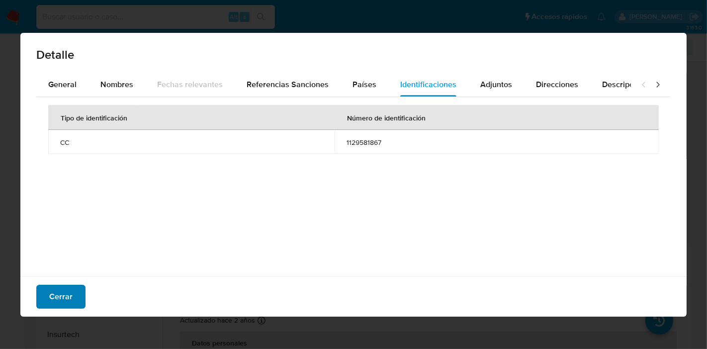
click at [65, 288] on span "Cerrar" at bounding box center [60, 297] width 23 height 22
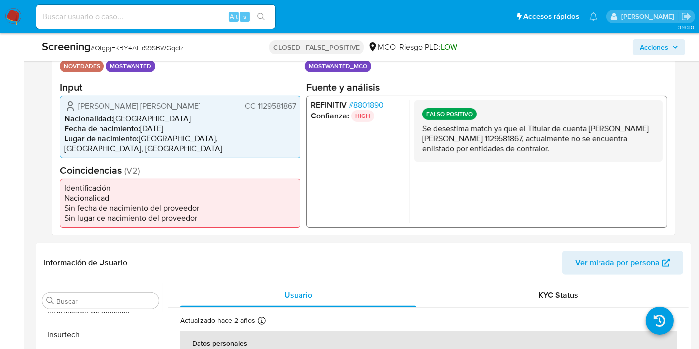
click at [270, 105] on span "CC 1129581867" at bounding box center [270, 105] width 51 height 10
click at [361, 109] on span "# 8801890" at bounding box center [366, 104] width 35 height 10
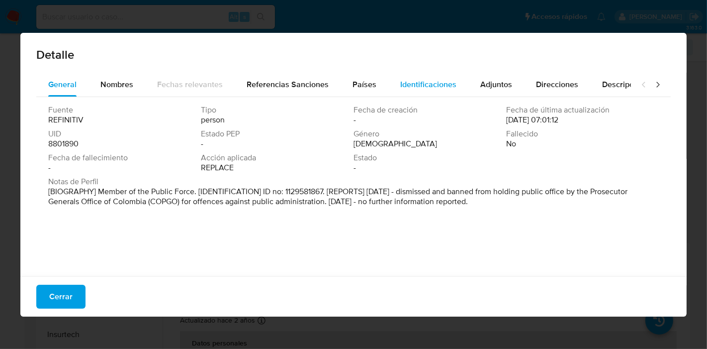
click at [403, 87] on span "Identificaciones" at bounding box center [428, 84] width 56 height 11
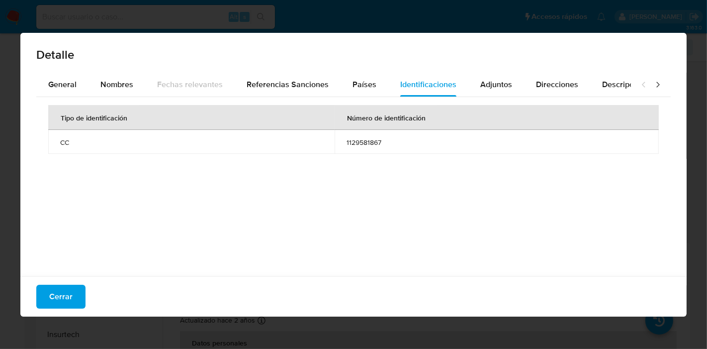
click at [64, 301] on span "Cerrar" at bounding box center [60, 297] width 23 height 22
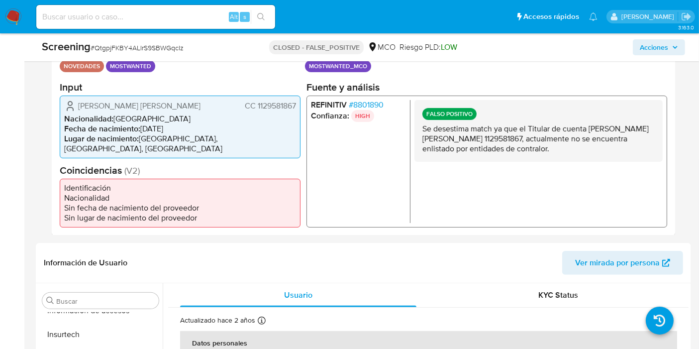
drag, startPoint x: 446, startPoint y: 134, endPoint x: 563, endPoint y: 161, distance: 119.4
click at [563, 161] on div "FALSO POSITIVO Se desestima match ya que el Titular de cuenta Antonio Blas Espi…" at bounding box center [538, 130] width 248 height 62
click at [560, 156] on div "FALSO POSITIVO Se desestima match ya que el Titular de cuenta Antonio Blas Espi…" at bounding box center [538, 130] width 248 height 62
click at [400, 195] on ul "REFINITIV # 8801890 Confianza: HIGH" at bounding box center [360, 160] width 99 height 123
drag, startPoint x: 420, startPoint y: 131, endPoint x: 550, endPoint y: 147, distance: 130.3
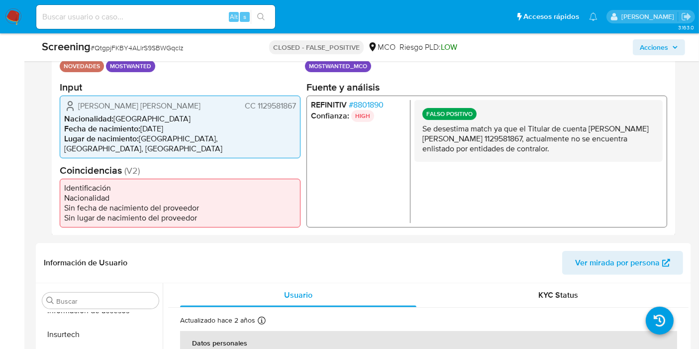
click at [550, 147] on div "FALSO POSITIVO Se desestima match ya que el Titular de cuenta Antonio Blas Espi…" at bounding box center [538, 130] width 248 height 62
click at [550, 148] on p "Se desestima match ya que el Titular de cuenta Antonio Blas Espinosa Alvarez, C…" at bounding box center [538, 138] width 232 height 30
drag, startPoint x: 547, startPoint y: 138, endPoint x: 558, endPoint y: 150, distance: 16.5
click at [557, 149] on p "Se desestima match ya que el Titular de cuenta Antonio Blas Espinosa Alvarez, C…" at bounding box center [538, 138] width 232 height 30
click at [560, 153] on p "Se desestima match ya que el Titular de cuenta Antonio Blas Espinosa Alvarez, C…" at bounding box center [538, 138] width 232 height 30
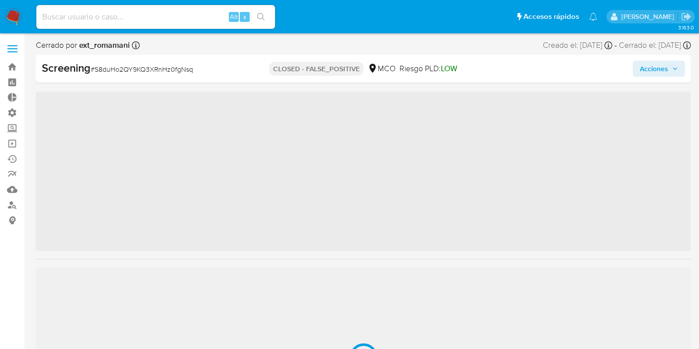
scroll to position [468, 0]
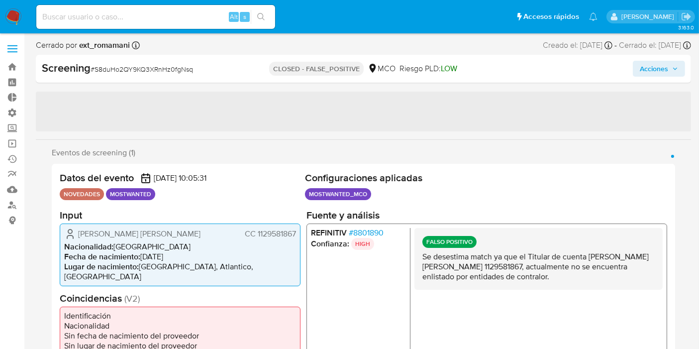
select select "10"
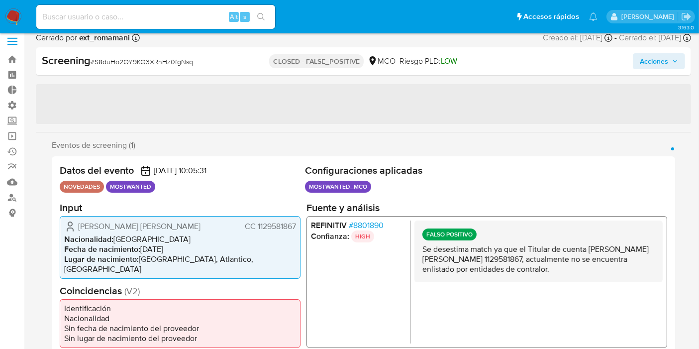
scroll to position [110, 0]
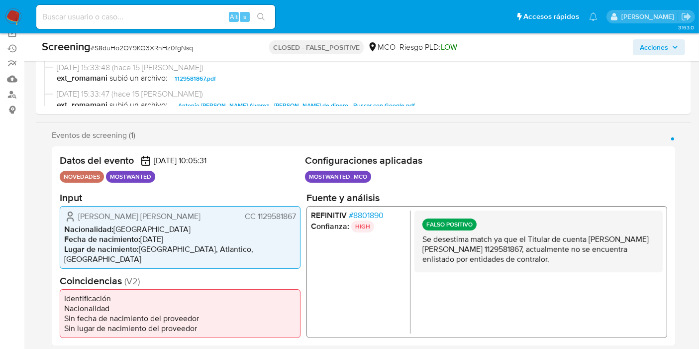
click at [274, 214] on span "CC 1129581867" at bounding box center [270, 216] width 51 height 10
click at [366, 217] on span "# 8801890" at bounding box center [366, 215] width 35 height 10
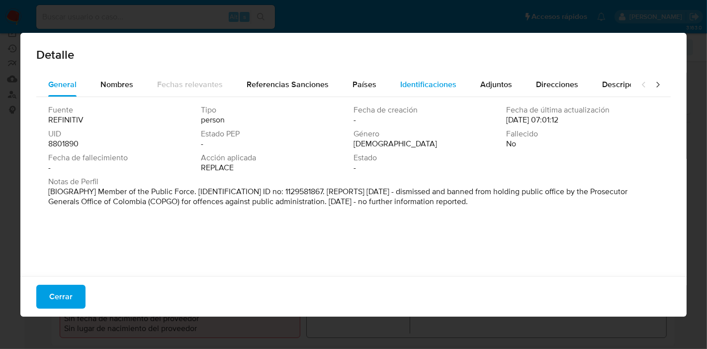
click at [400, 81] on span "Identificaciones" at bounding box center [428, 84] width 56 height 11
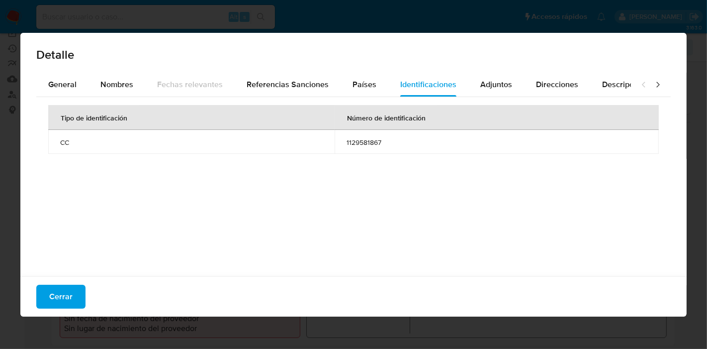
click at [71, 294] on button "Cerrar" at bounding box center [60, 297] width 49 height 24
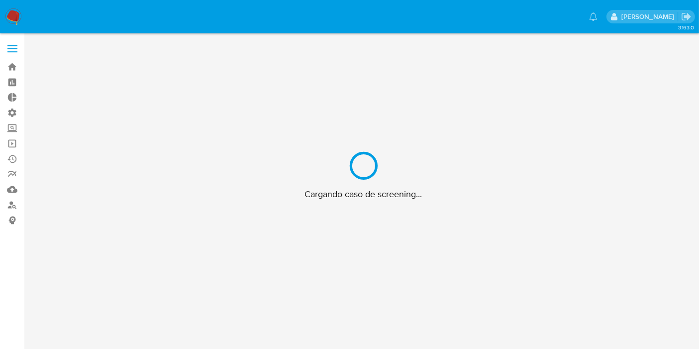
click at [693, 29] on div "Pausado Ver notificaciones [PERSON_NAME] Bandeja Tablero Tablero Externo Admini…" at bounding box center [349, 192] width 699 height 385
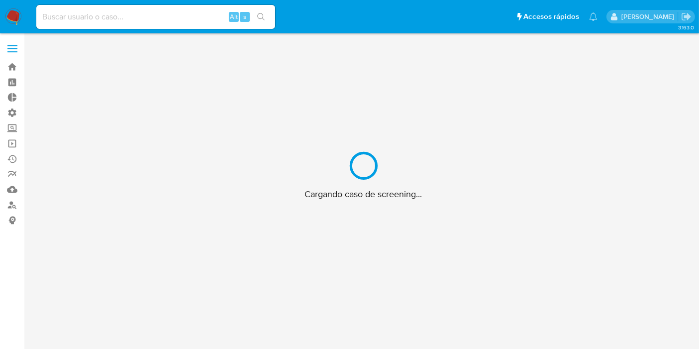
click at [694, 29] on nav "Pausado Ver notificaciones Alt s Accesos rápidos Presiona las siguientes teclas…" at bounding box center [349, 16] width 699 height 33
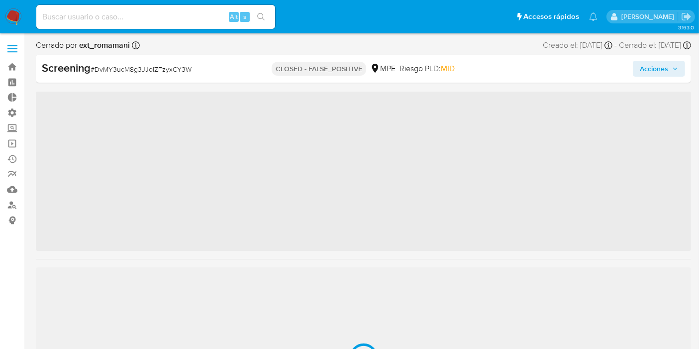
click at [693, 28] on span "3.163.0" at bounding box center [686, 27] width 16 height 8
drag, startPoint x: 693, startPoint y: 28, endPoint x: 676, endPoint y: 26, distance: 18.1
click at [677, 26] on nav "Pausado Ver notificaciones Alt s Accesos rápidos Presiona las siguientes teclas…" at bounding box center [349, 16] width 699 height 33
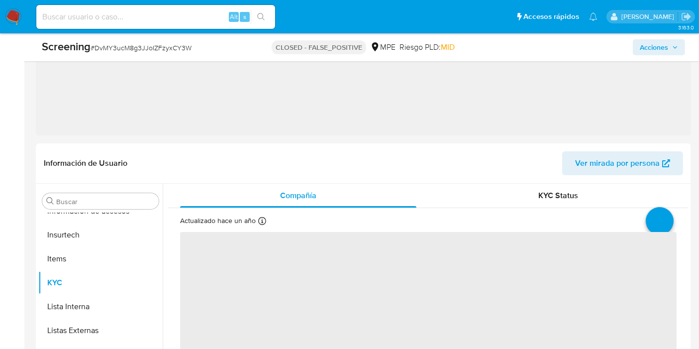
select select "10"
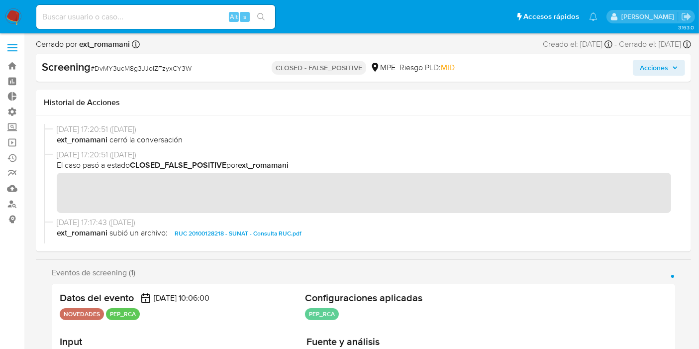
scroll to position [0, 0]
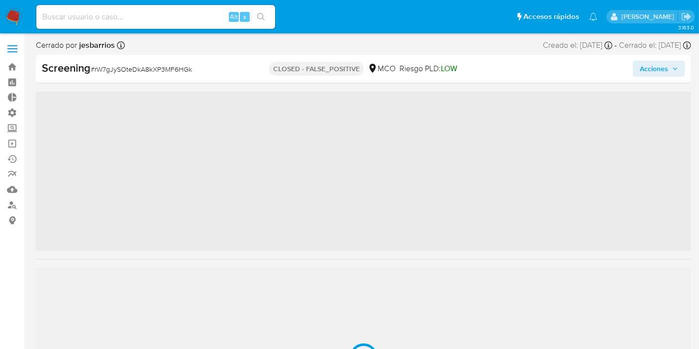
scroll to position [468, 0]
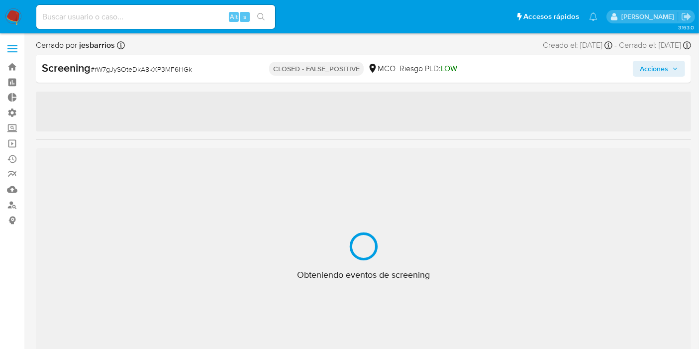
select select "10"
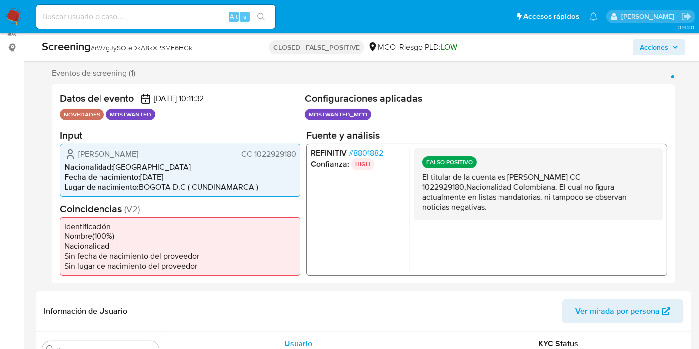
scroll to position [173, 0]
click at [270, 156] on span "CC 1022929180" at bounding box center [268, 153] width 55 height 10
click at [361, 148] on span "# 8801882" at bounding box center [366, 152] width 34 height 10
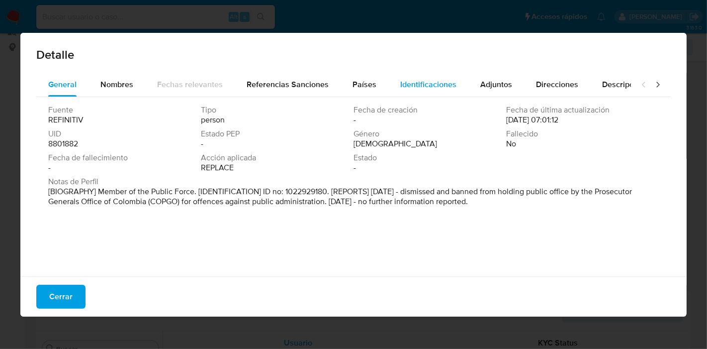
click at [423, 83] on span "Identificaciones" at bounding box center [428, 84] width 56 height 11
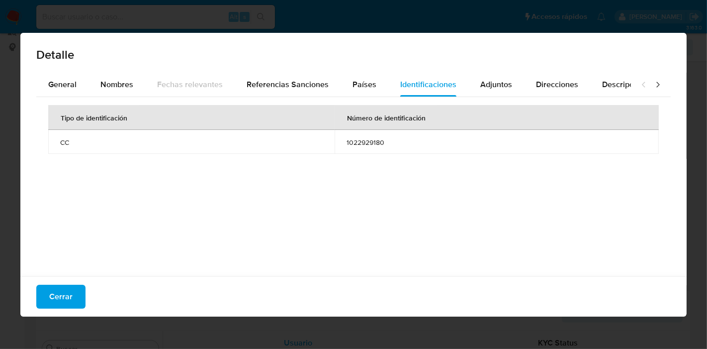
click at [58, 290] on span "Cerrar" at bounding box center [60, 297] width 23 height 22
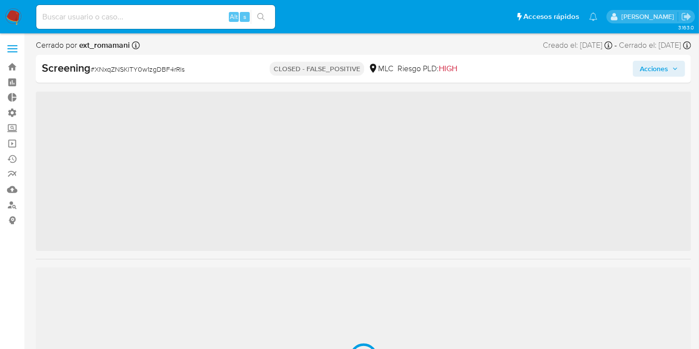
scroll to position [468, 0]
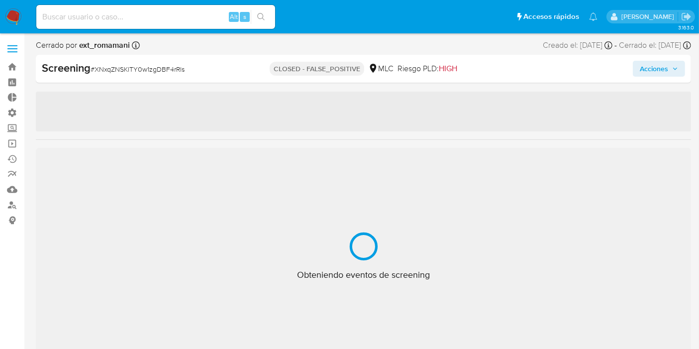
select select "10"
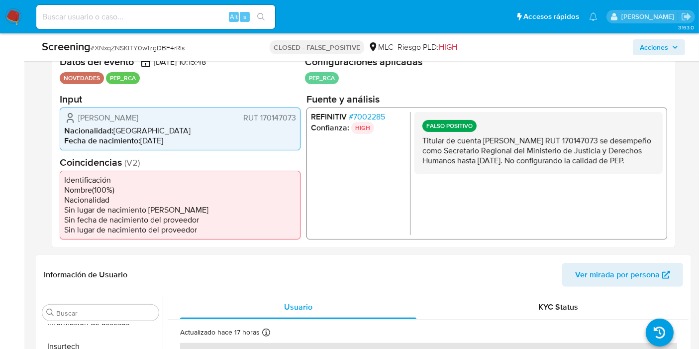
scroll to position [198, 0]
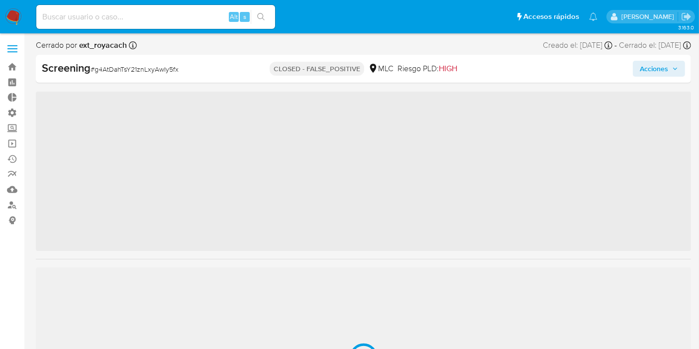
scroll to position [468, 0]
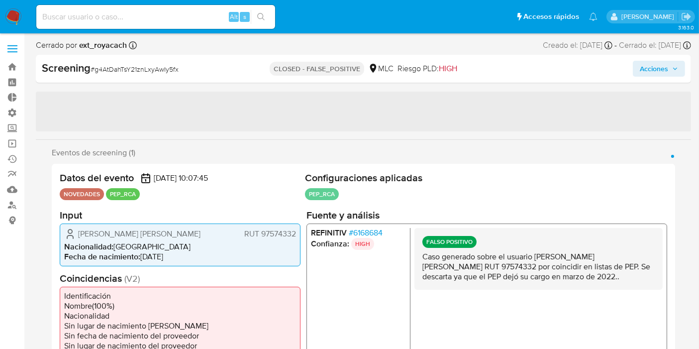
select select "10"
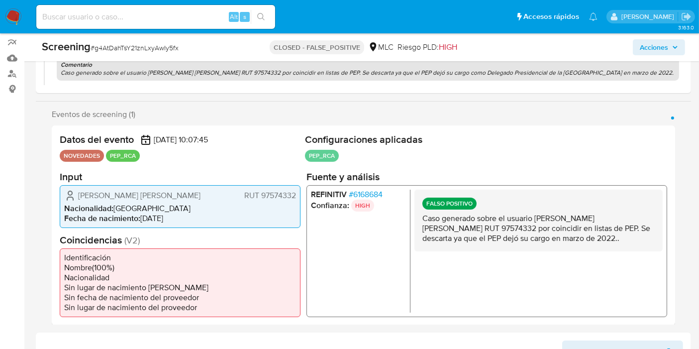
scroll to position [221, 0]
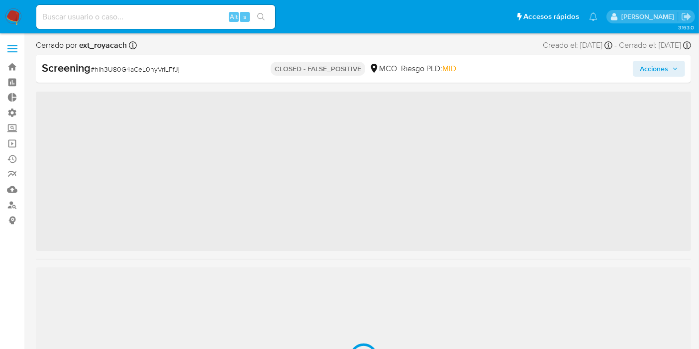
scroll to position [468, 0]
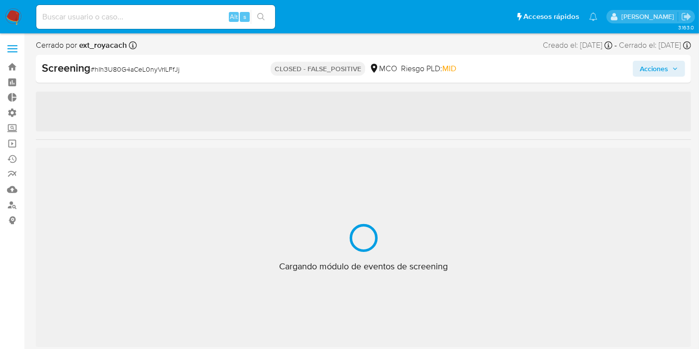
select select "10"
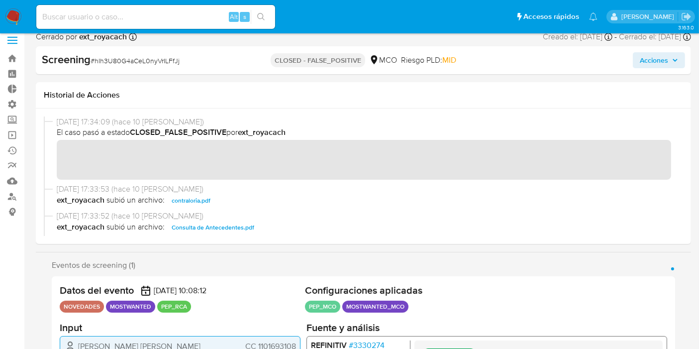
scroll to position [166, 0]
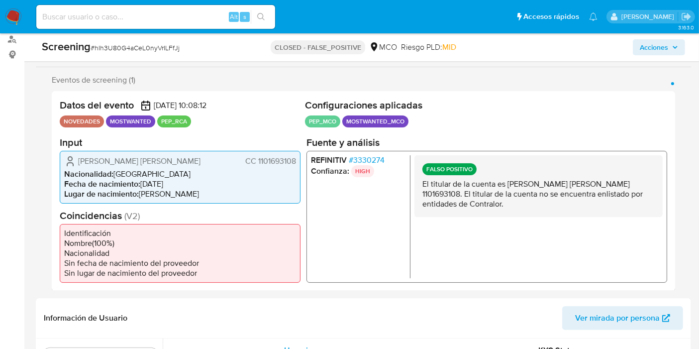
click at [283, 157] on span "CC 1101693108" at bounding box center [270, 161] width 51 height 10
click at [379, 156] on span "# 3330274" at bounding box center [367, 160] width 36 height 10
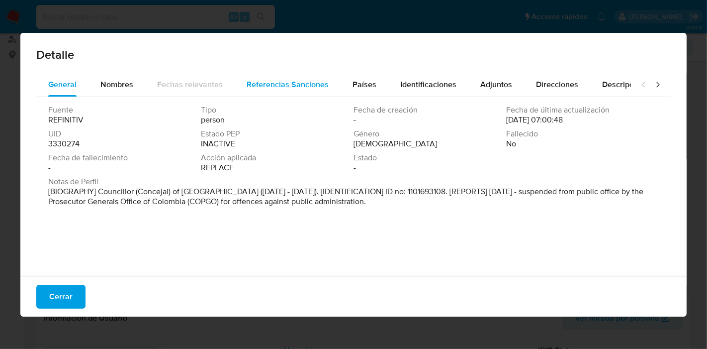
click at [294, 79] on span "Referencias Sanciones" at bounding box center [288, 84] width 82 height 11
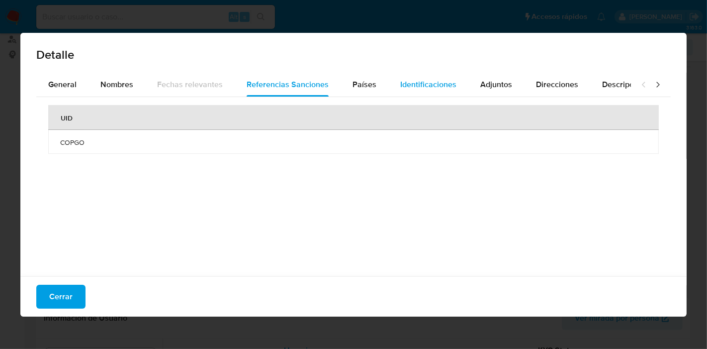
click at [412, 79] on span "Identificaciones" at bounding box center [428, 84] width 56 height 11
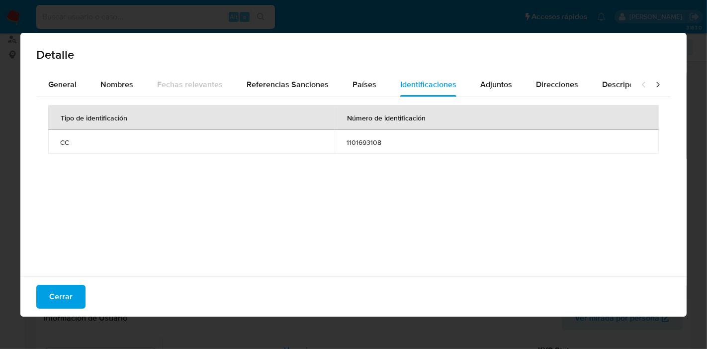
click at [57, 302] on span "Cerrar" at bounding box center [60, 297] width 23 height 22
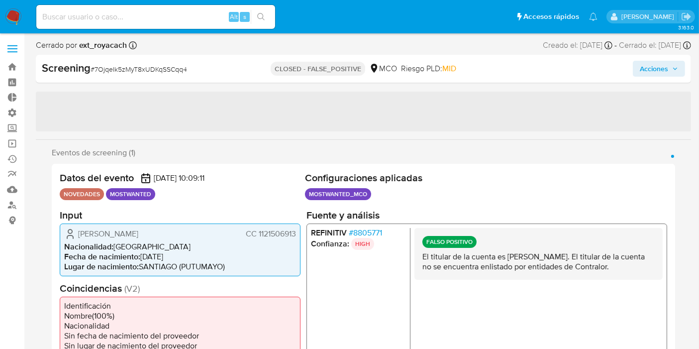
select select "10"
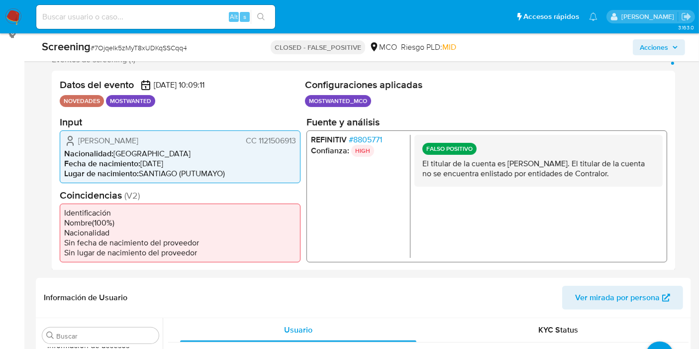
scroll to position [110, 0]
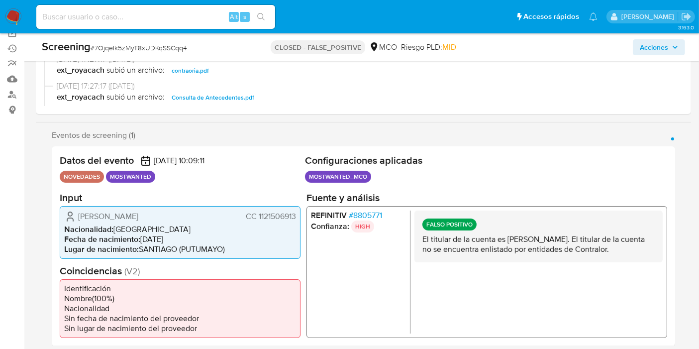
click at [195, 212] on div "Yerson Alberto Cadena Rivera CC 1121506913" at bounding box center [180, 216] width 232 height 12
drag, startPoint x: 244, startPoint y: 216, endPoint x: 298, endPoint y: 214, distance: 54.3
click at [297, 214] on div "Yerson Alberto Cadena Rivera CC 1121506913 Nacionalidad : Colombia Fecha de nac…" at bounding box center [180, 231] width 241 height 53
click at [351, 219] on span "# 8805771" at bounding box center [365, 215] width 33 height 10
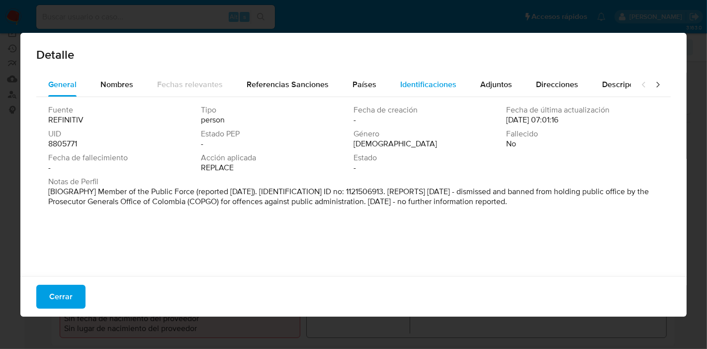
click at [413, 87] on span "Identificaciones" at bounding box center [428, 84] width 56 height 11
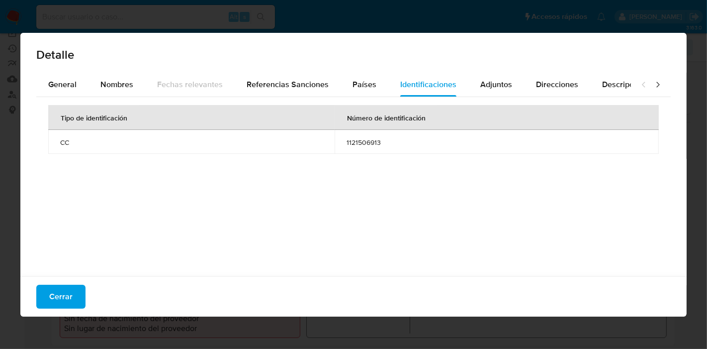
click at [62, 292] on span "Cerrar" at bounding box center [60, 297] width 23 height 22
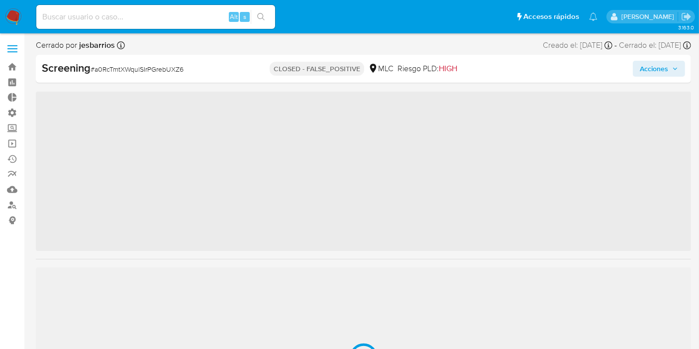
scroll to position [468, 0]
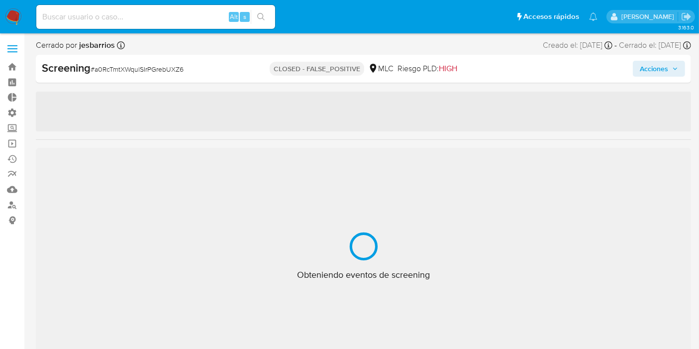
select select "10"
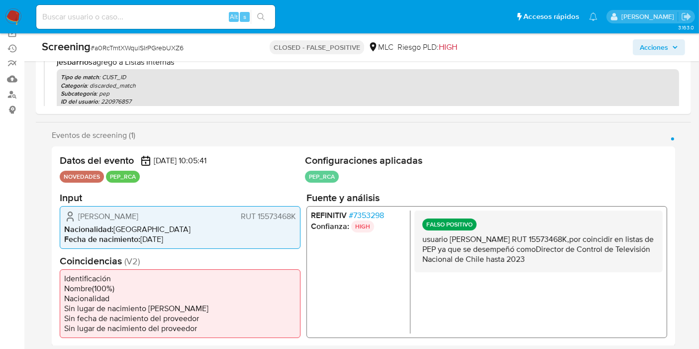
scroll to position [110, 0]
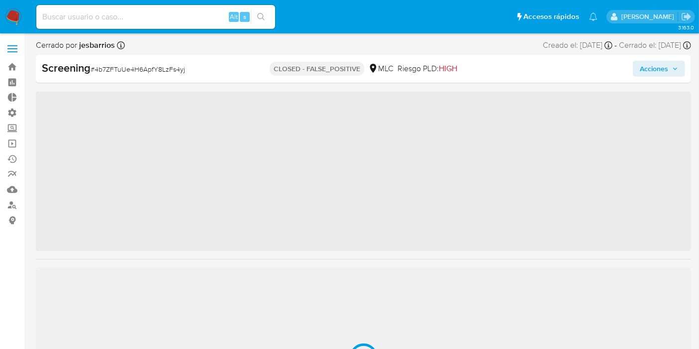
scroll to position [468, 0]
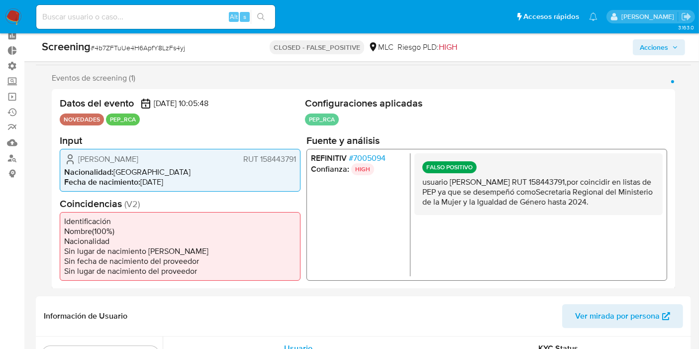
select select "10"
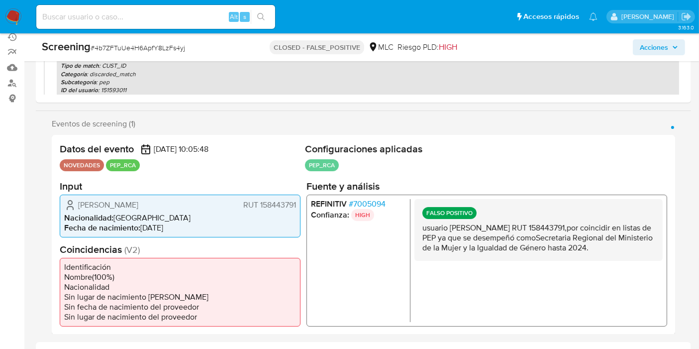
scroll to position [34, 0]
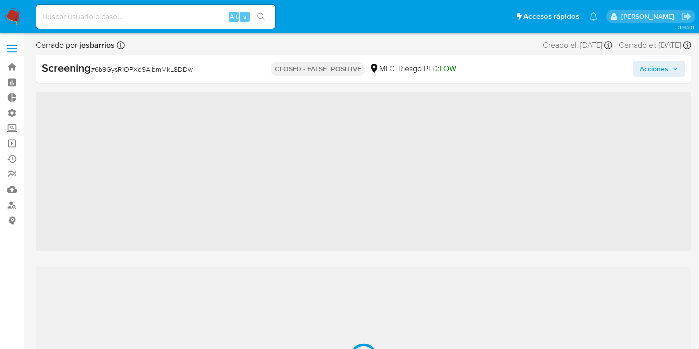
drag, startPoint x: 298, startPoint y: 189, endPoint x: 441, endPoint y: 190, distance: 142.8
click at [494, 61] on div "Acciones" at bounding box center [579, 69] width 212 height 16
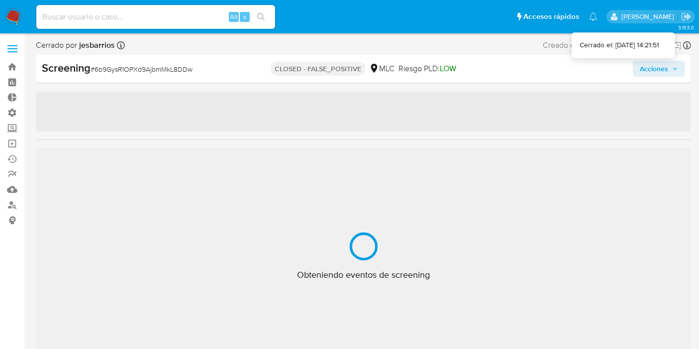
select select "10"
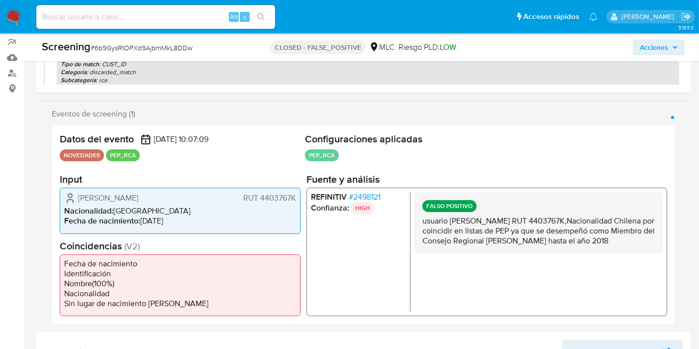
scroll to position [146, 0]
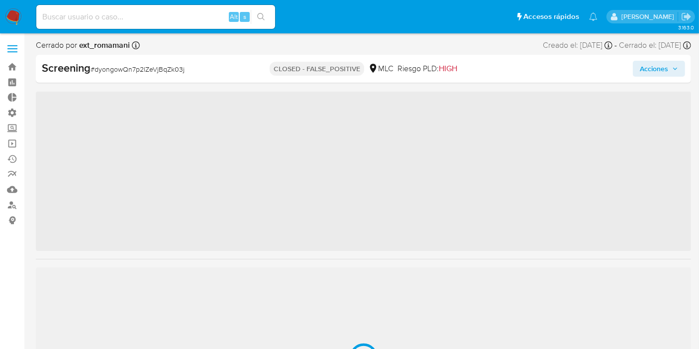
scroll to position [468, 0]
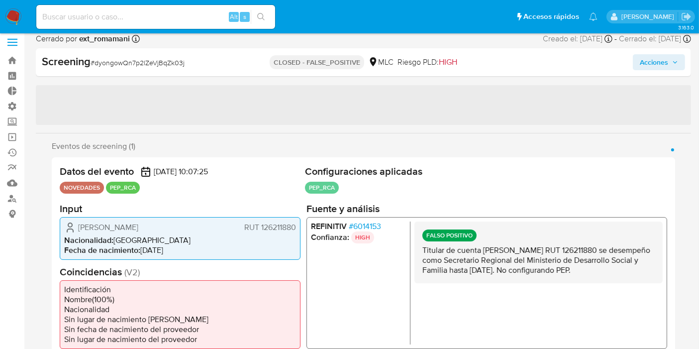
select select "10"
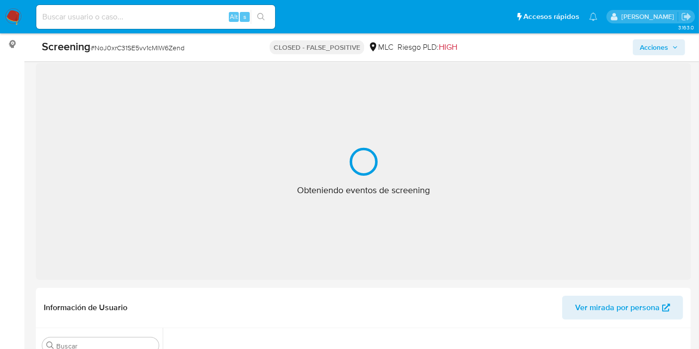
scroll to position [178, 0]
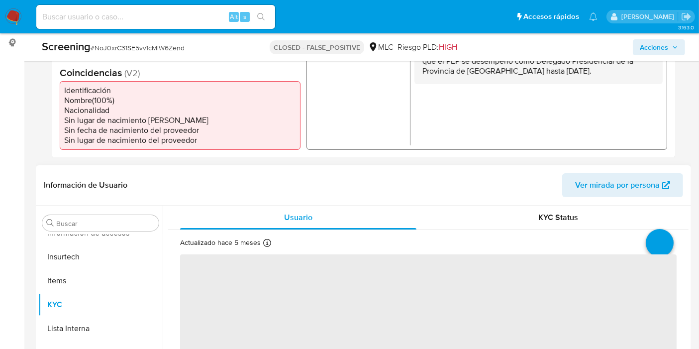
select select "10"
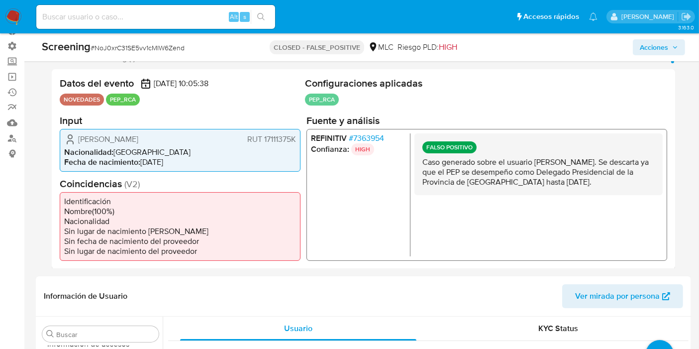
drag, startPoint x: 516, startPoint y: 162, endPoint x: 524, endPoint y: 189, distance: 28.0
click at [524, 189] on div "FALSO POSITIVO Caso generado sobre el usuario Romina Andrea Álvarez Alarcón. Se…" at bounding box center [538, 164] width 248 height 62
click at [525, 187] on section "Eventos de screening (1) Página 1 Datos del evento 28/09/2025 10:05:38 NOVEDADE…" at bounding box center [363, 160] width 623 height 215
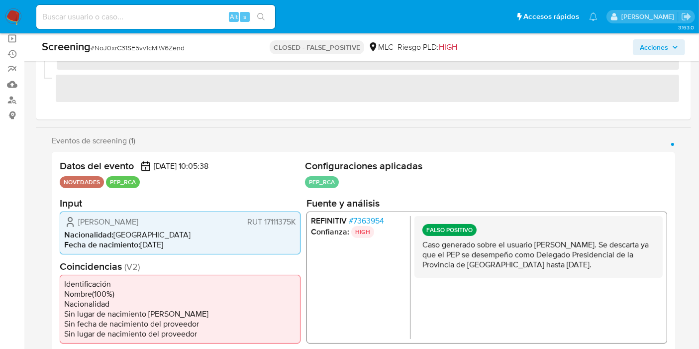
scroll to position [122, 0]
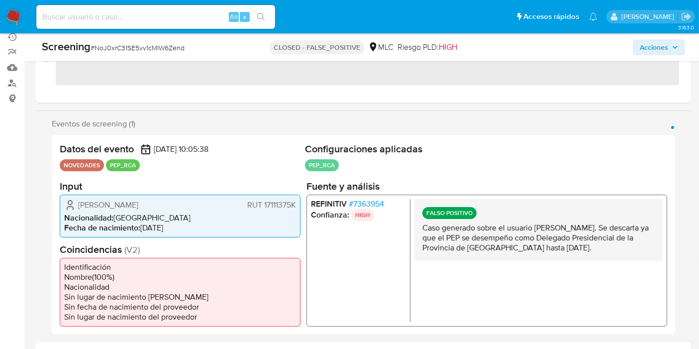
drag, startPoint x: 497, startPoint y: 232, endPoint x: 525, endPoint y: 269, distance: 46.1
click at [525, 260] on div "FALSO POSITIVO Caso generado sobre el usuario Romina Andrea Álvarez Alarcón. Se…" at bounding box center [538, 229] width 248 height 62
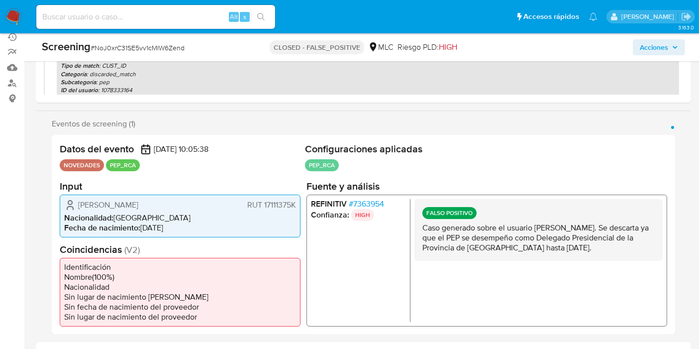
click at [524, 252] on p "Caso generado sobre el usuario Romina Andrea Álvarez Alarcón. Se descarta ya qu…" at bounding box center [538, 237] width 232 height 30
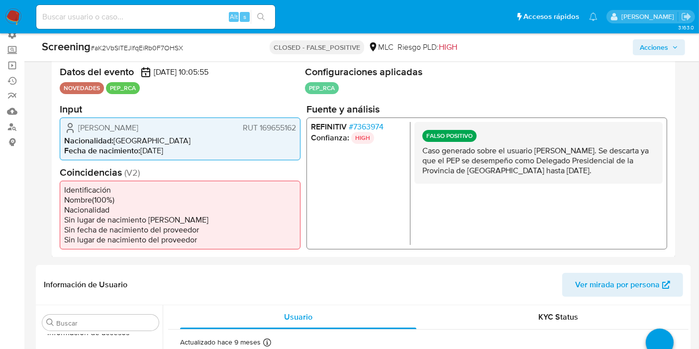
scroll to position [74, 0]
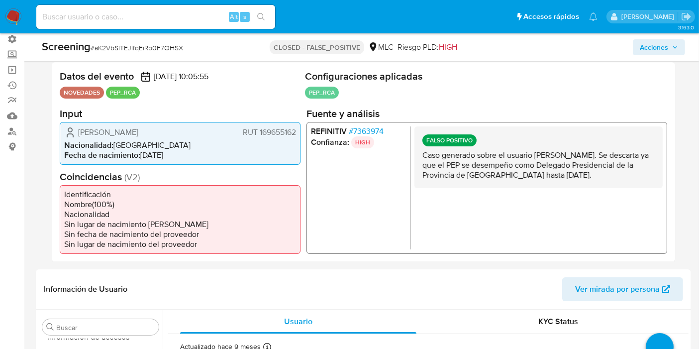
select select "10"
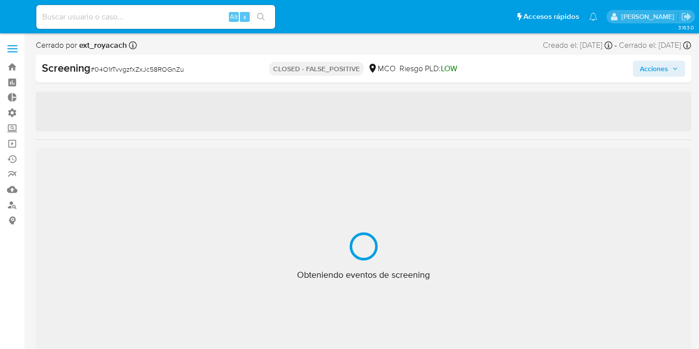
select select "10"
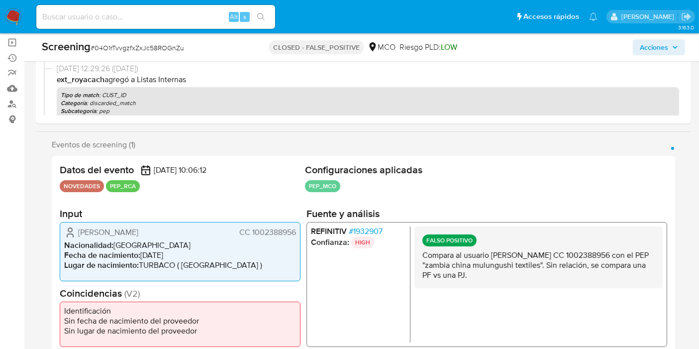
scroll to position [166, 0]
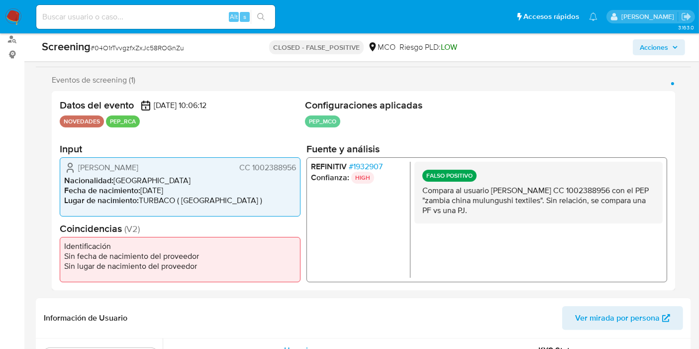
drag, startPoint x: 504, startPoint y: 187, endPoint x: 540, endPoint y: 217, distance: 46.9
click at [540, 217] on div "FALSO POSITIVO Compara al usuario Yurelis Alejandra Marrugo Paternina CC 100238…" at bounding box center [538, 192] width 248 height 62
click at [544, 209] on p "Compara al usuario Yurelis Alejandra Marrugo Paternina CC 1002388956 con el PEP…" at bounding box center [538, 200] width 232 height 30
drag, startPoint x: 274, startPoint y: 171, endPoint x: 306, endPoint y: 170, distance: 32.4
click at [306, 170] on div "Datos del evento 28/09/2025 10:06:12 NOVEDADES PEP_RCA Configuraciones aplicada…" at bounding box center [363, 190] width 623 height 199
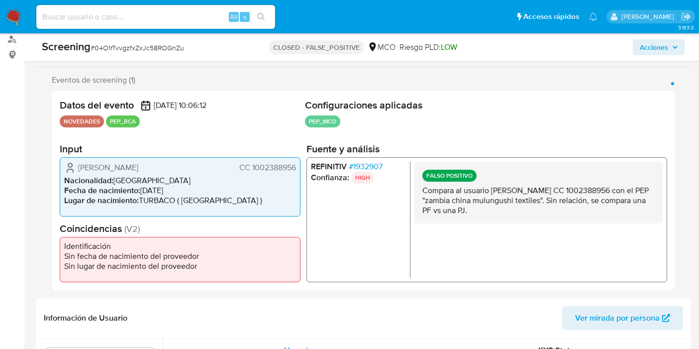
click at [298, 171] on div "Yurelis Alejandra Marrugo Paternina CC 1002388956 Nacionalidad : Colombia Fecha…" at bounding box center [180, 186] width 241 height 59
drag, startPoint x: 297, startPoint y: 169, endPoint x: 251, endPoint y: 164, distance: 46.5
click at [251, 164] on div "Yurelis Alejandra Marrugo Paternina CC 1002388956 Nacionalidad : Colombia Fecha…" at bounding box center [180, 186] width 241 height 59
click at [367, 168] on span "# 1932907" at bounding box center [366, 166] width 34 height 10
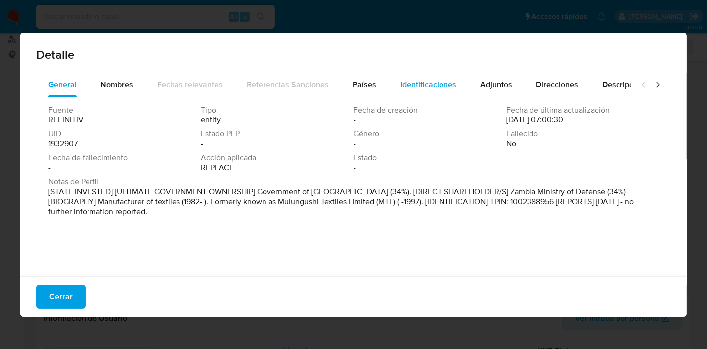
click at [416, 95] on div "Identificaciones" at bounding box center [428, 85] width 56 height 24
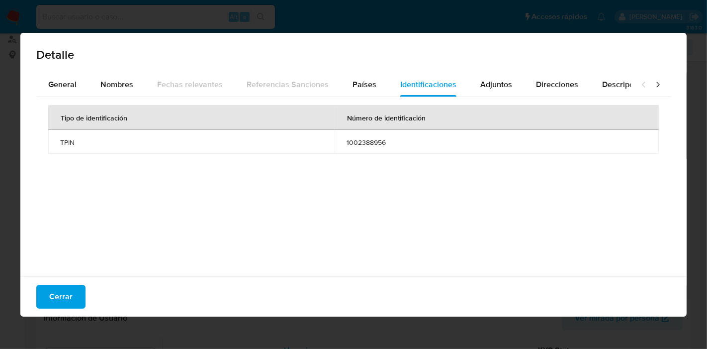
click at [65, 298] on span "Cerrar" at bounding box center [60, 297] width 23 height 22
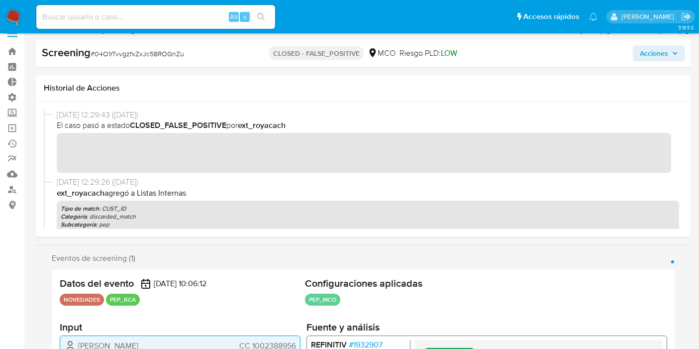
scroll to position [0, 0]
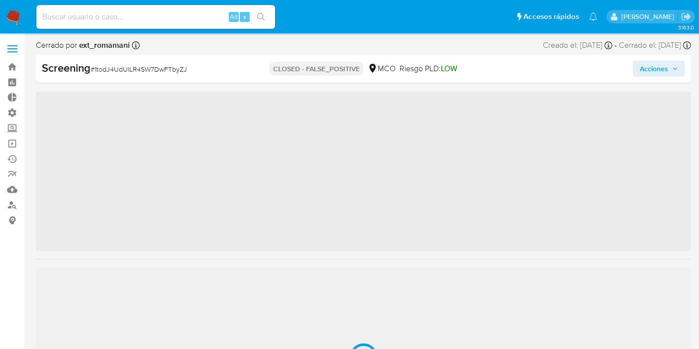
scroll to position [468, 0]
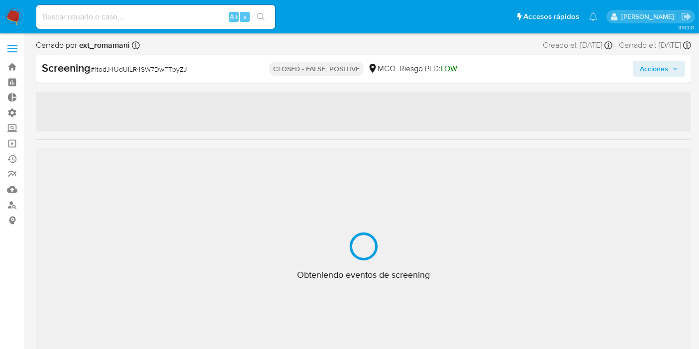
select select "10"
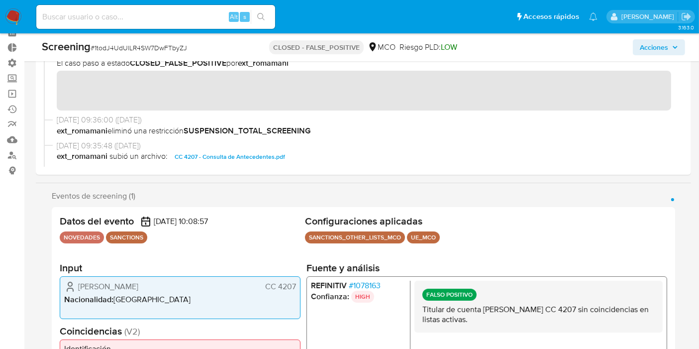
scroll to position [110, 0]
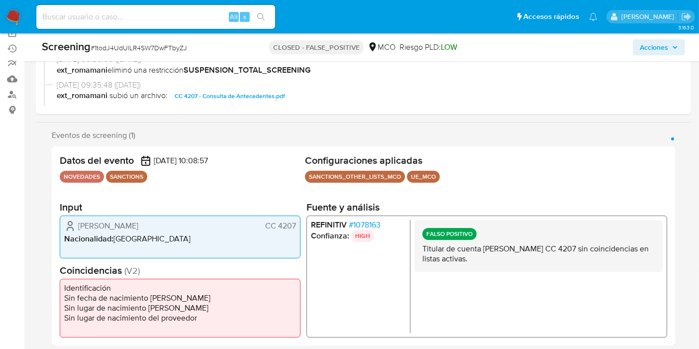
drag, startPoint x: 433, startPoint y: 253, endPoint x: 554, endPoint y: 279, distance: 123.2
click at [554, 279] on div "FALSO POSITIVO Titular de cuenta Alfonso Barrera Rodriguez CC 4207 sin coincide…" at bounding box center [538, 276] width 248 height 113
click at [515, 266] on div "FALSO POSITIVO Titular de cuenta Alfonso Barrera Rodriguez CC 4207 sin coincide…" at bounding box center [538, 246] width 248 height 52
drag, startPoint x: 278, startPoint y: 227, endPoint x: 296, endPoint y: 230, distance: 17.7
click at [296, 230] on span "CC 4207" at bounding box center [280, 226] width 31 height 10
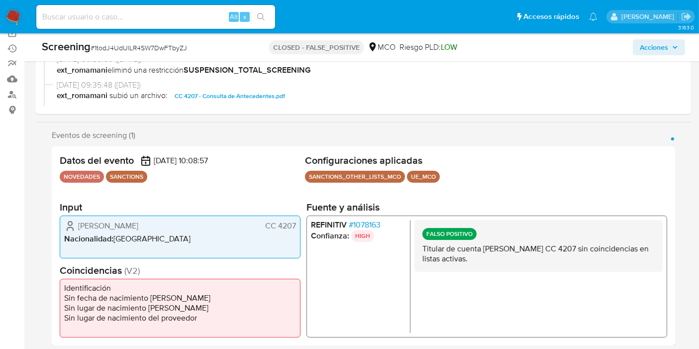
click at [368, 228] on span "# 1078163" at bounding box center [365, 225] width 32 height 10
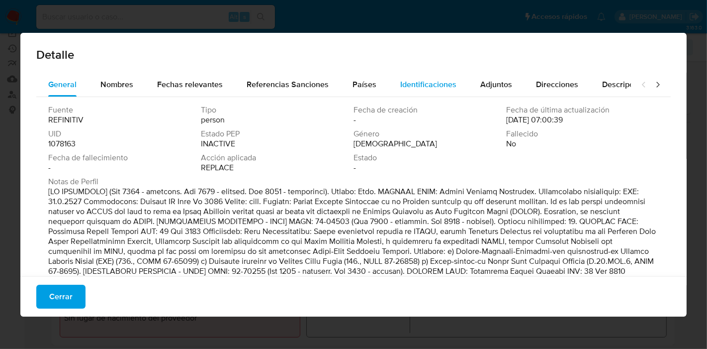
click at [411, 88] on span "Identificaciones" at bounding box center [428, 84] width 56 height 11
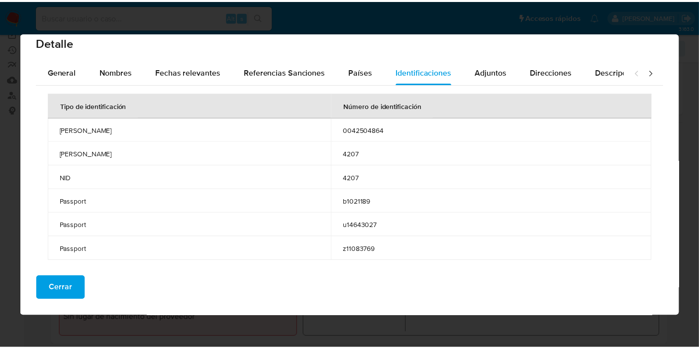
scroll to position [12, 0]
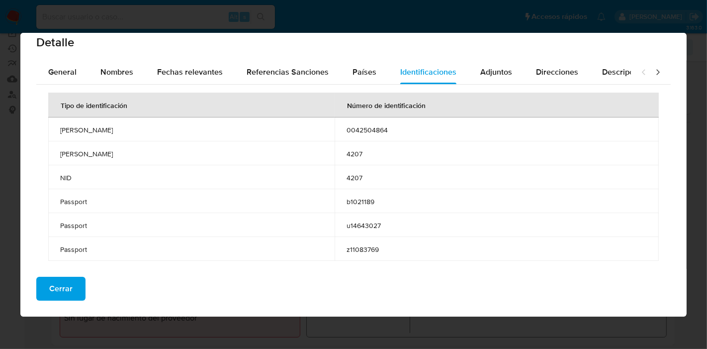
click at [56, 282] on span "Cerrar" at bounding box center [60, 289] width 23 height 22
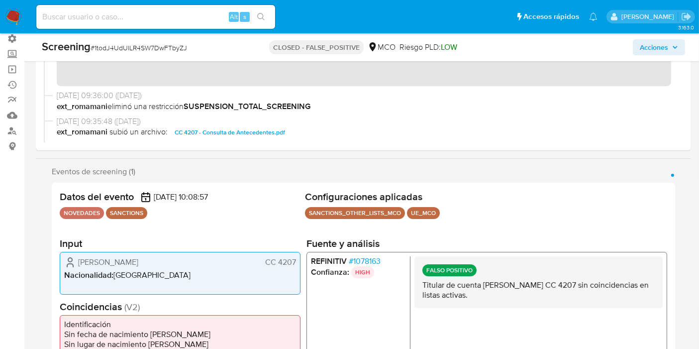
scroll to position [166, 0]
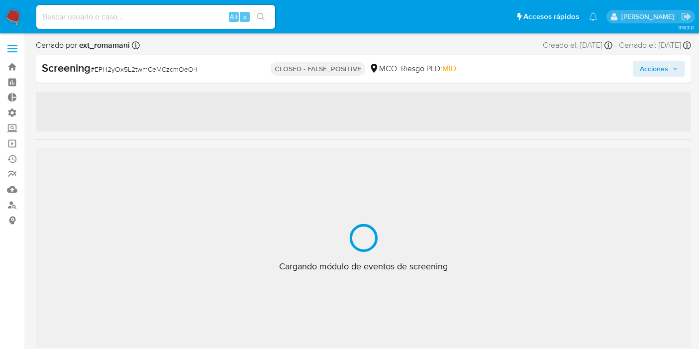
scroll to position [468, 0]
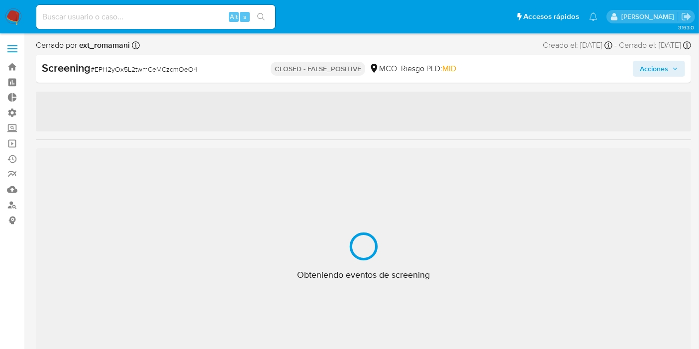
select select "10"
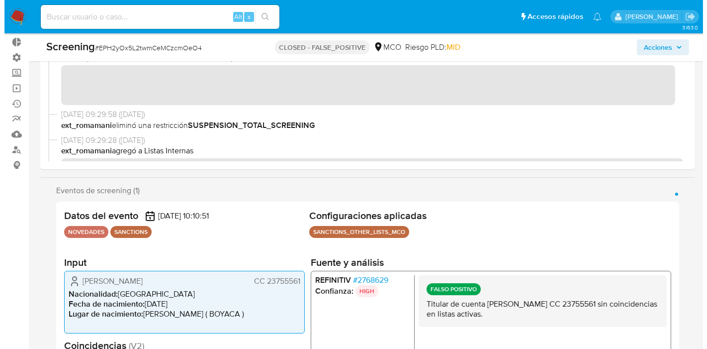
scroll to position [53, 0]
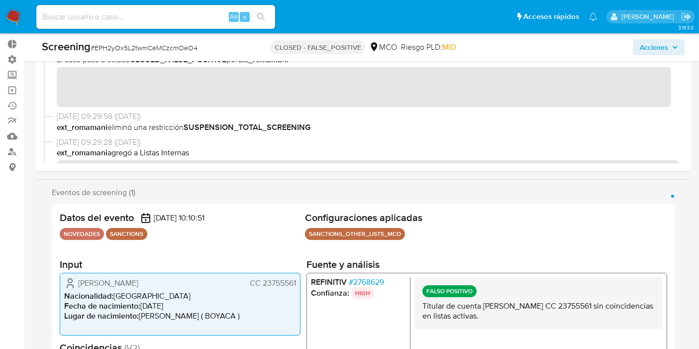
drag, startPoint x: 262, startPoint y: 280, endPoint x: 297, endPoint y: 285, distance: 35.2
click at [297, 286] on div "[PERSON_NAME] CC 23755561 Nacionalidad : [DEMOGRAPHIC_DATA] Fecha de nacimiento…" at bounding box center [180, 304] width 241 height 63
click at [355, 283] on span "# 2768629" at bounding box center [366, 282] width 35 height 10
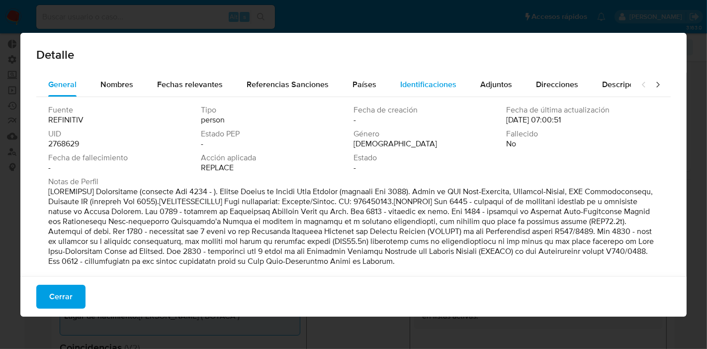
click at [419, 87] on span "Identificaciones" at bounding box center [428, 84] width 56 height 11
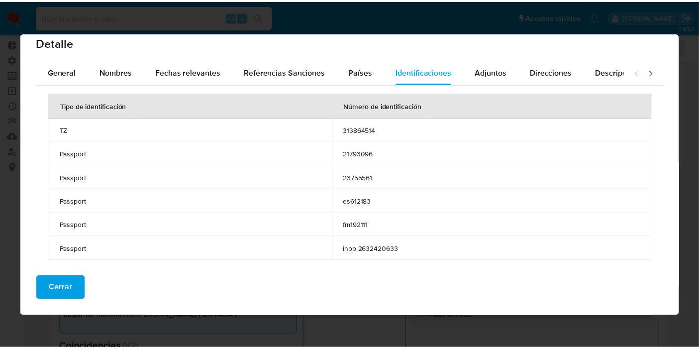
scroll to position [20, 0]
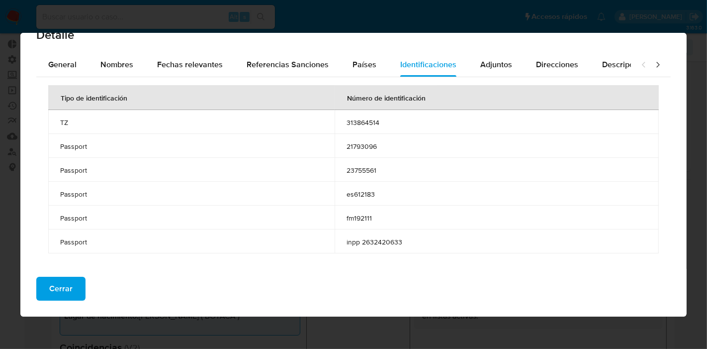
click at [86, 284] on div "Cerrar" at bounding box center [353, 293] width 667 height 48
click at [77, 285] on button "Cerrar" at bounding box center [60, 289] width 49 height 24
